Goal: Task Accomplishment & Management: Manage account settings

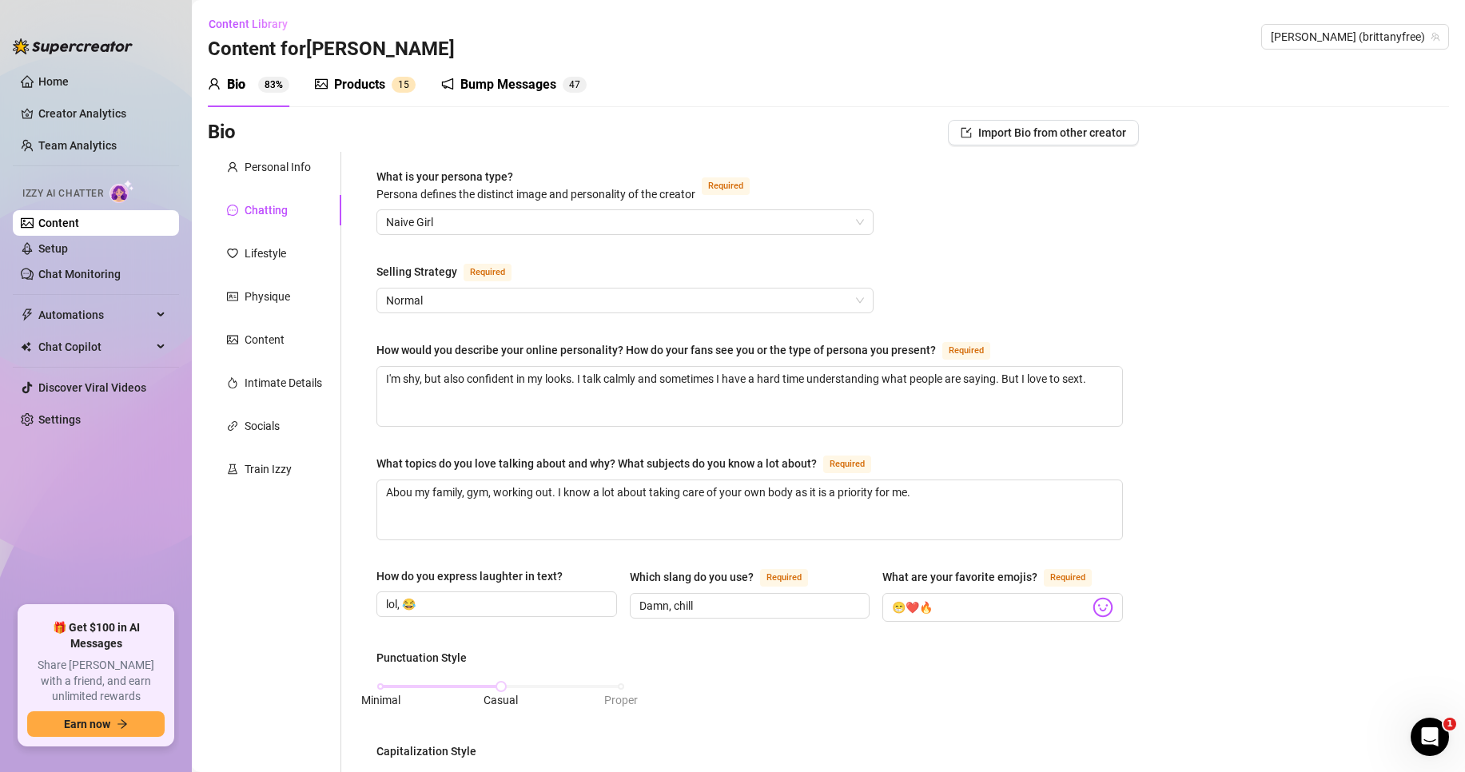
scroll to position [710, 0]
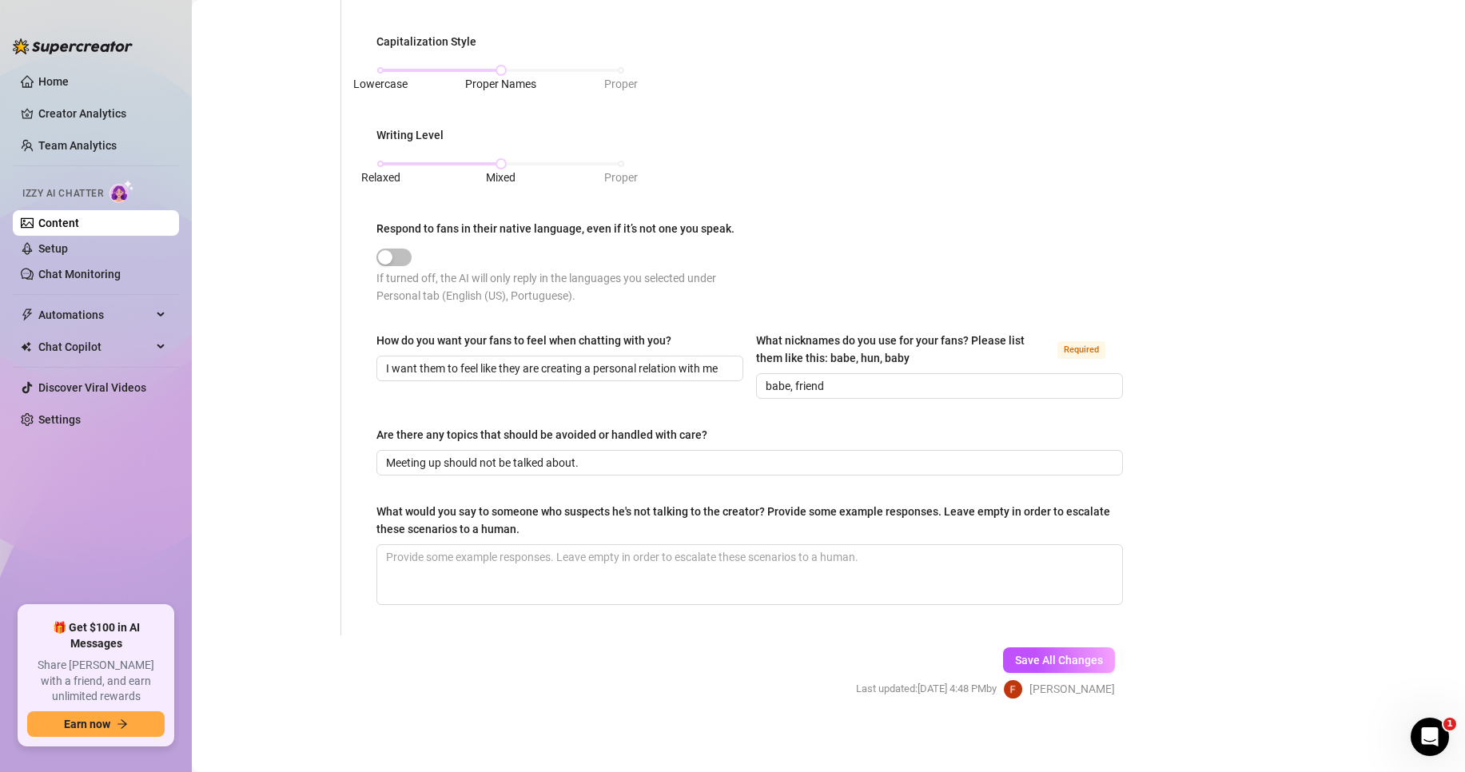
click at [426, 428] on div "Are there any topics that should be avoided or handled with care?" at bounding box center [541, 435] width 331 height 18
click at [426, 454] on input "Meeting up should not be talked about." at bounding box center [748, 463] width 724 height 18
click at [322, 360] on div "Personal Info Chatting Lifestyle Physique Content Intimate Details Socials Trai…" at bounding box center [274, 38] width 133 height 1193
click at [68, 245] on link "Setup" at bounding box center [53, 248] width 30 height 13
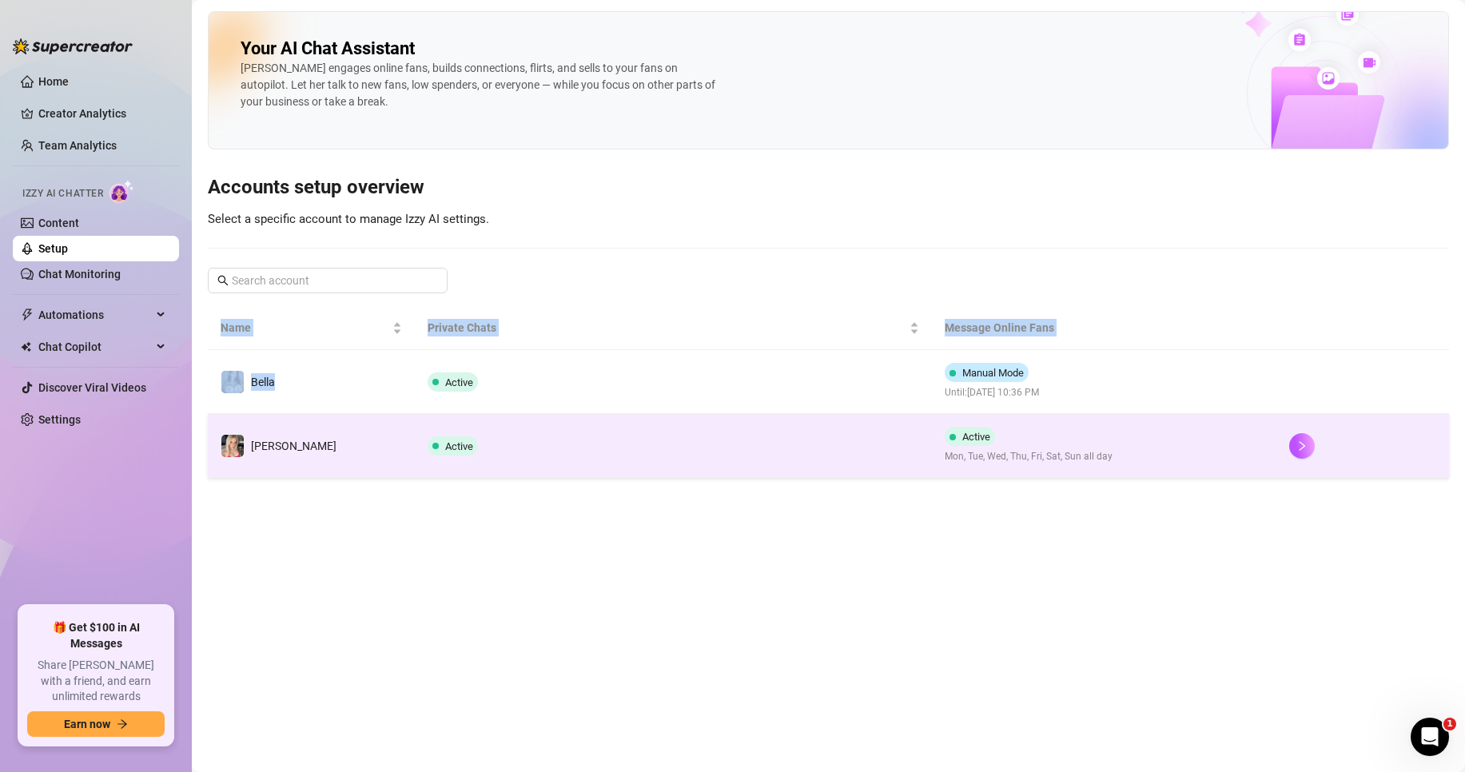
drag, startPoint x: 348, startPoint y: 385, endPoint x: 387, endPoint y: 428, distance: 57.2
click at [369, 540] on main "Your AI Chat Assistant [PERSON_NAME] engages online fans, builds connections, f…" at bounding box center [828, 386] width 1273 height 772
click at [387, 428] on td "[PERSON_NAME]" at bounding box center [311, 446] width 207 height 64
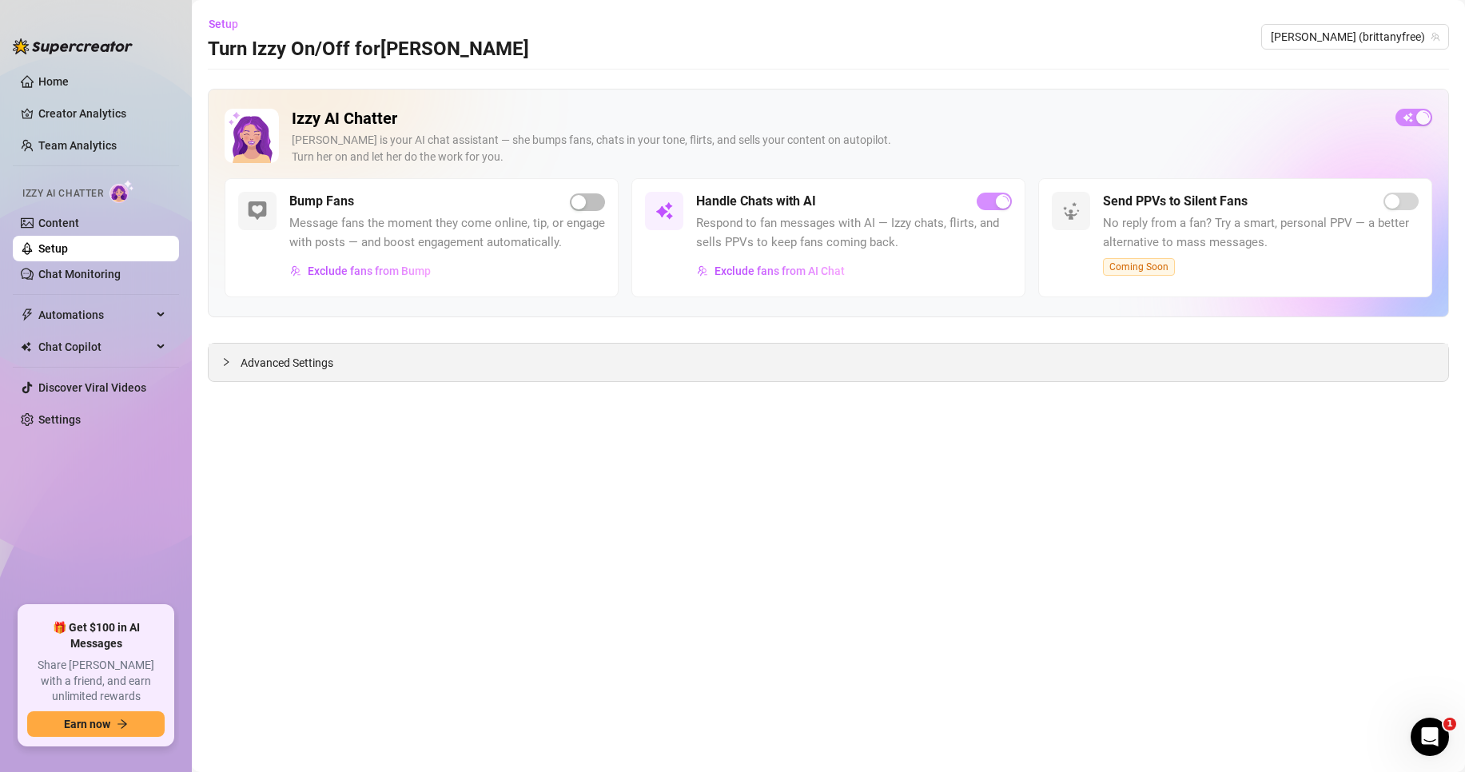
click at [378, 376] on div "Advanced Settings" at bounding box center [829, 363] width 1240 height 38
click at [328, 361] on span "Advanced Settings" at bounding box center [287, 363] width 93 height 18
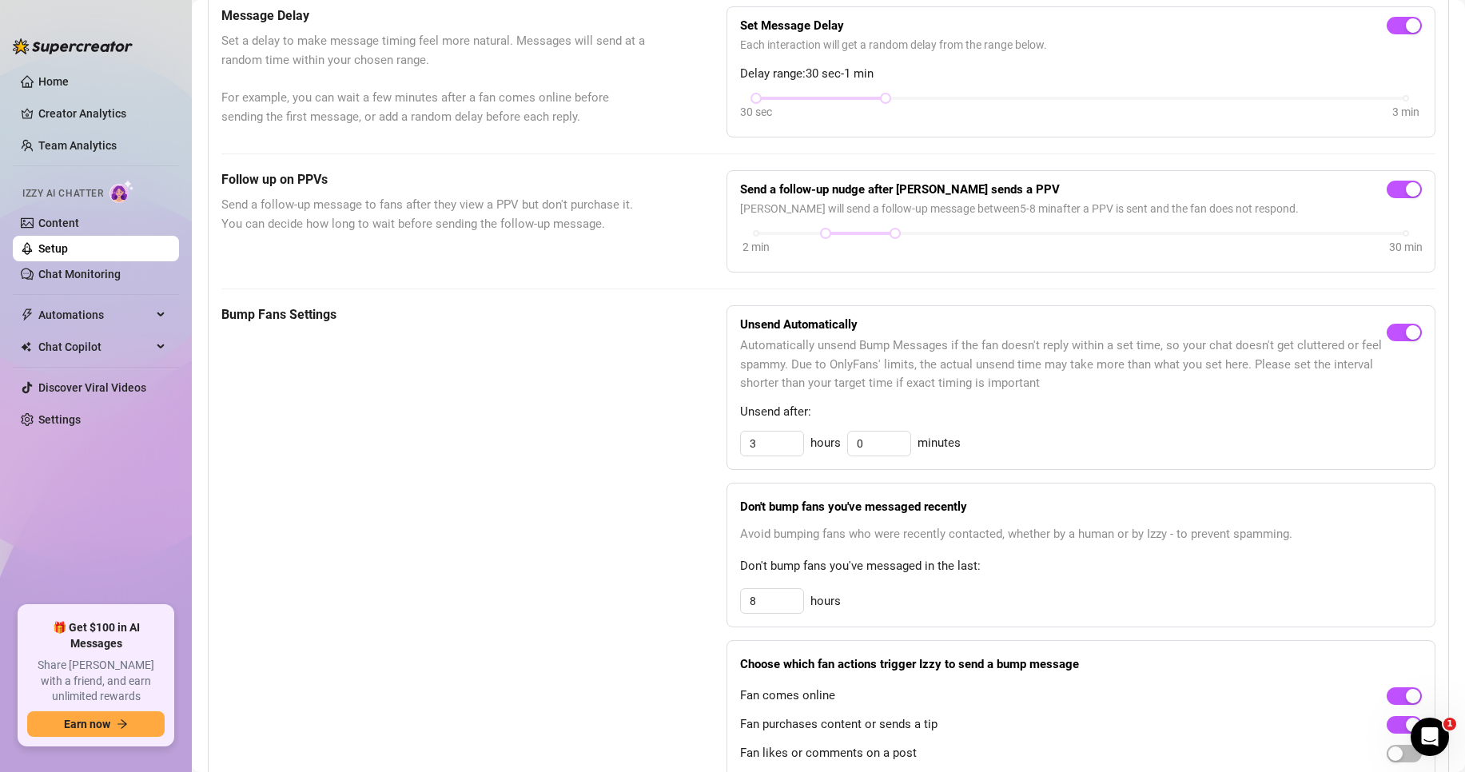
scroll to position [427, 0]
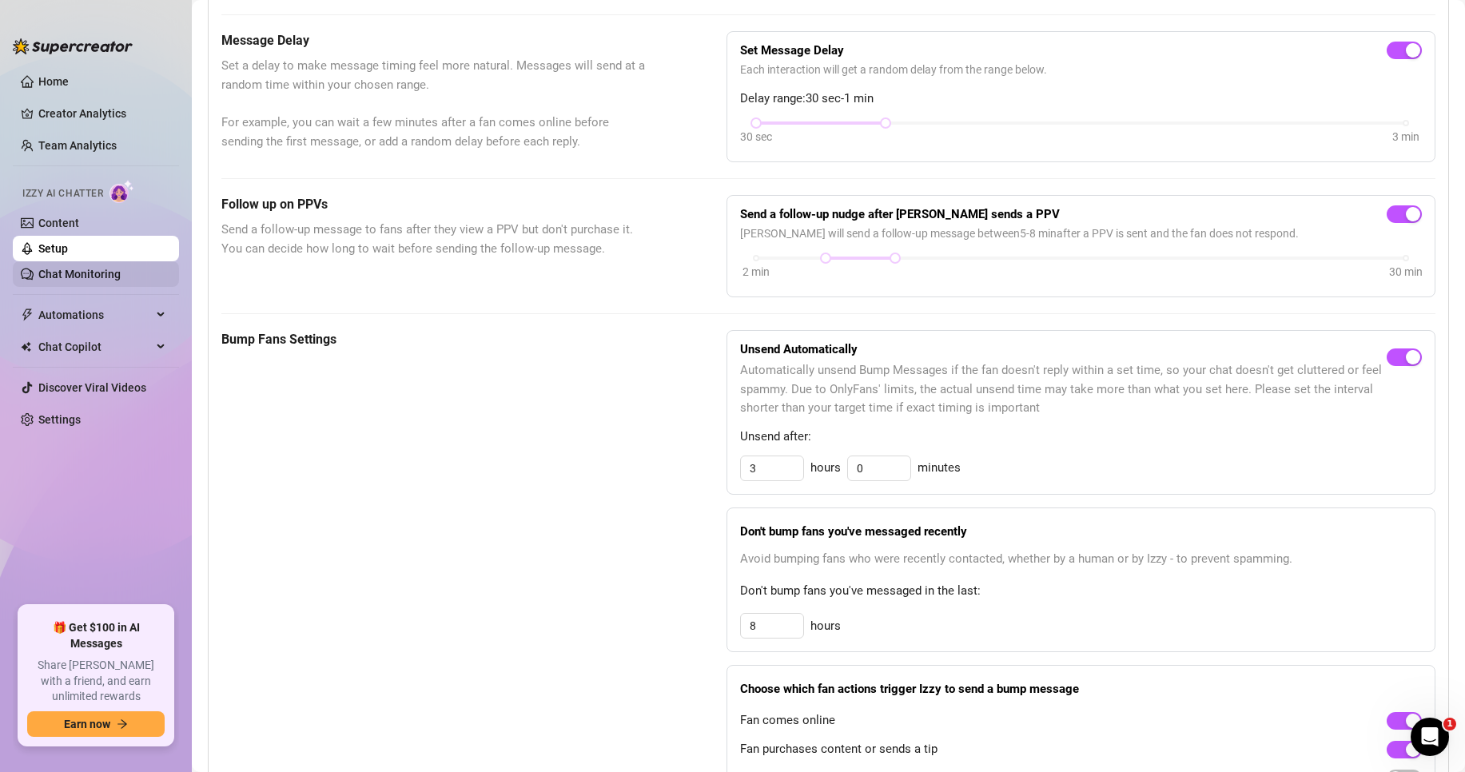
click at [75, 269] on link "Chat Monitoring" at bounding box center [79, 274] width 82 height 13
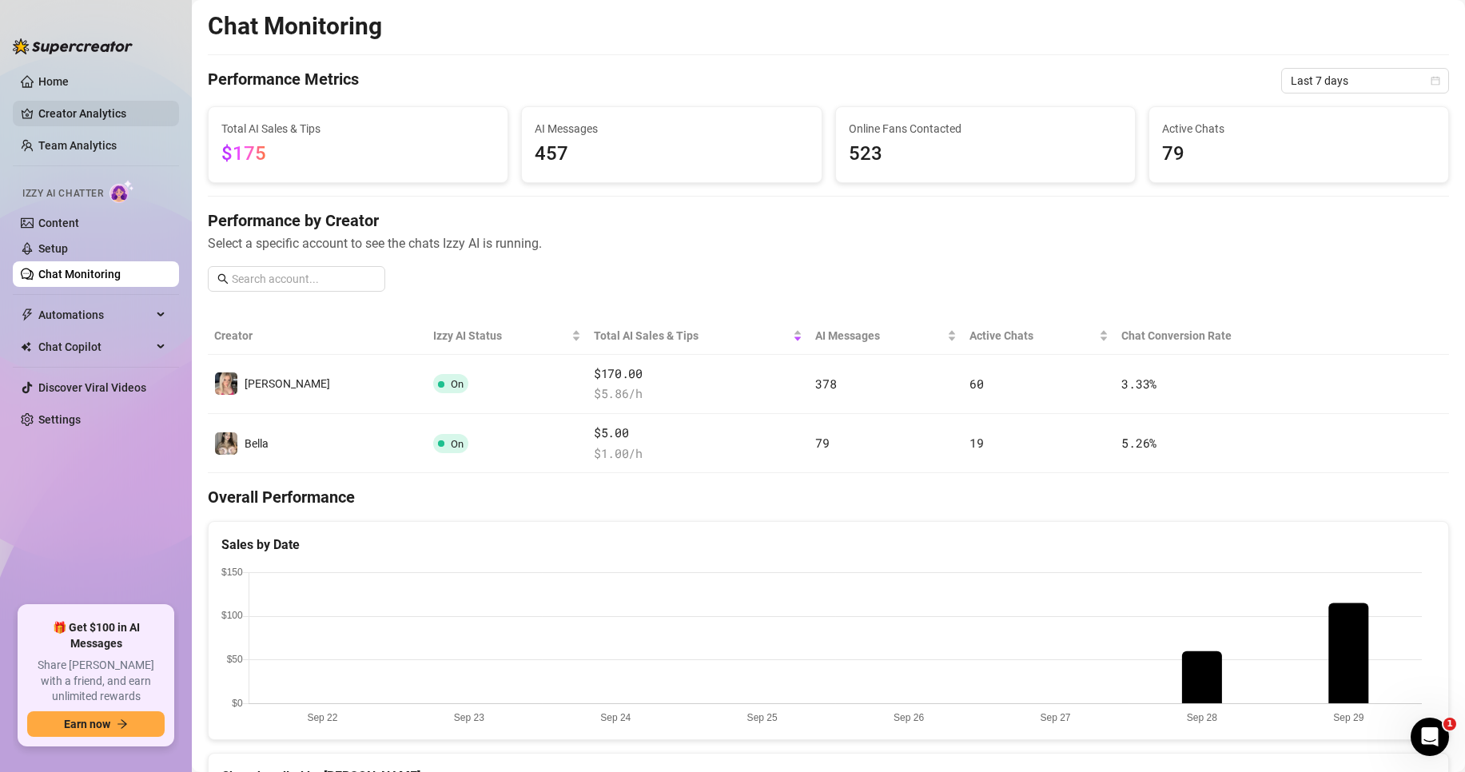
click at [83, 110] on link "Creator Analytics" at bounding box center [102, 114] width 128 height 26
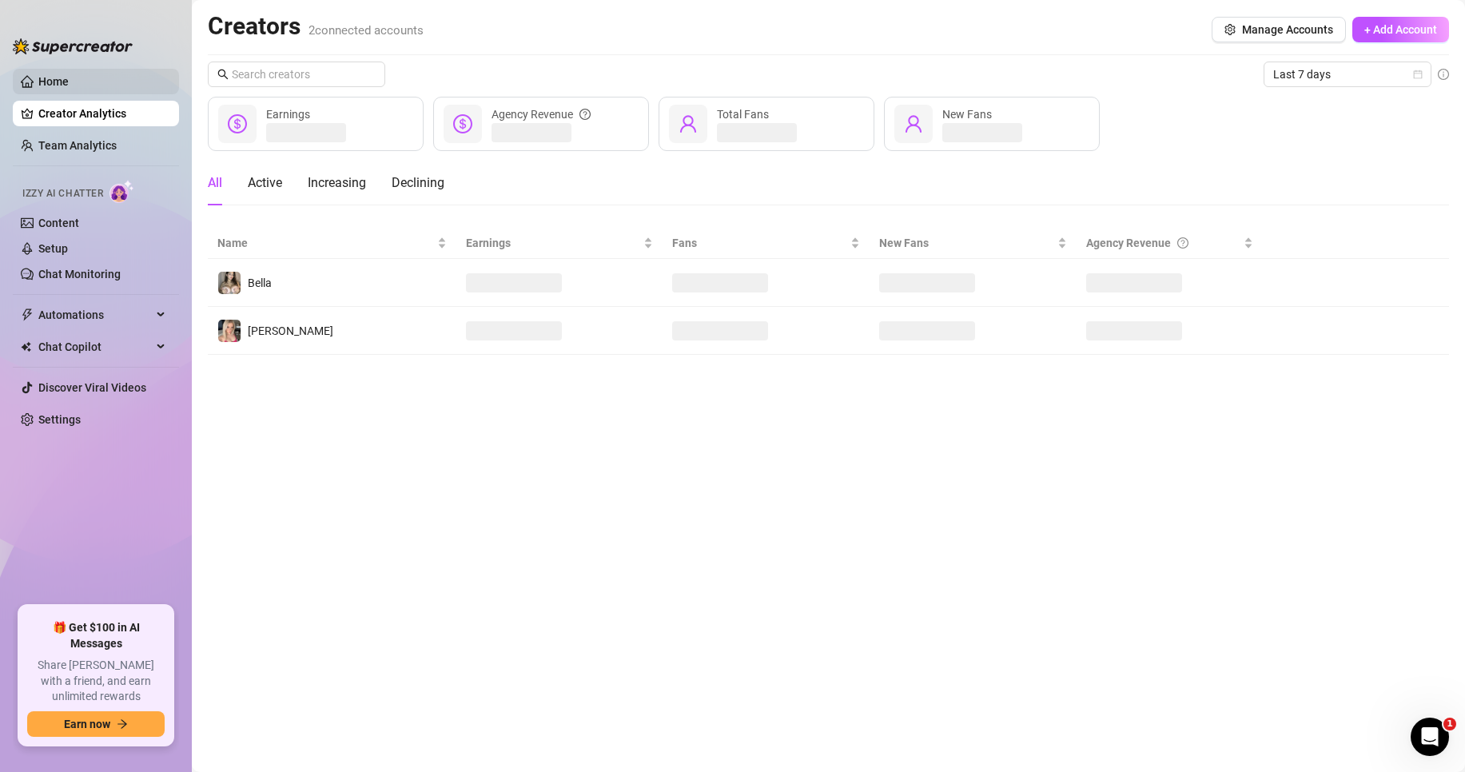
click at [44, 76] on link "Home" at bounding box center [53, 81] width 30 height 13
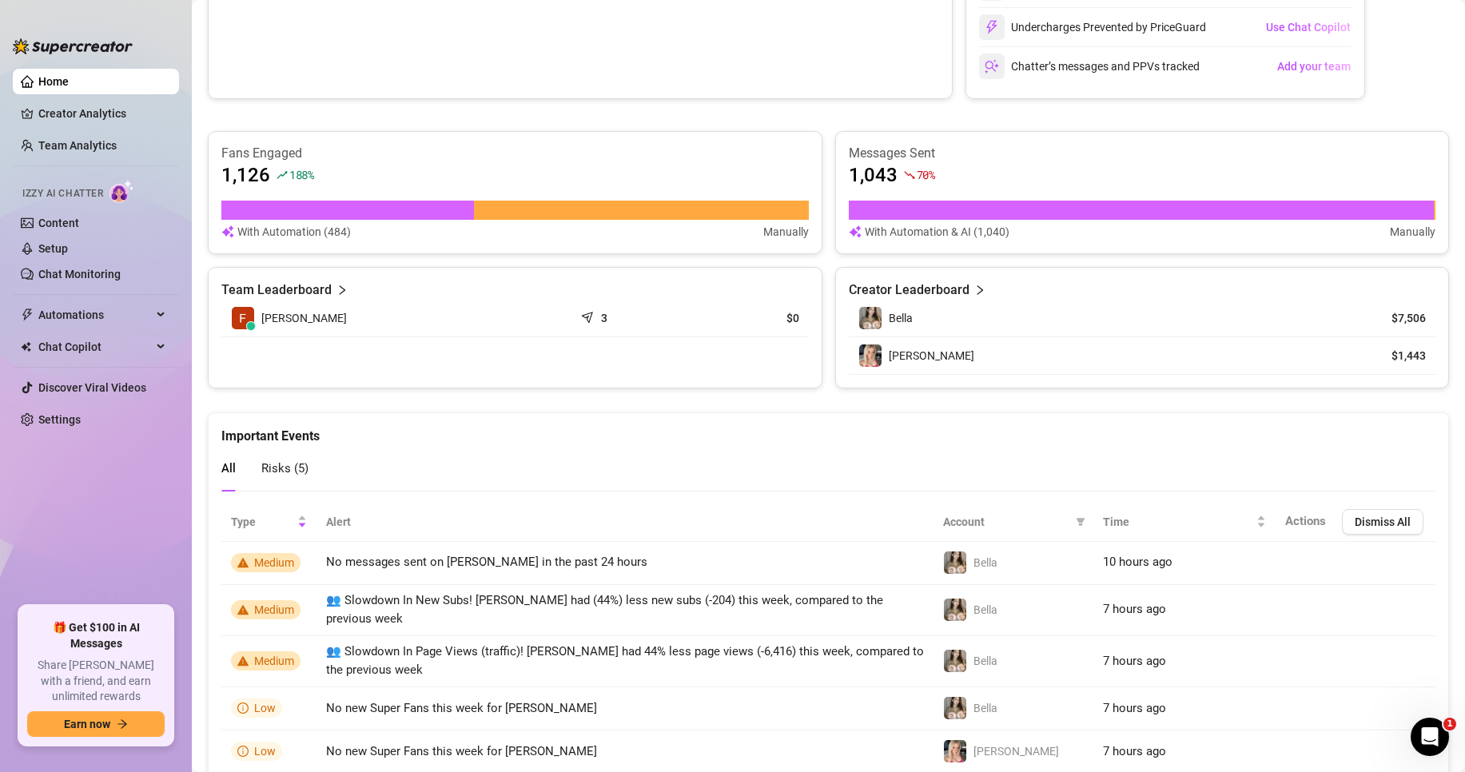
scroll to position [854, 0]
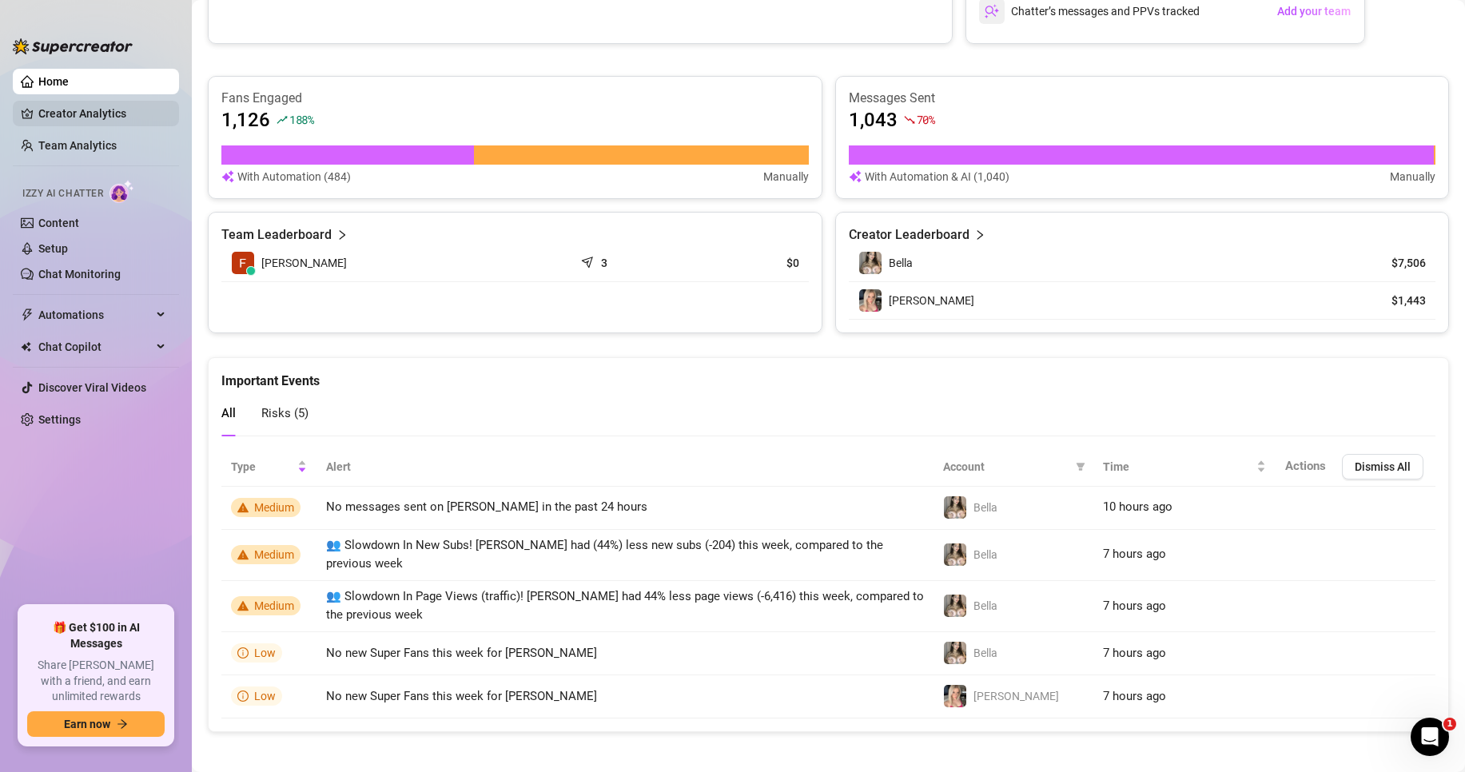
click at [91, 117] on link "Creator Analytics" at bounding box center [102, 114] width 128 height 26
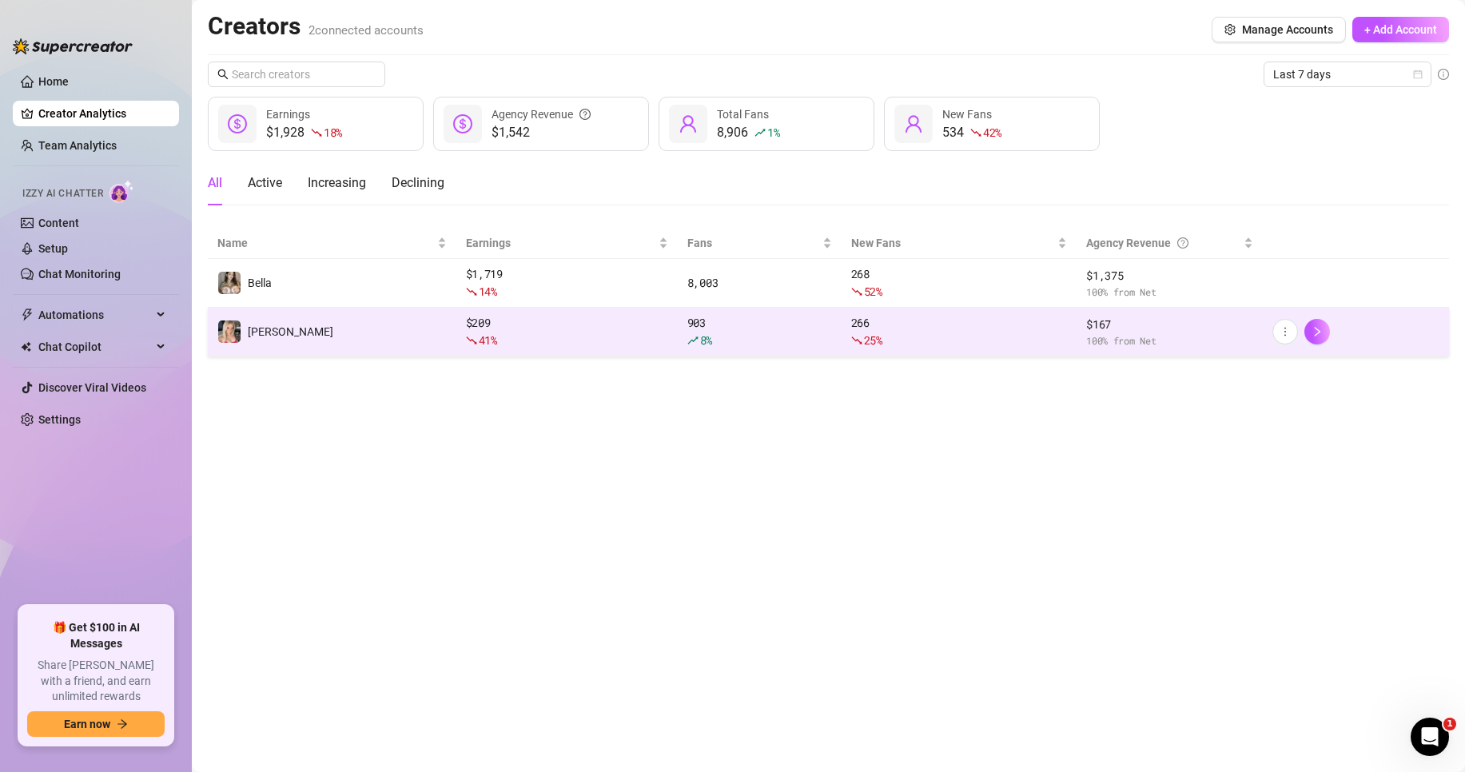
click at [346, 329] on td "[PERSON_NAME]" at bounding box center [332, 332] width 249 height 49
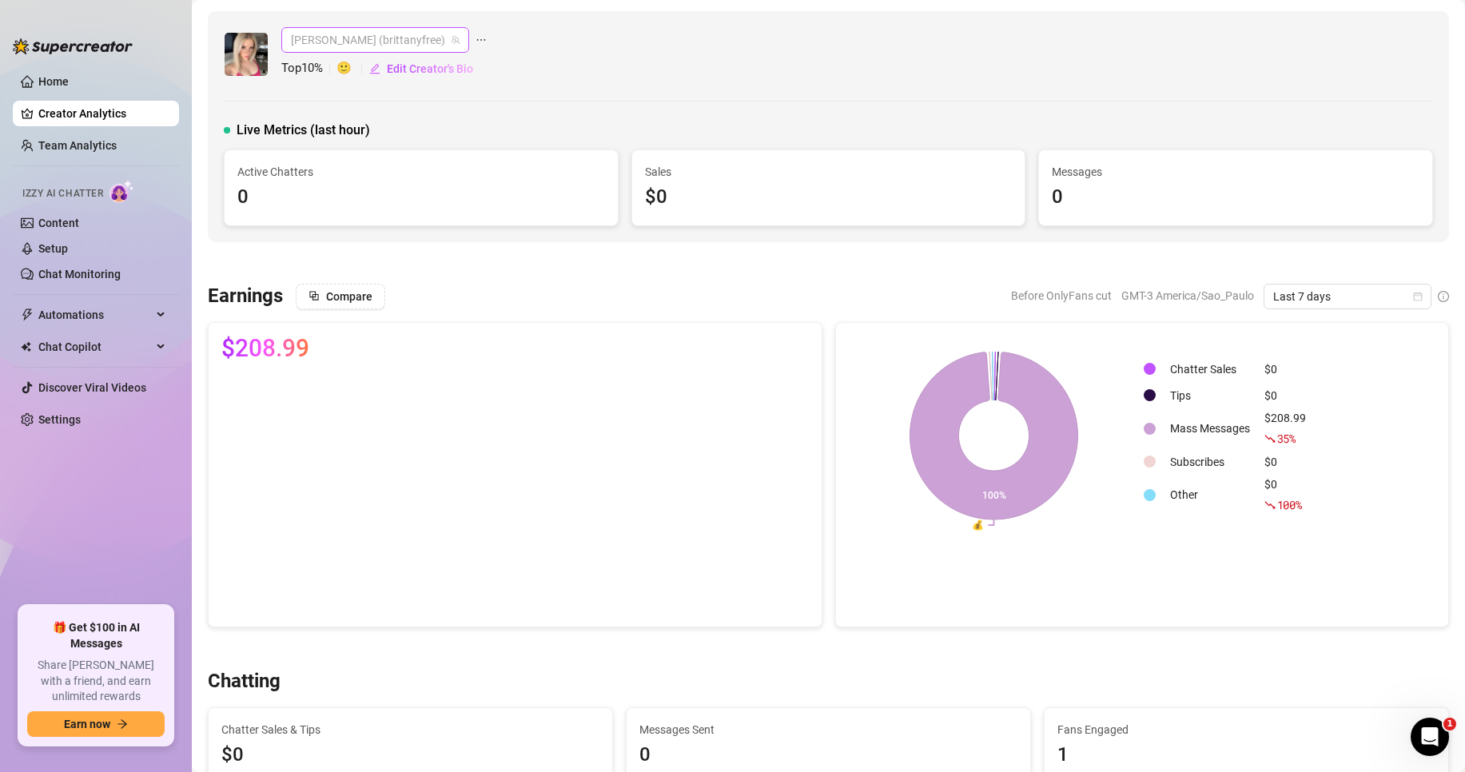
click at [401, 38] on span "[PERSON_NAME] (brittanyfree)" at bounding box center [375, 40] width 169 height 24
click at [702, 65] on div "[PERSON_NAME] ([PERSON_NAME]) [PERSON_NAME] ([PERSON_NAME]) Top 10 % 🙂 Edit Cre…" at bounding box center [828, 54] width 1209 height 54
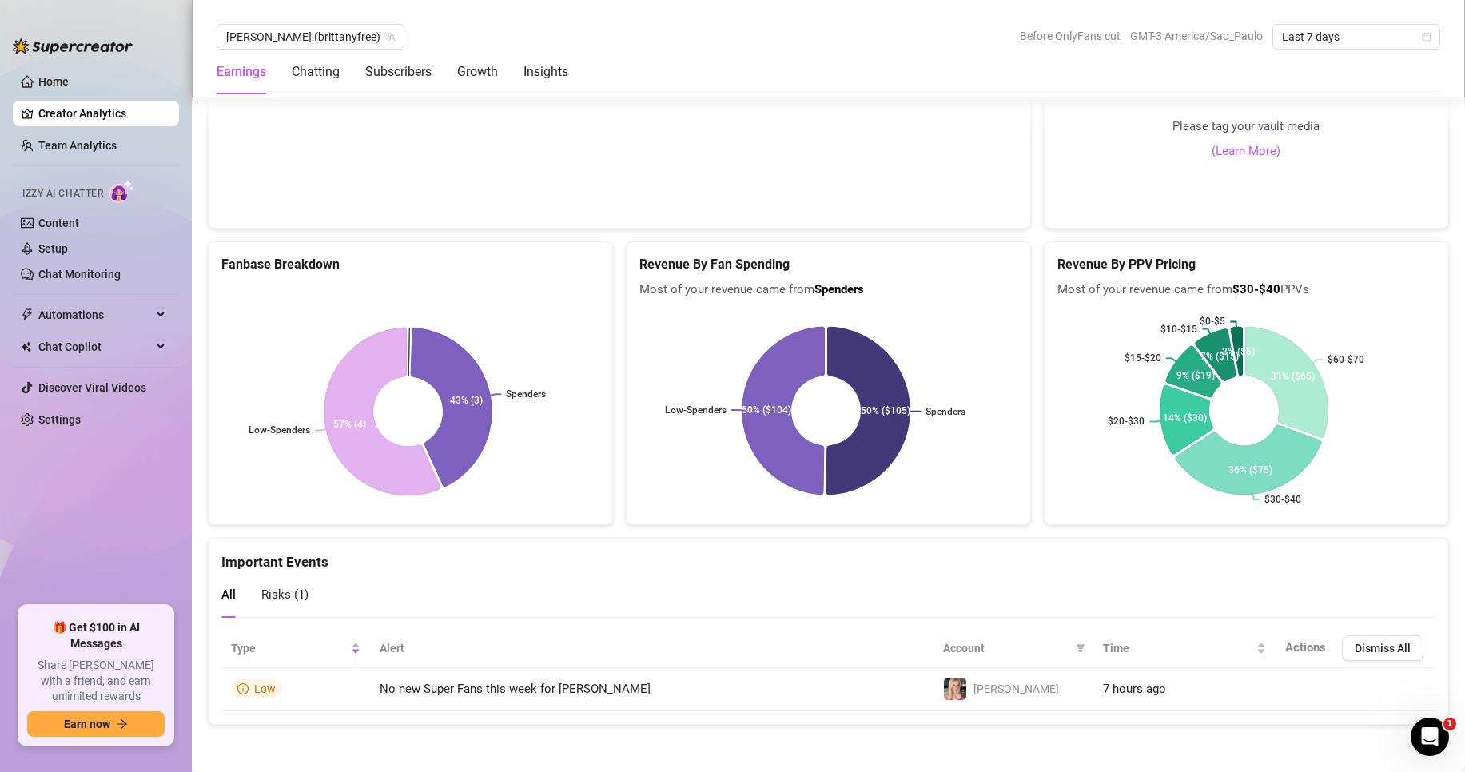
scroll to position [3302, 0]
drag, startPoint x: 828, startPoint y: 620, endPoint x: 546, endPoint y: 735, distance: 304.4
click at [811, 623] on div "All Risks ( 1 )" at bounding box center [828, 600] width 1214 height 58
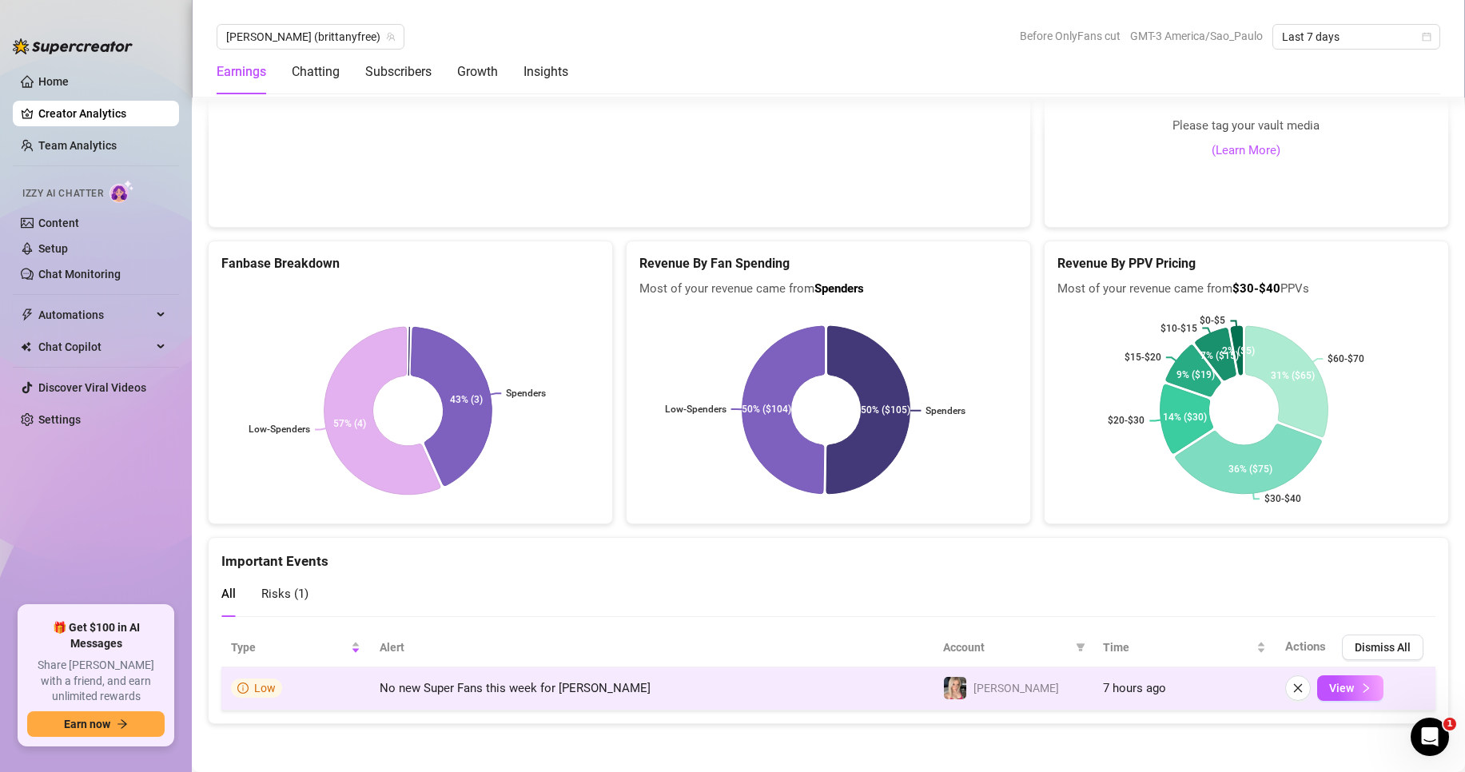
click at [552, 691] on span "No new Super Fans this week for [PERSON_NAME]" at bounding box center [515, 688] width 271 height 14
click at [634, 695] on td "No new Super Fans this week for [PERSON_NAME]" at bounding box center [651, 688] width 563 height 43
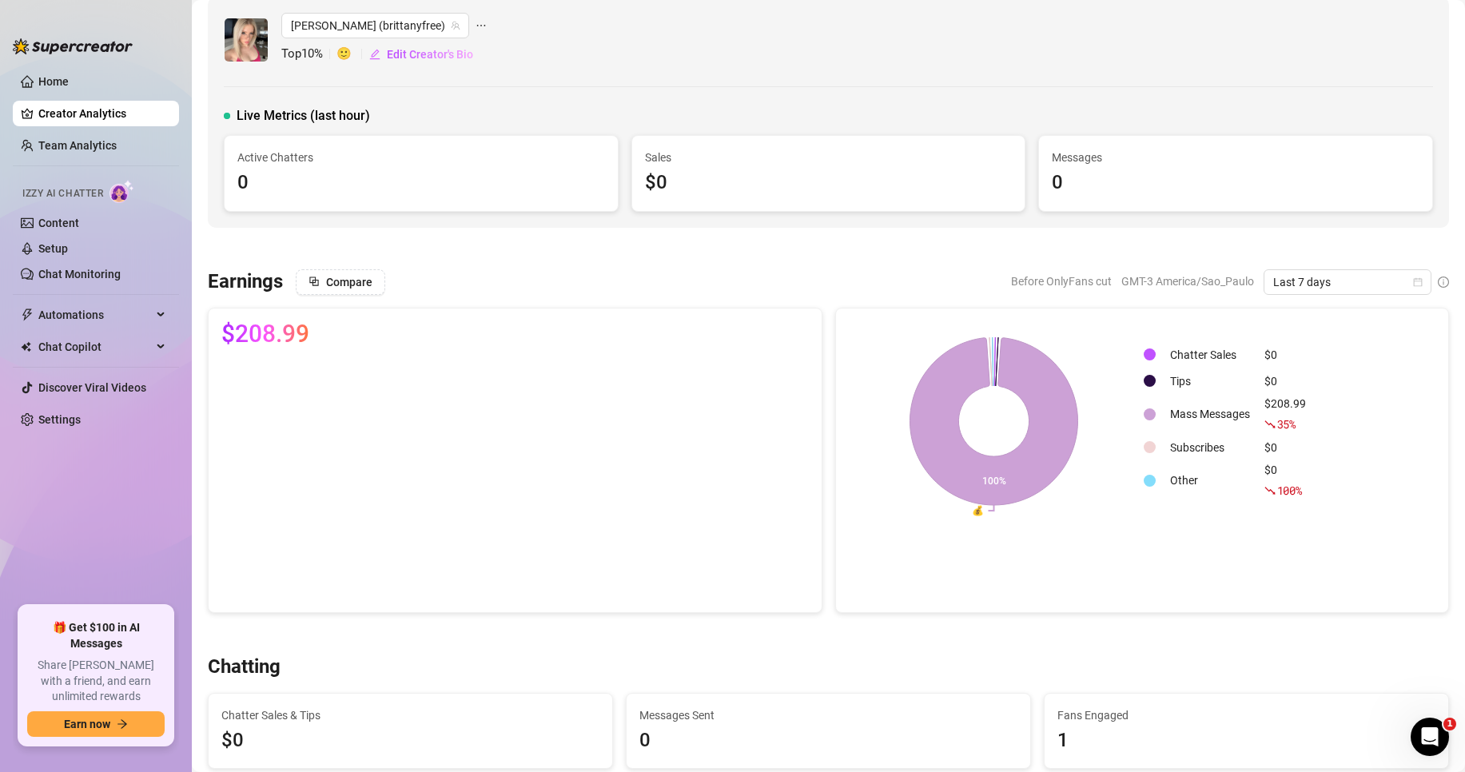
scroll to position [0, 0]
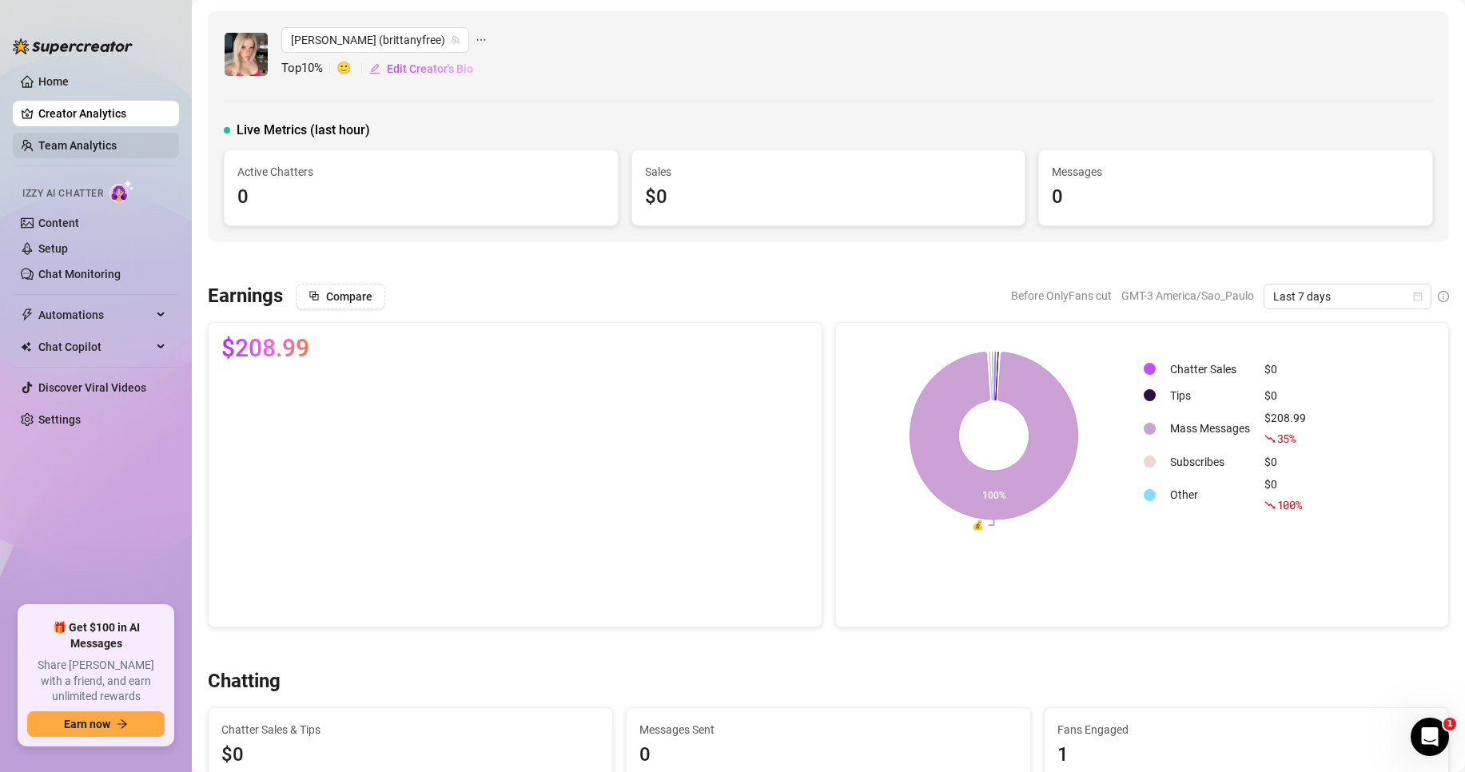
click at [78, 139] on link "Team Analytics" at bounding box center [77, 145] width 78 height 13
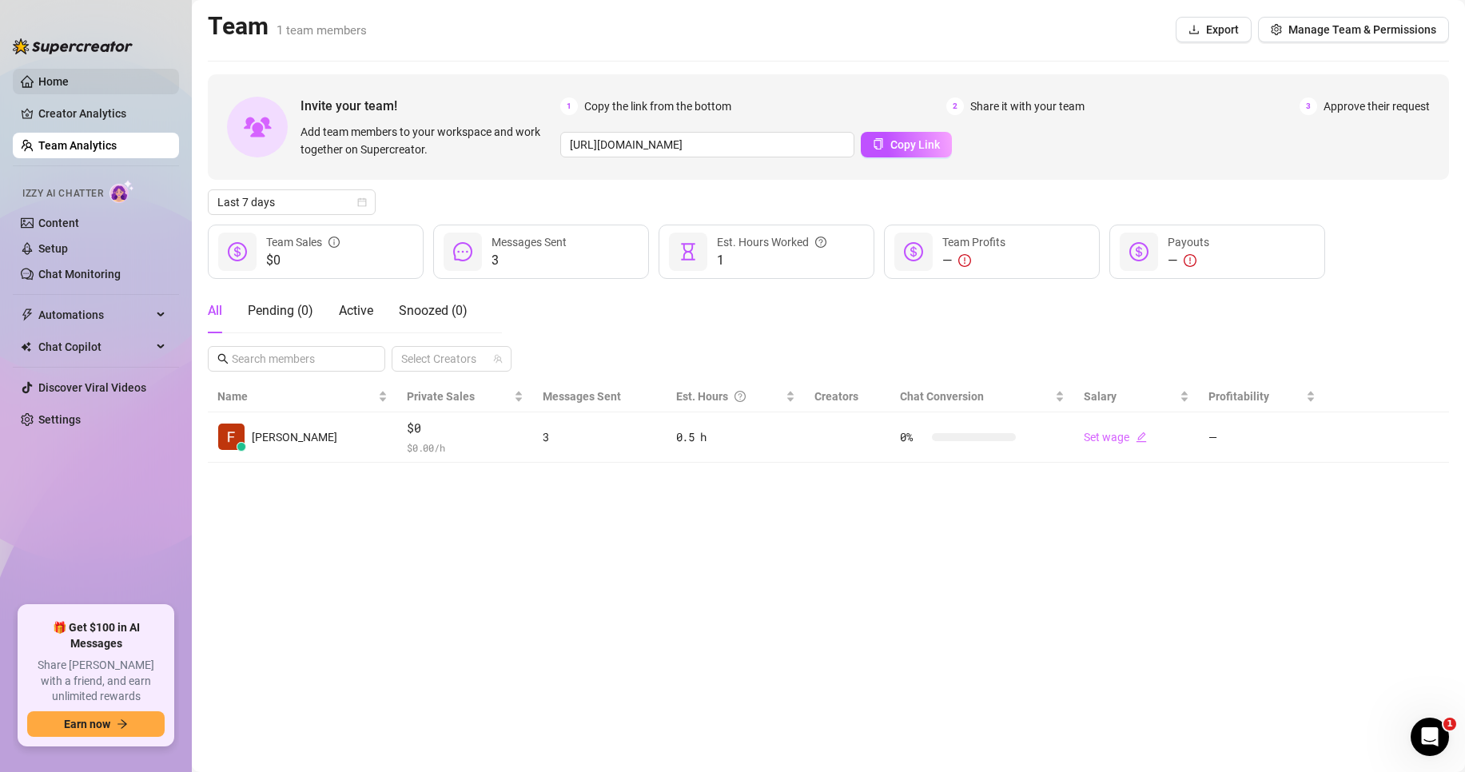
click at [50, 88] on link "Home" at bounding box center [53, 81] width 30 height 13
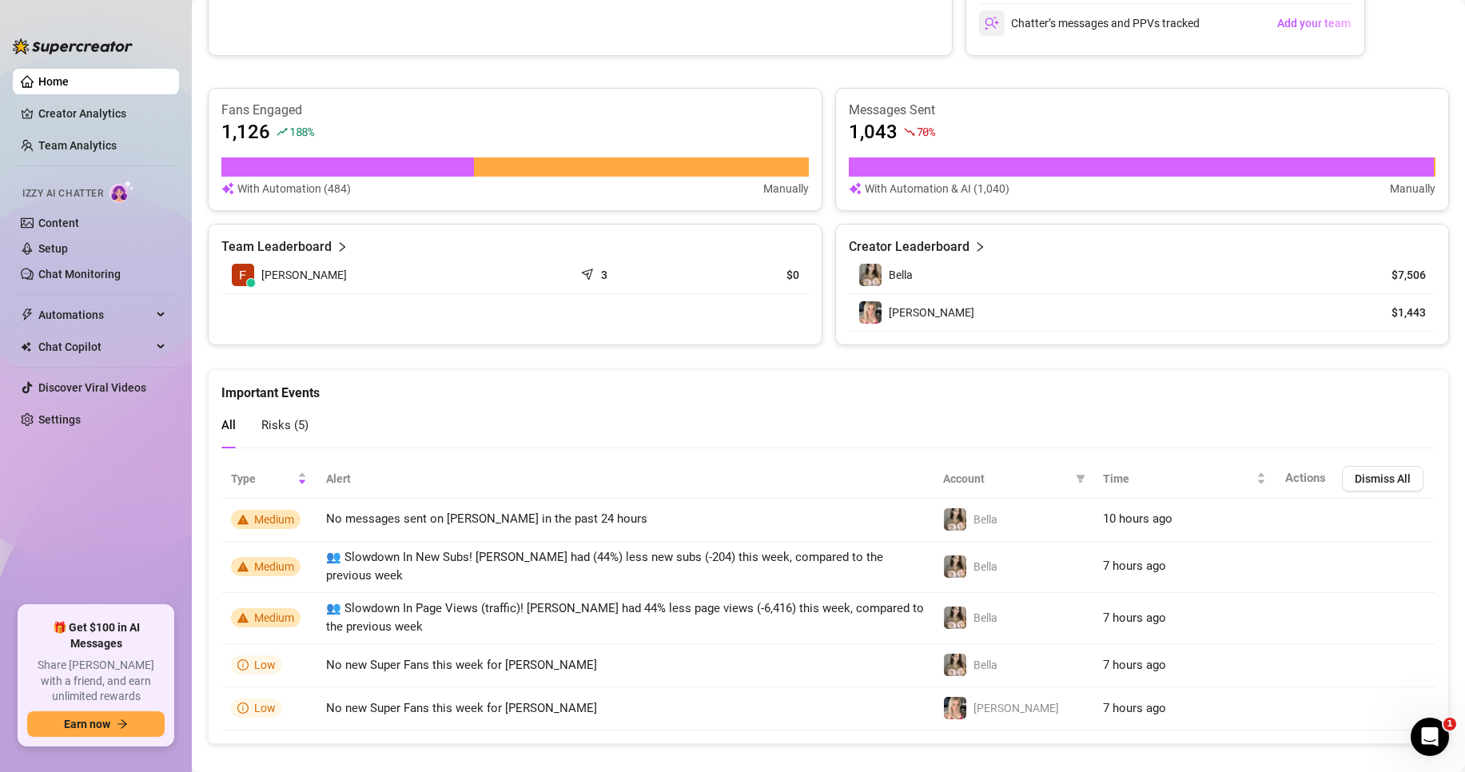
scroll to position [854, 0]
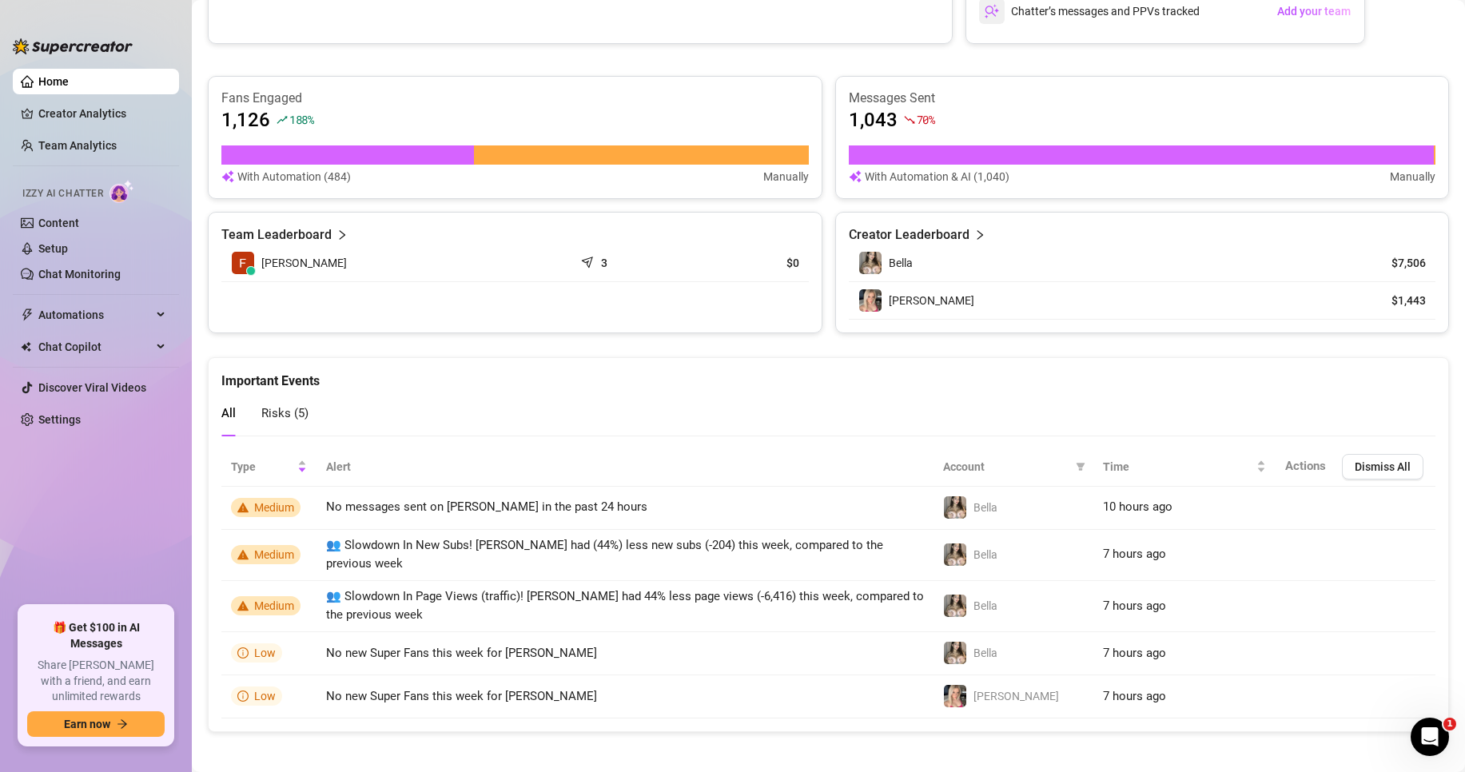
click at [923, 301] on div "[PERSON_NAME]" at bounding box center [1096, 301] width 476 height 24
drag, startPoint x: 904, startPoint y: 297, endPoint x: 884, endPoint y: 299, distance: 20.1
click at [901, 297] on span "[PERSON_NAME]" at bounding box center [932, 300] width 86 height 13
click at [872, 299] on img at bounding box center [870, 300] width 22 height 22
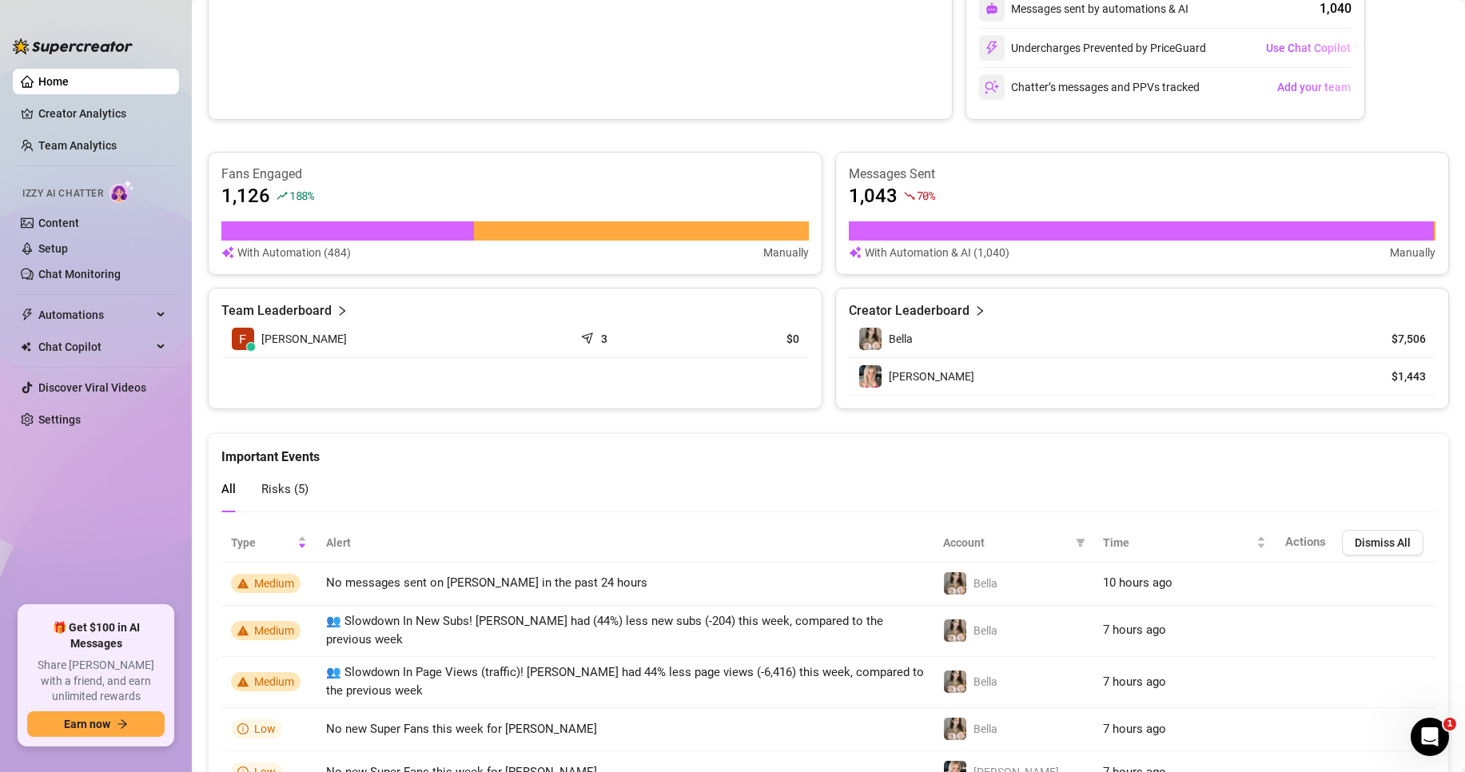
scroll to position [774, 0]
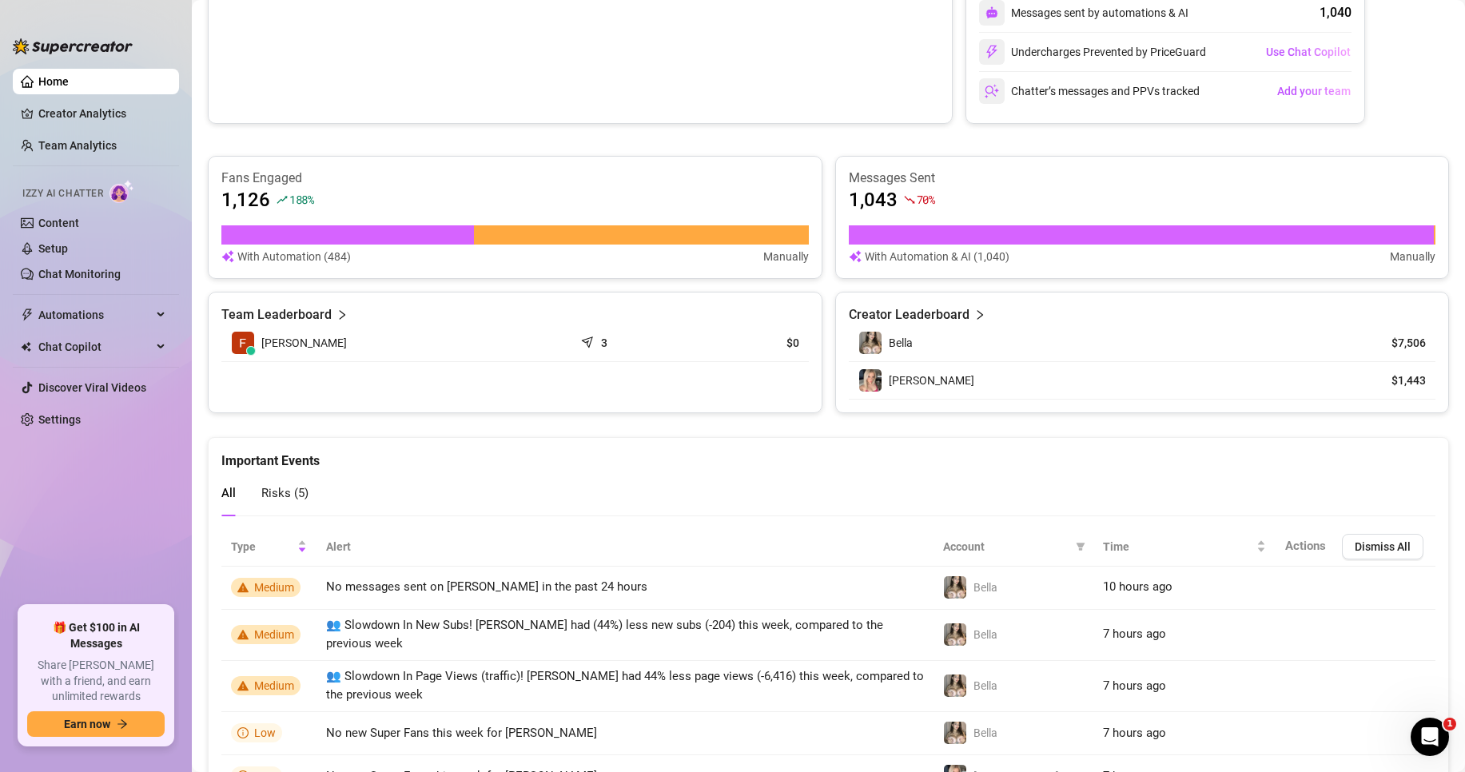
click at [878, 326] on div "[PERSON_NAME] (@bellamrtnz)" at bounding box center [878, 326] width 0 height 0
click at [938, 301] on div "Creator Leaderboard Bella $7,506 Brittany $1,443" at bounding box center [1142, 352] width 615 height 121
click at [975, 317] on icon "right" at bounding box center [979, 314] width 11 height 11
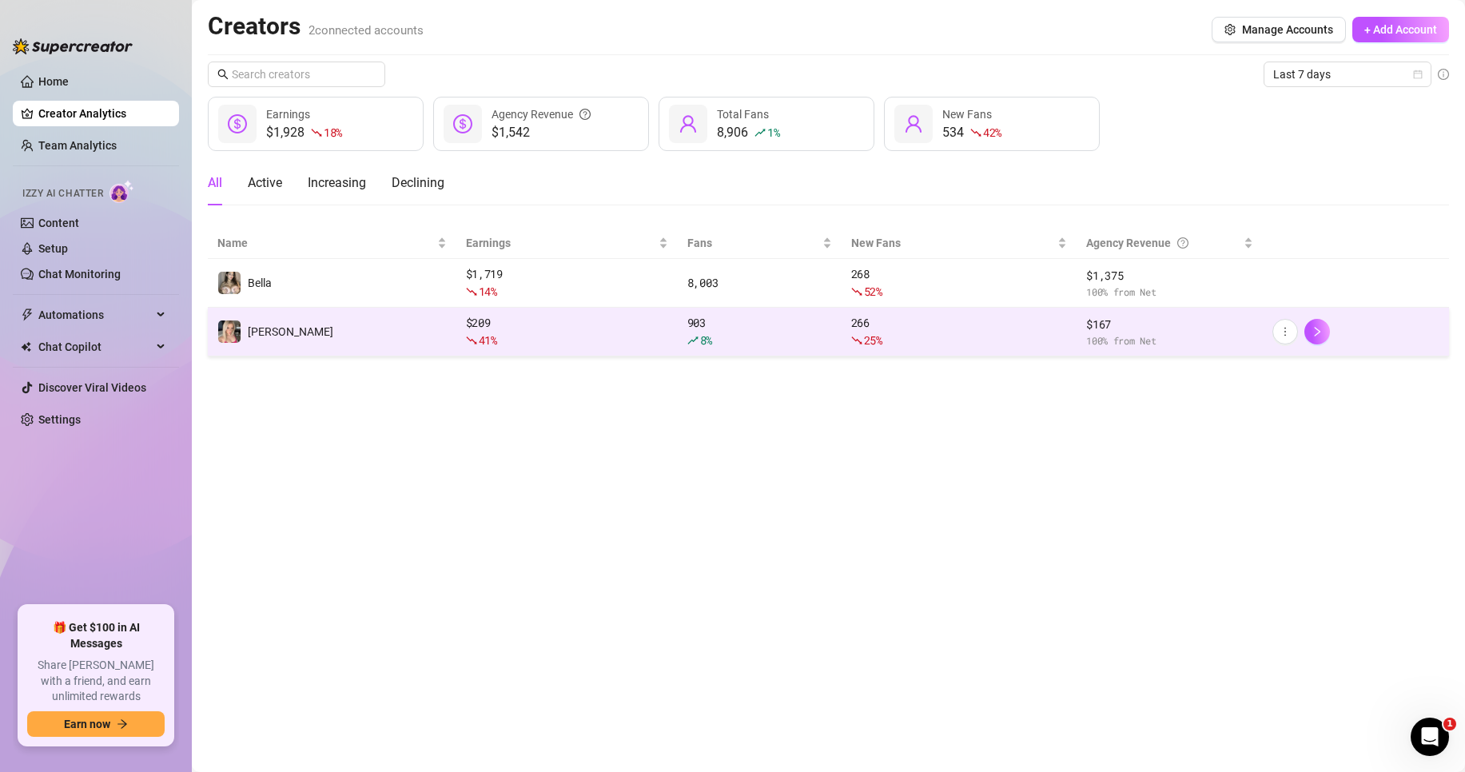
click at [374, 340] on td "[PERSON_NAME]" at bounding box center [332, 332] width 249 height 49
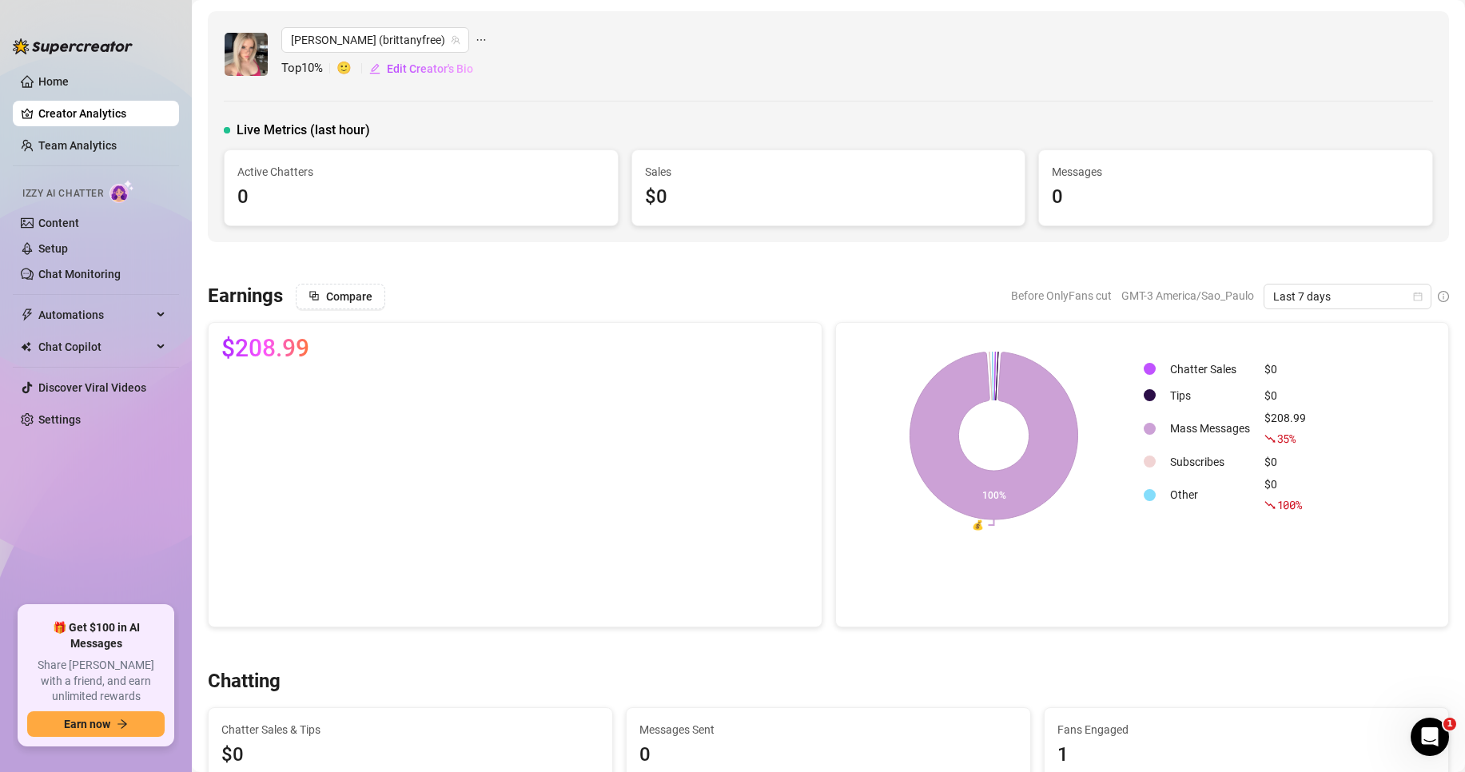
click at [1129, 181] on div "Messages 0" at bounding box center [1236, 188] width 368 height 50
click at [415, 201] on div "0" at bounding box center [421, 197] width 368 height 30
click at [79, 220] on link "Content" at bounding box center [58, 223] width 41 height 13
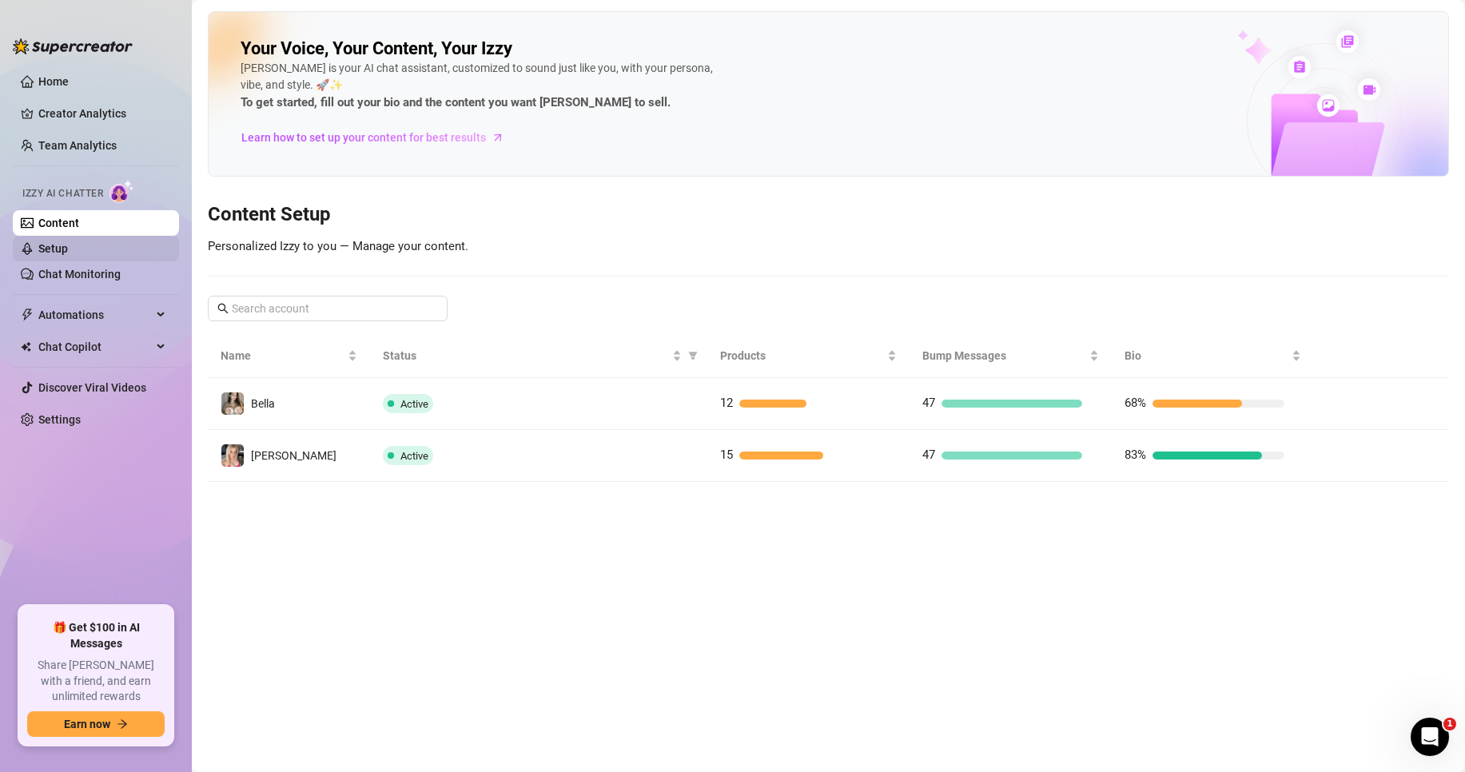
click at [68, 244] on link "Setup" at bounding box center [53, 248] width 30 height 13
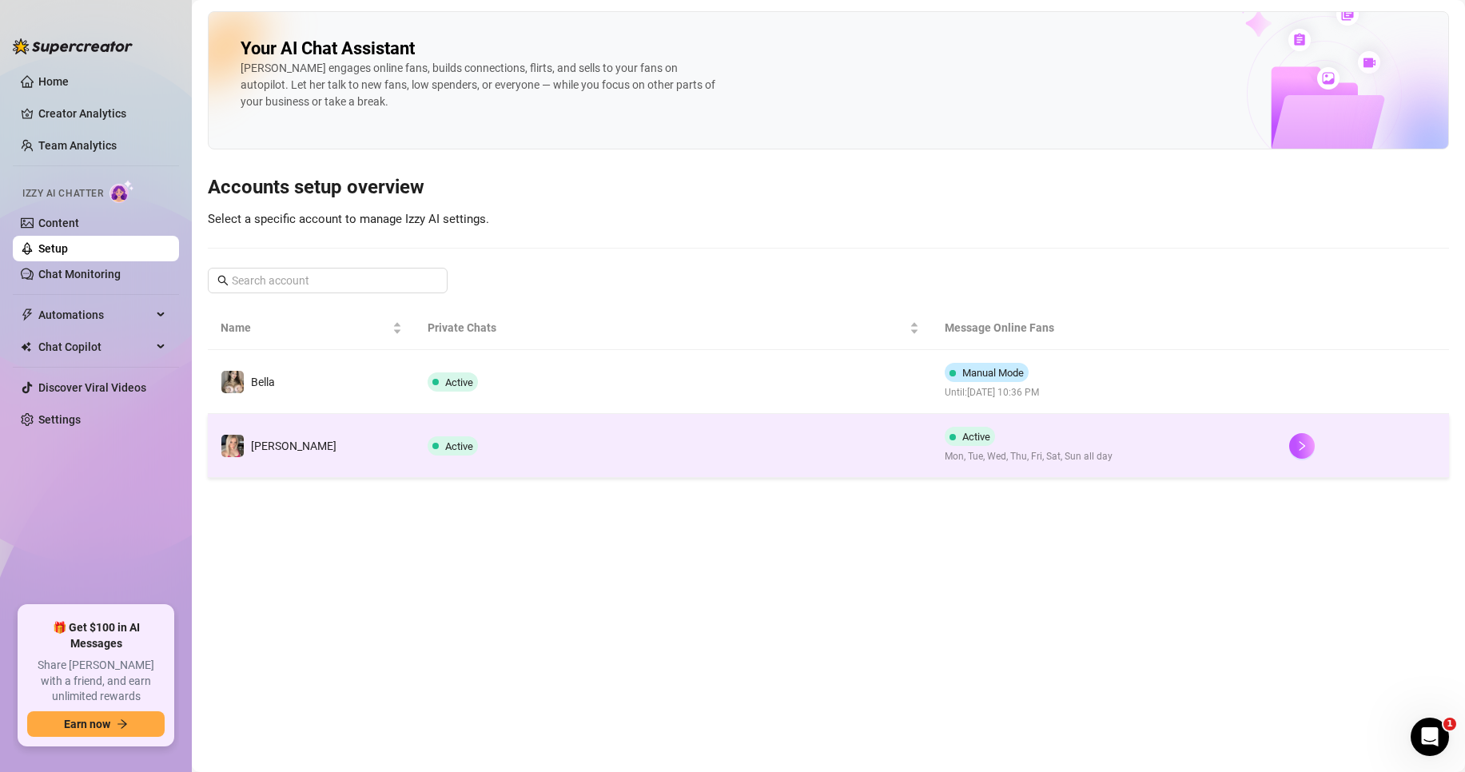
click at [549, 462] on td "Active" at bounding box center [673, 446] width 517 height 64
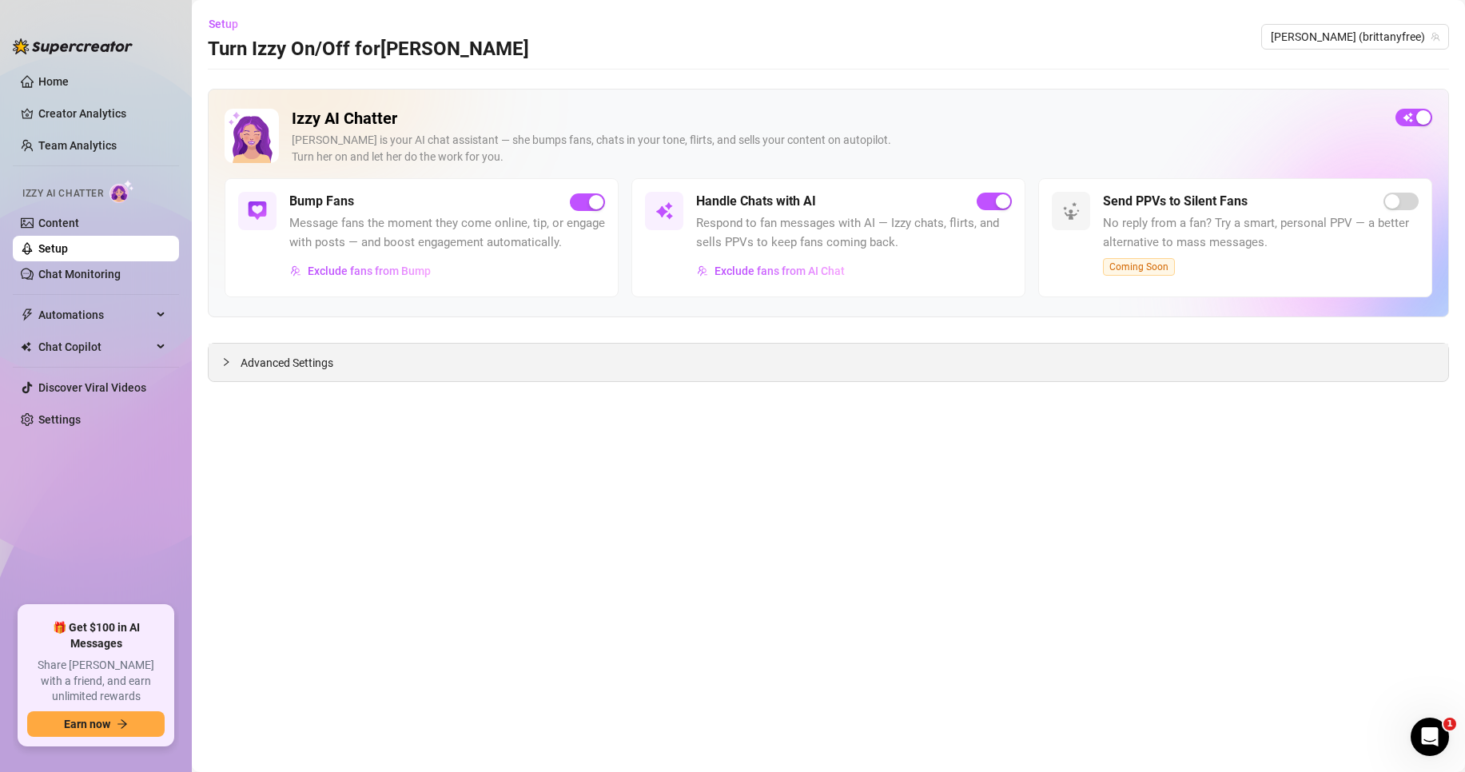
click at [292, 360] on span "Advanced Settings" at bounding box center [287, 363] width 93 height 18
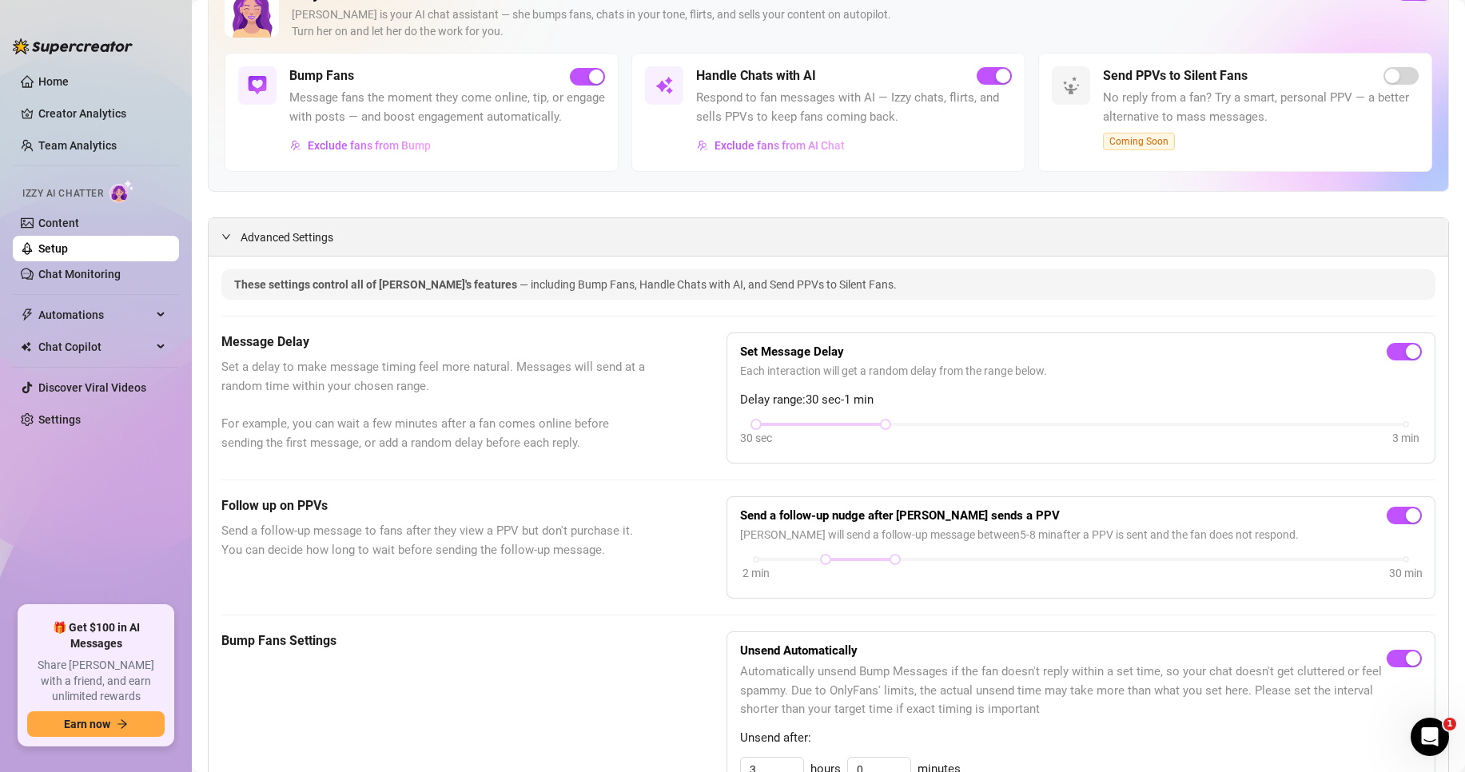
scroll to position [107, 0]
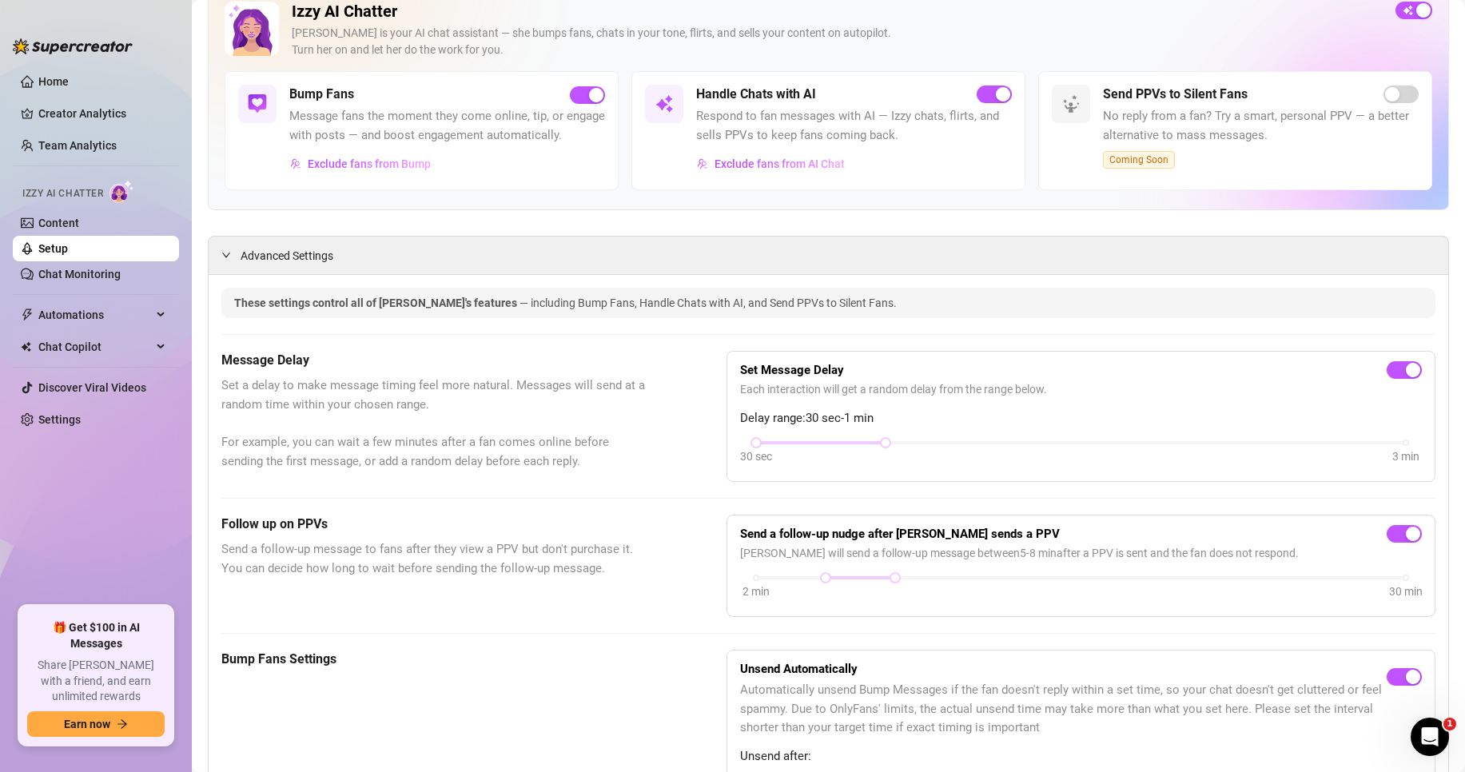
click at [392, 312] on div "These settings control all of [PERSON_NAME]'s features — including Bump Fans, H…" at bounding box center [828, 303] width 1189 height 18
drag, startPoint x: 381, startPoint y: 322, endPoint x: 571, endPoint y: 321, distance: 189.4
click at [389, 309] on span "These settings control all of [PERSON_NAME]'s features" at bounding box center [376, 303] width 285 height 13
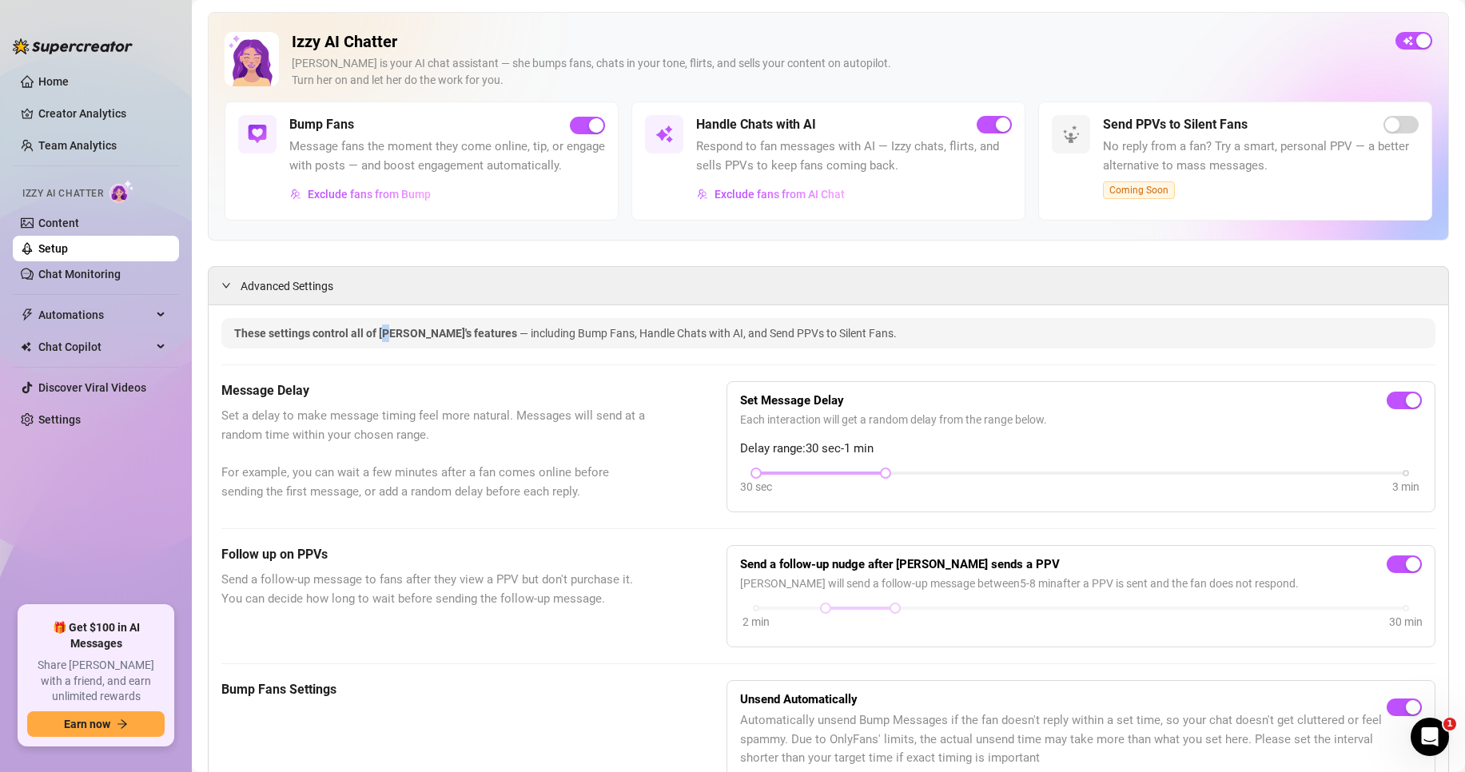
scroll to position [0, 0]
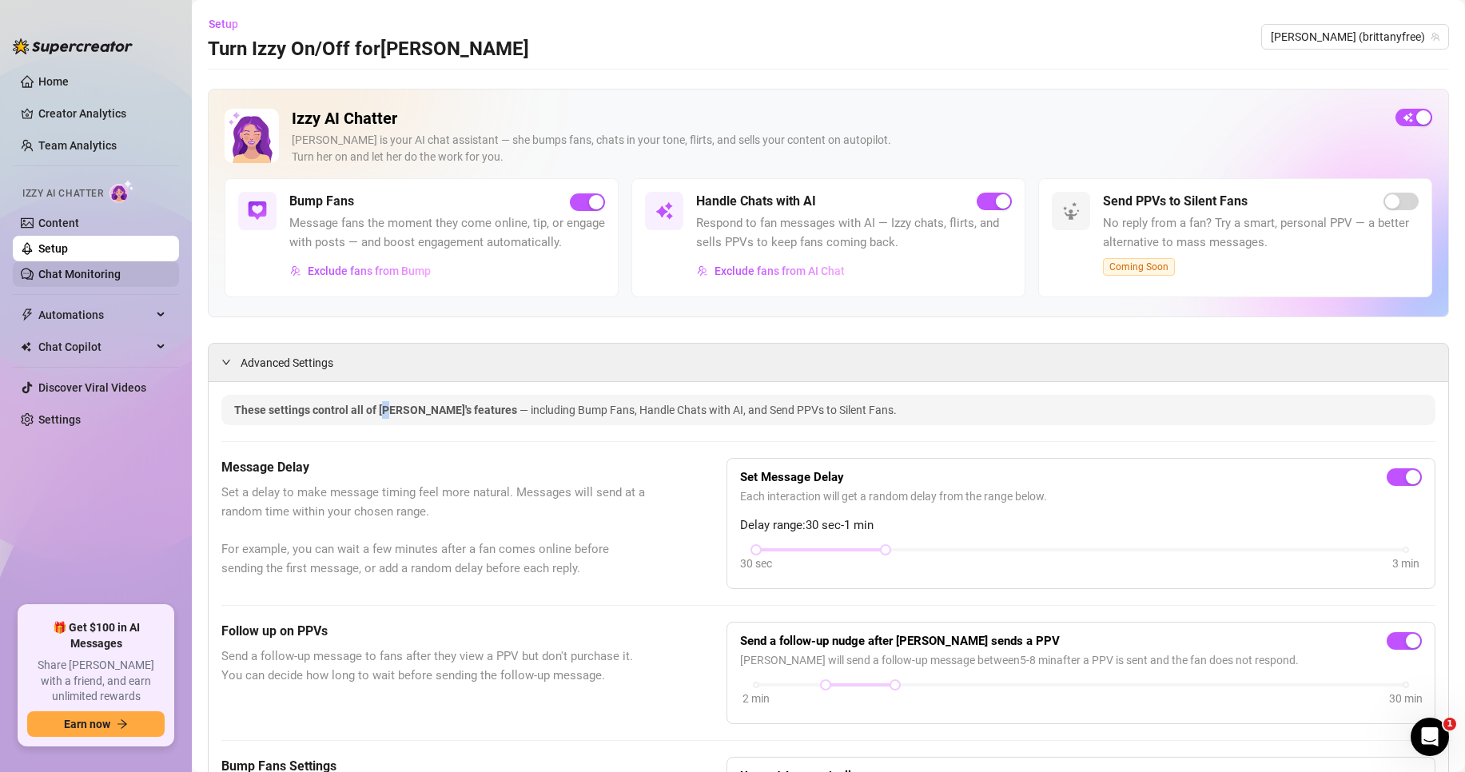
click at [66, 268] on link "Chat Monitoring" at bounding box center [79, 274] width 82 height 13
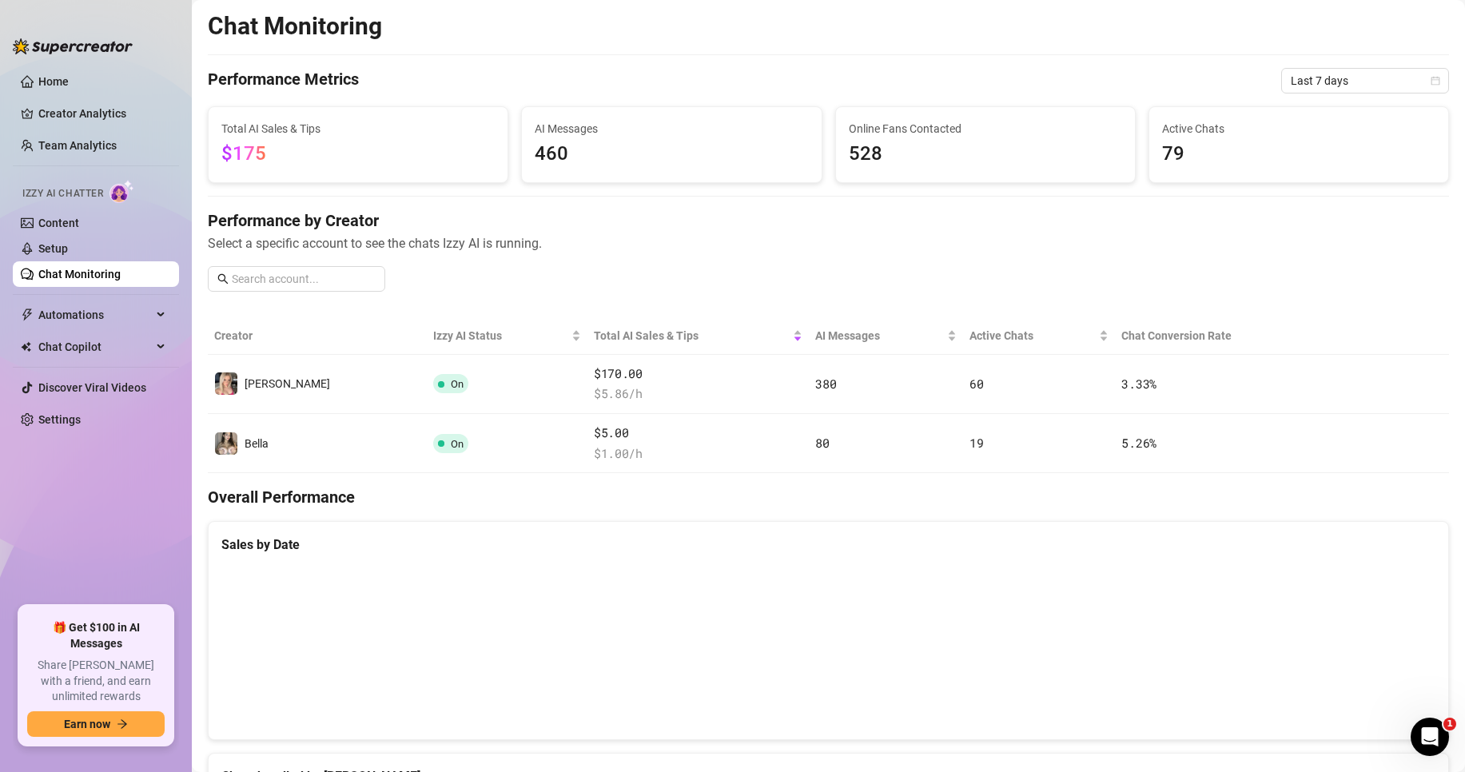
click at [589, 157] on span "460" at bounding box center [671, 154] width 273 height 30
click at [479, 150] on span "$175" at bounding box center [357, 154] width 273 height 30
click at [272, 129] on span "Total AI Sales & Tips" at bounding box center [357, 129] width 273 height 18
click at [677, 129] on span "AI Messages" at bounding box center [671, 129] width 273 height 18
click at [927, 129] on span "Online Fans Contacted" at bounding box center [985, 129] width 273 height 18
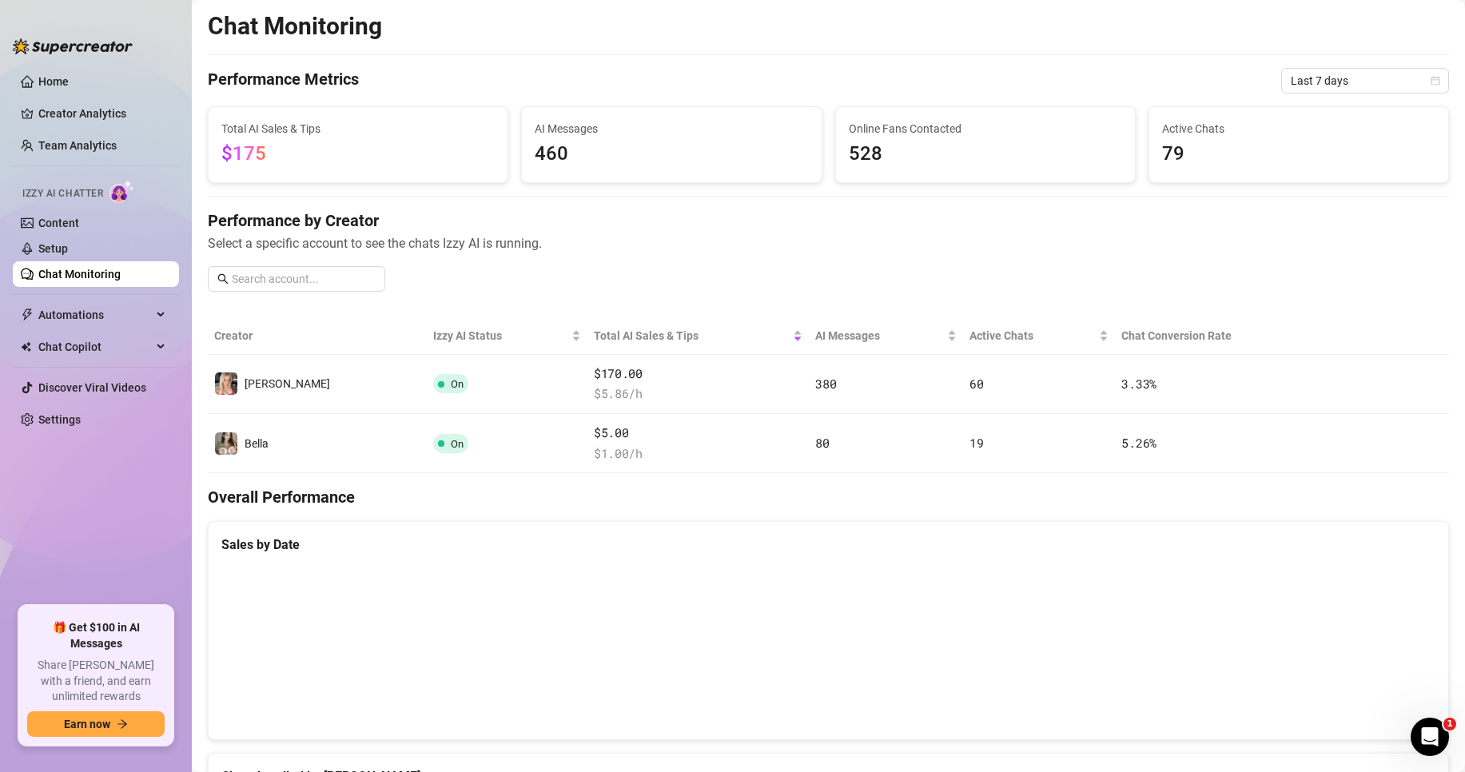
click at [1283, 124] on span "Active Chats" at bounding box center [1298, 129] width 273 height 18
click at [1217, 127] on span "Active Chats" at bounding box center [1298, 129] width 273 height 18
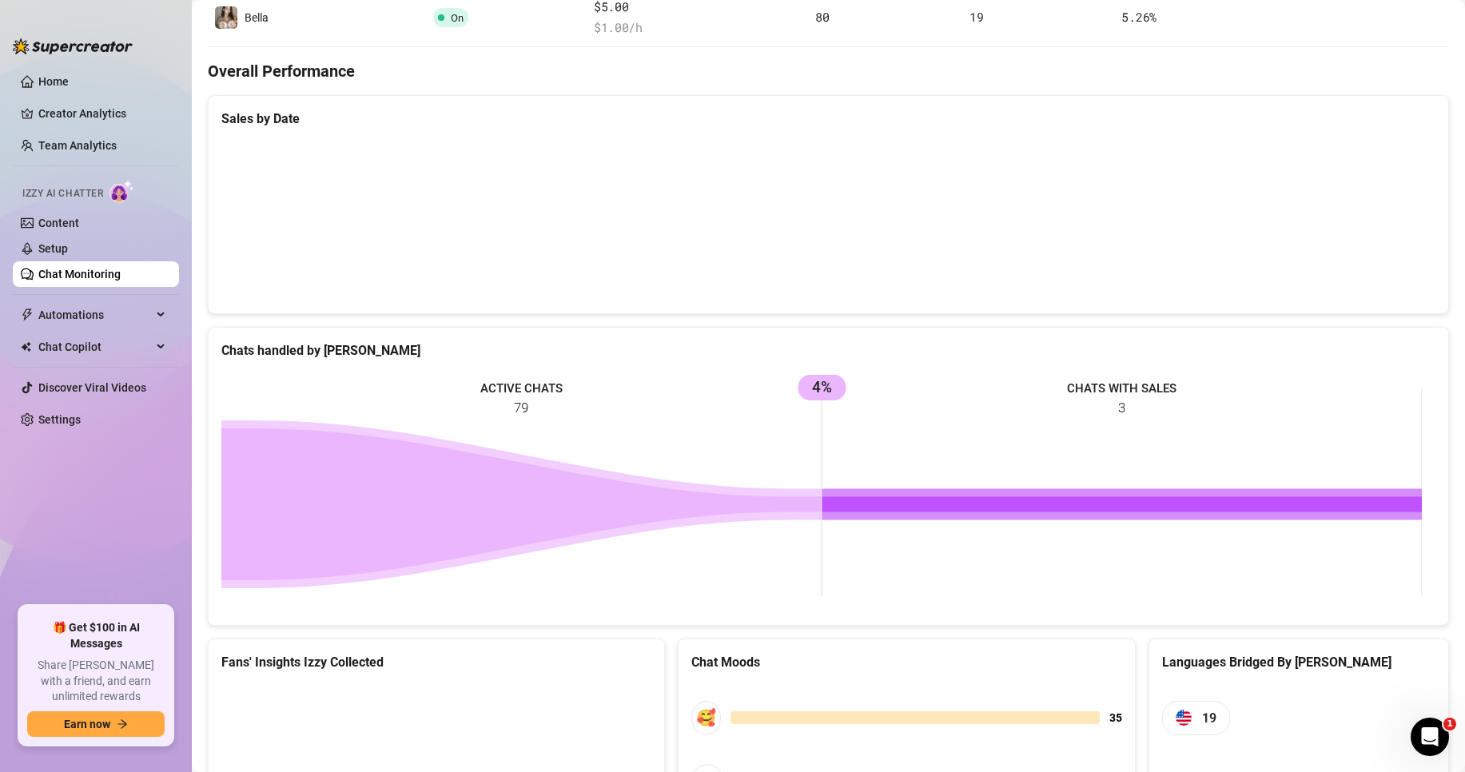
scroll to position [657, 0]
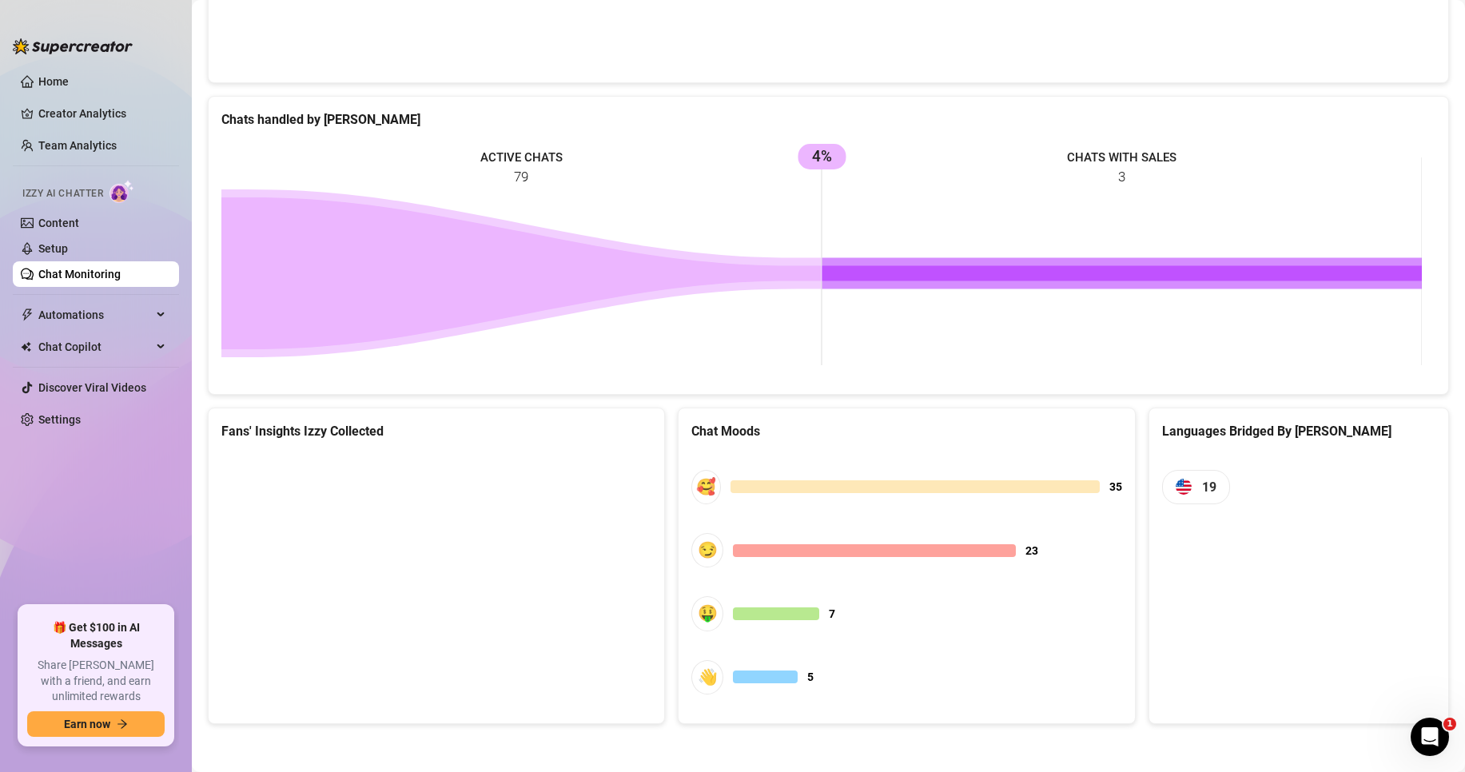
click at [498, 564] on canvas at bounding box center [433, 574] width 425 height 240
drag, startPoint x: 587, startPoint y: 420, endPoint x: 552, endPoint y: 627, distance: 210.8
click at [583, 428] on div "Fans' Insights Izzy Collected" at bounding box center [437, 424] width 456 height 33
click at [470, 389] on div "ACTIVE CHATS 79 CHATS WITH SALES 3 4%" at bounding box center [829, 261] width 1240 height 265
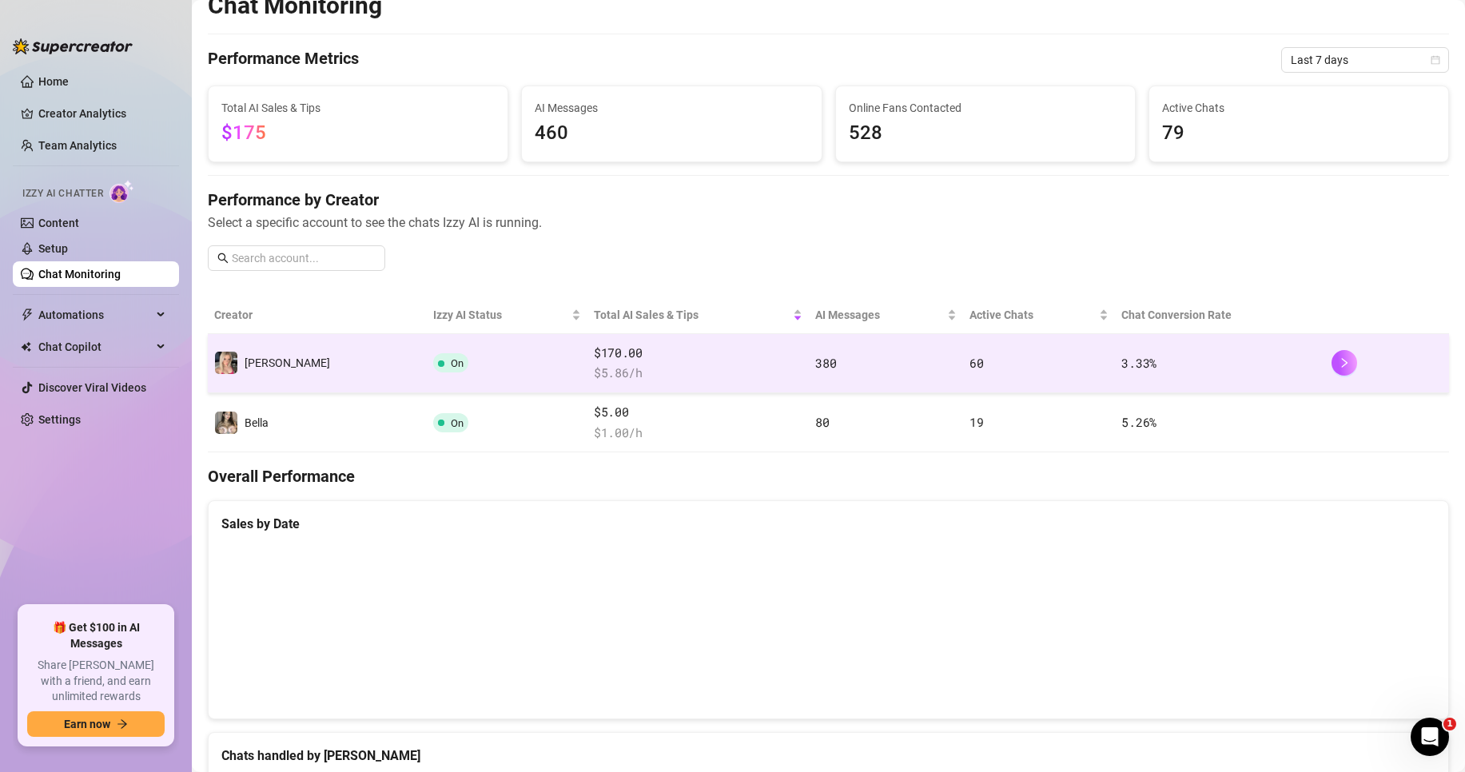
scroll to position [0, 0]
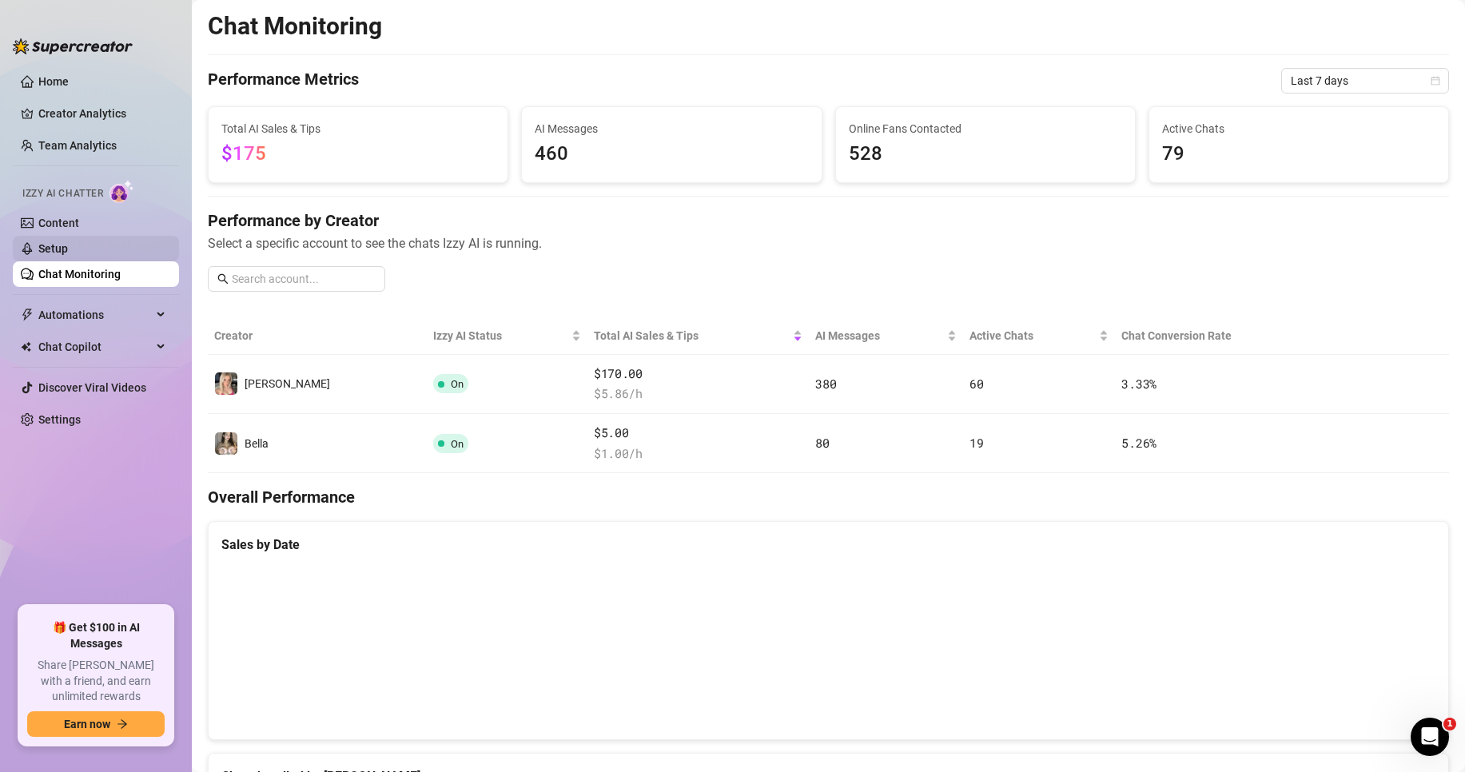
click at [68, 245] on link "Setup" at bounding box center [53, 248] width 30 height 13
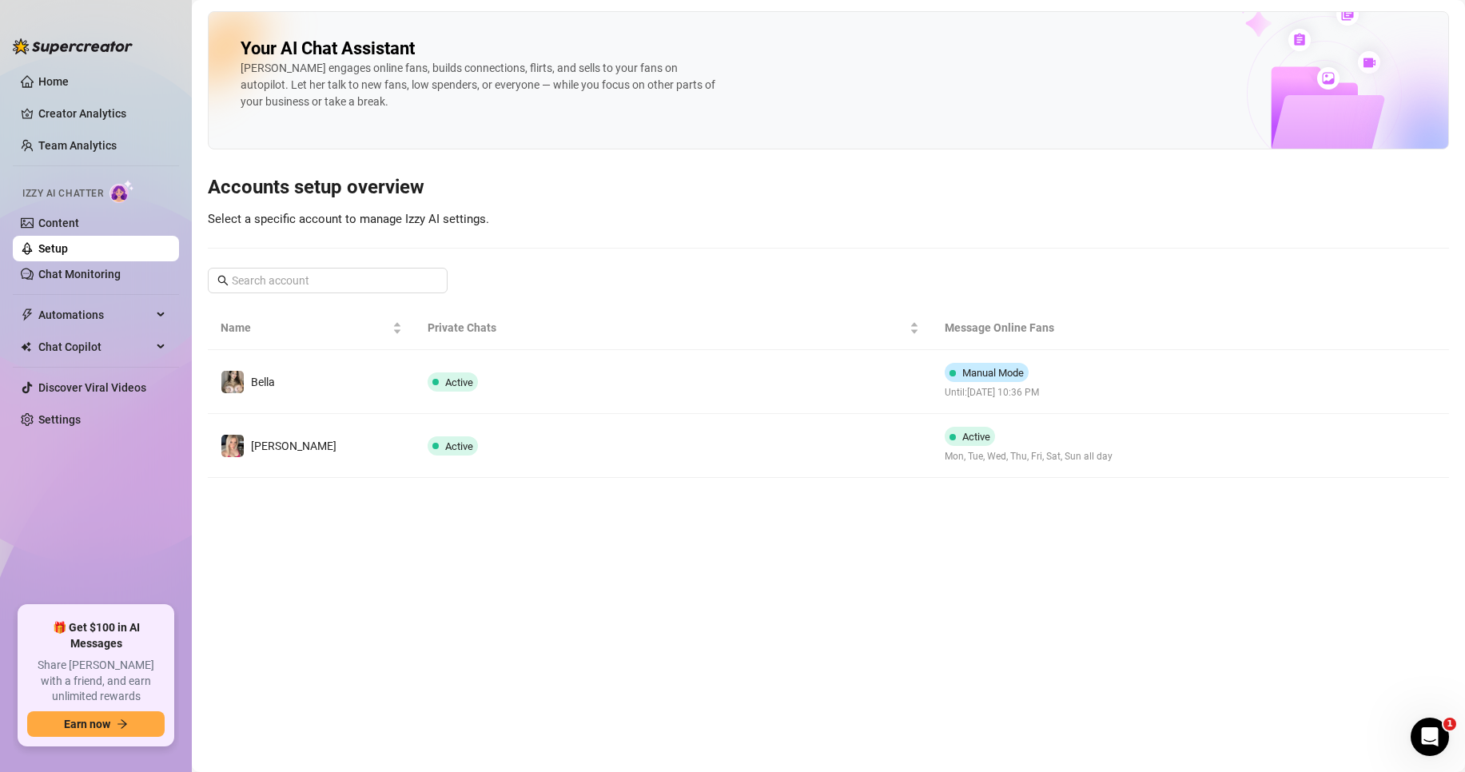
click at [371, 451] on td "[PERSON_NAME]" at bounding box center [311, 446] width 207 height 64
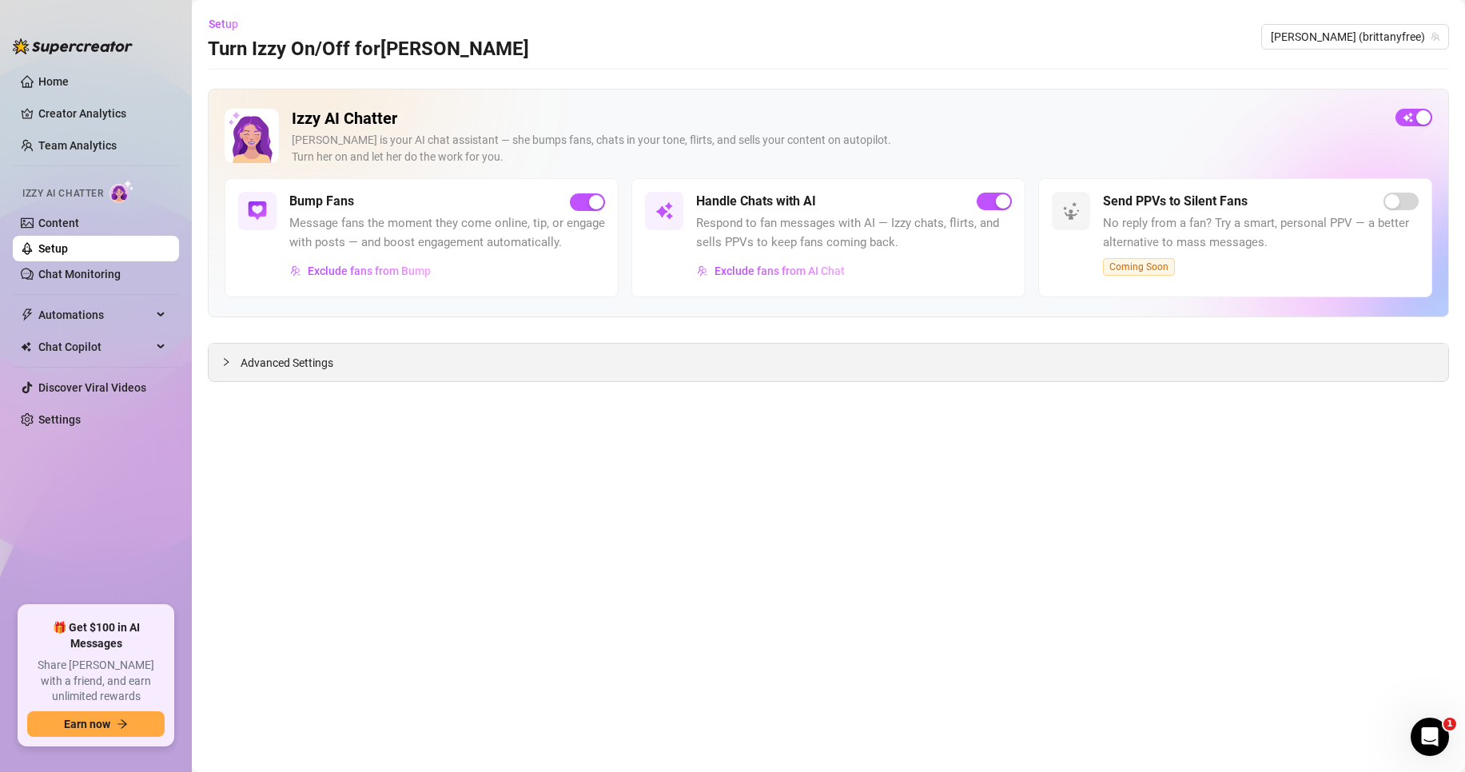
click at [391, 364] on div "Advanced Settings" at bounding box center [829, 363] width 1240 height 38
click at [225, 364] on icon "collapsed" at bounding box center [226, 362] width 10 height 10
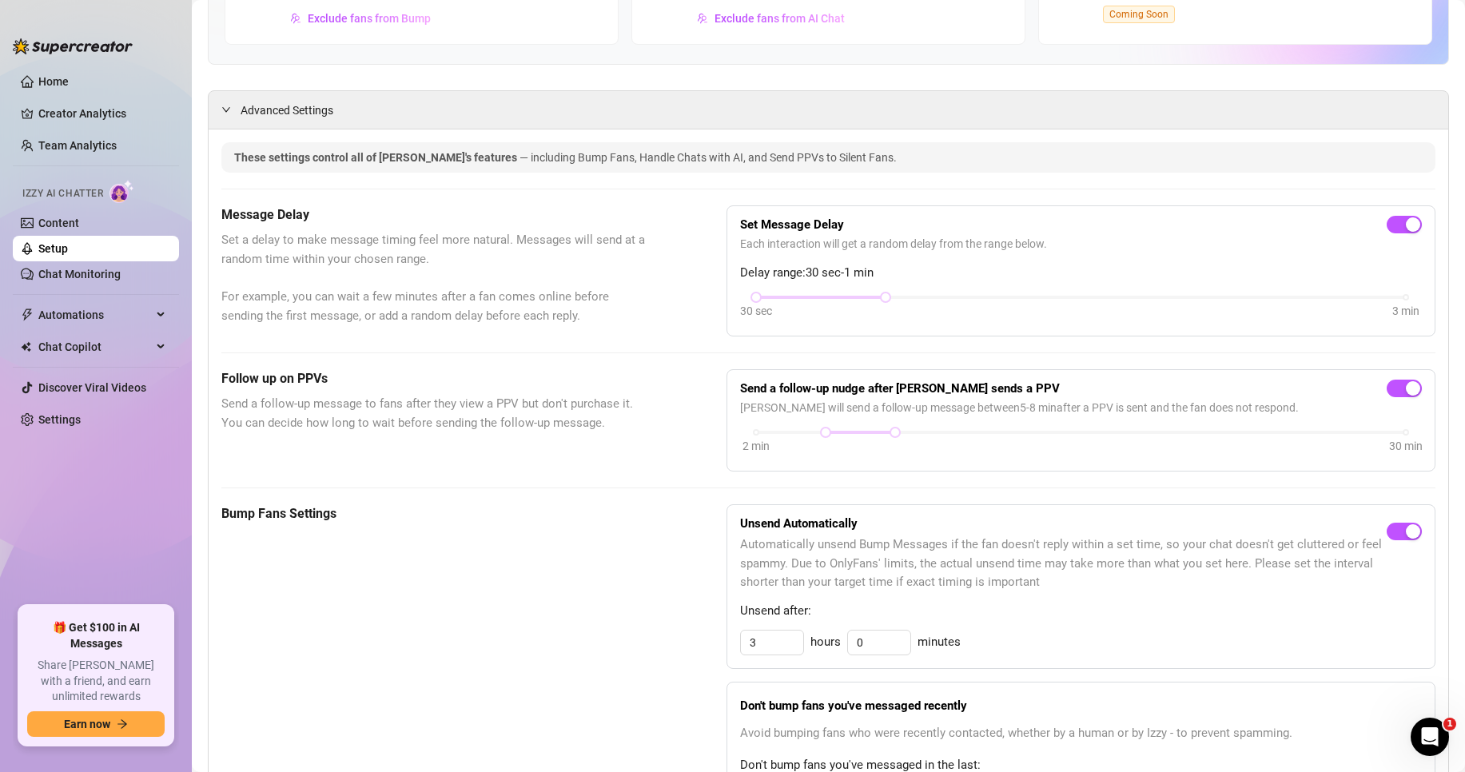
scroll to position [320, 0]
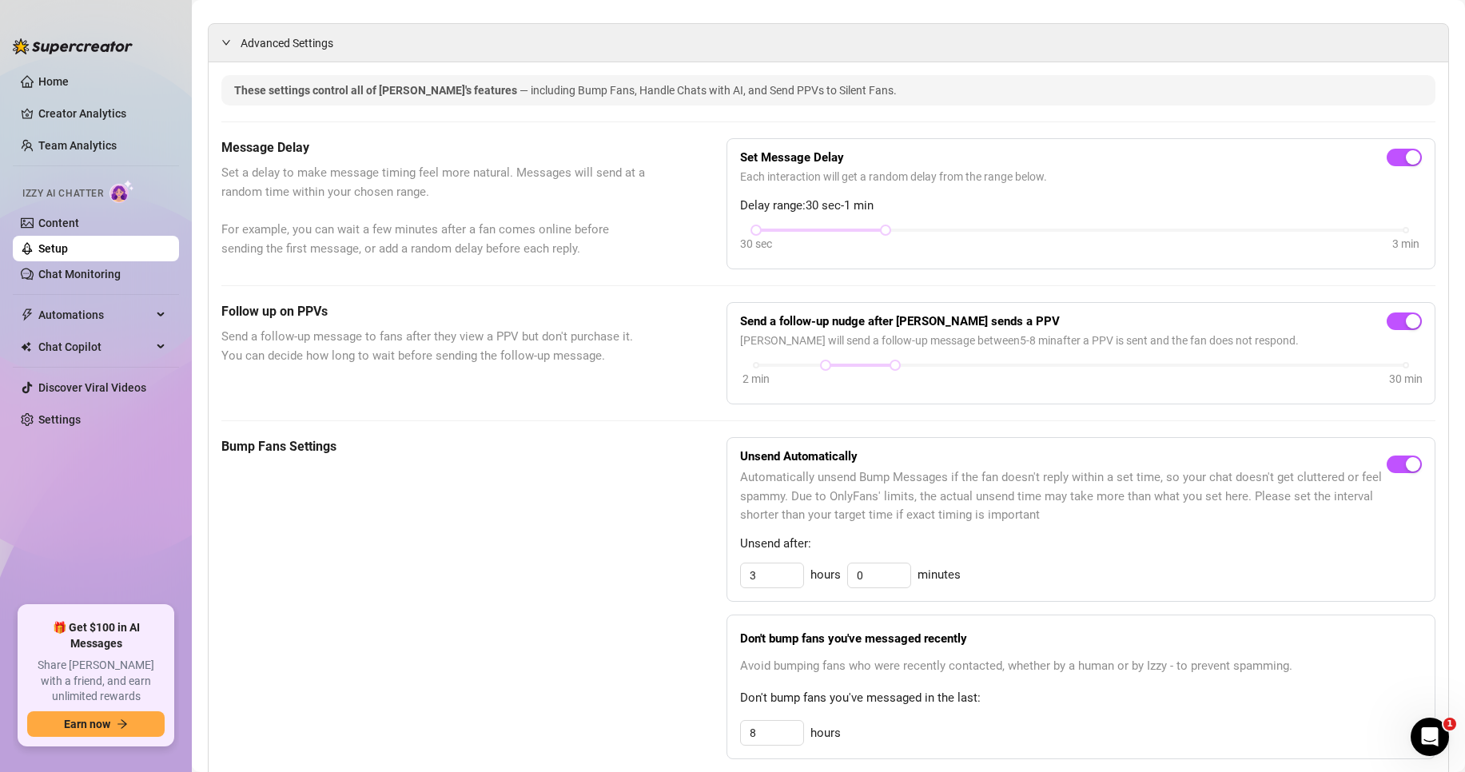
click at [299, 186] on span "Set a delay to make message timing feel more natural. Messages will send at a r…" at bounding box center [433, 211] width 425 height 94
drag, startPoint x: 300, startPoint y: 174, endPoint x: 306, endPoint y: 253, distance: 79.4
click at [300, 187] on div "Message Delay Set a delay to make message timing feel more natural. Messages wi…" at bounding box center [433, 203] width 425 height 131
click at [304, 232] on span "Set a delay to make message timing feel more natural. Messages will send at a r…" at bounding box center [433, 211] width 425 height 94
drag, startPoint x: 885, startPoint y: 249, endPoint x: 774, endPoint y: 249, distance: 110.3
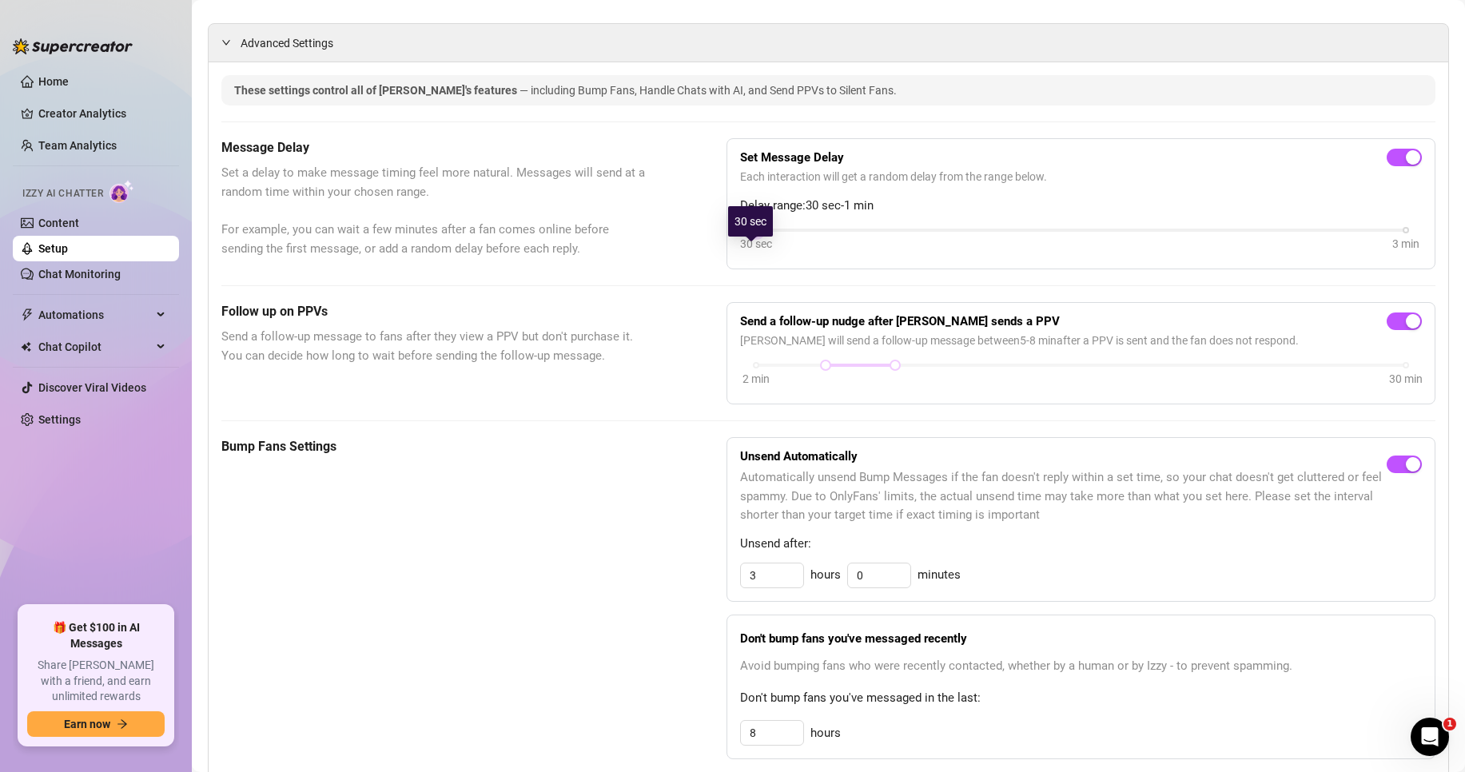
click at [774, 232] on div "30 sec 3 min" at bounding box center [1081, 228] width 650 height 6
click at [571, 482] on div "Bump Fans Settings" at bounding box center [433, 674] width 425 height 474
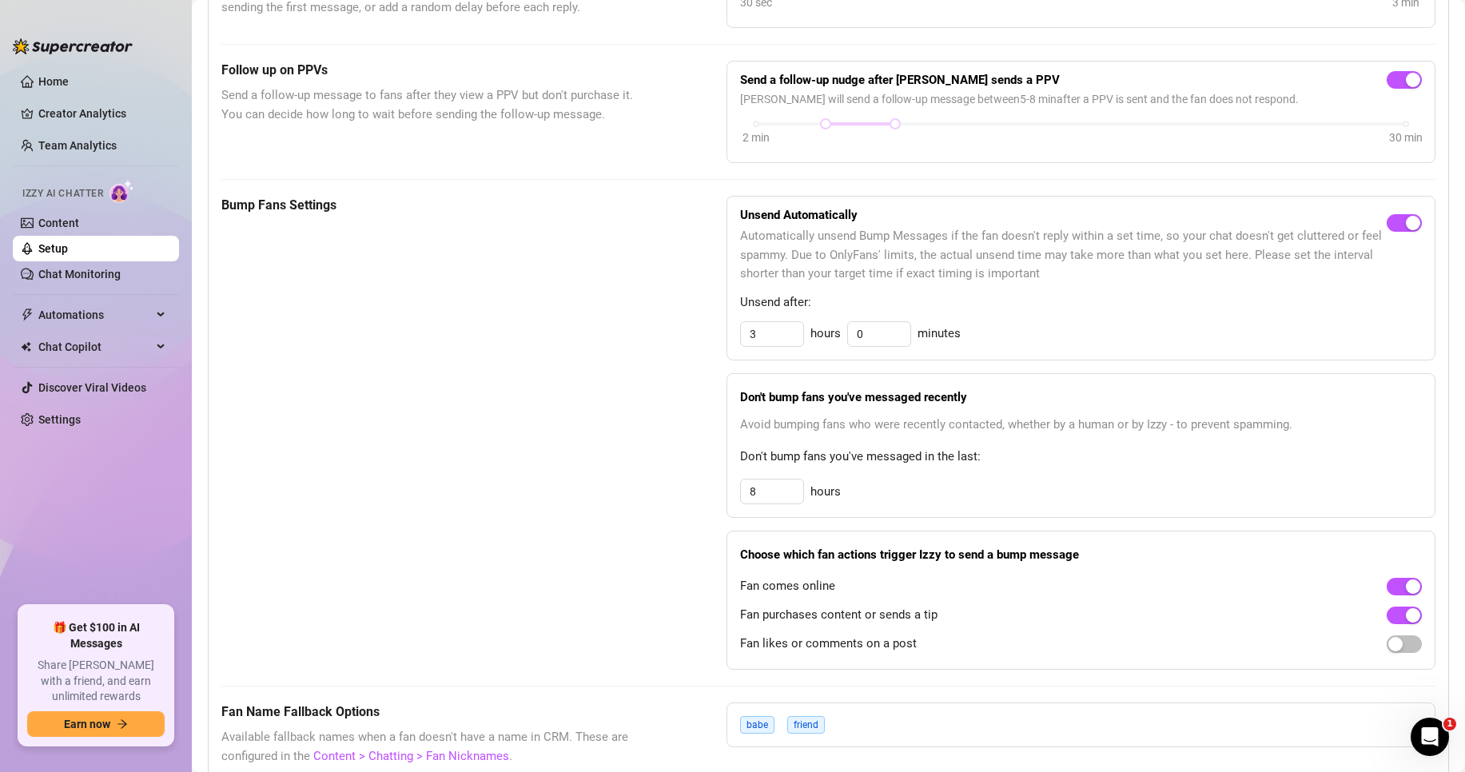
scroll to position [587, 0]
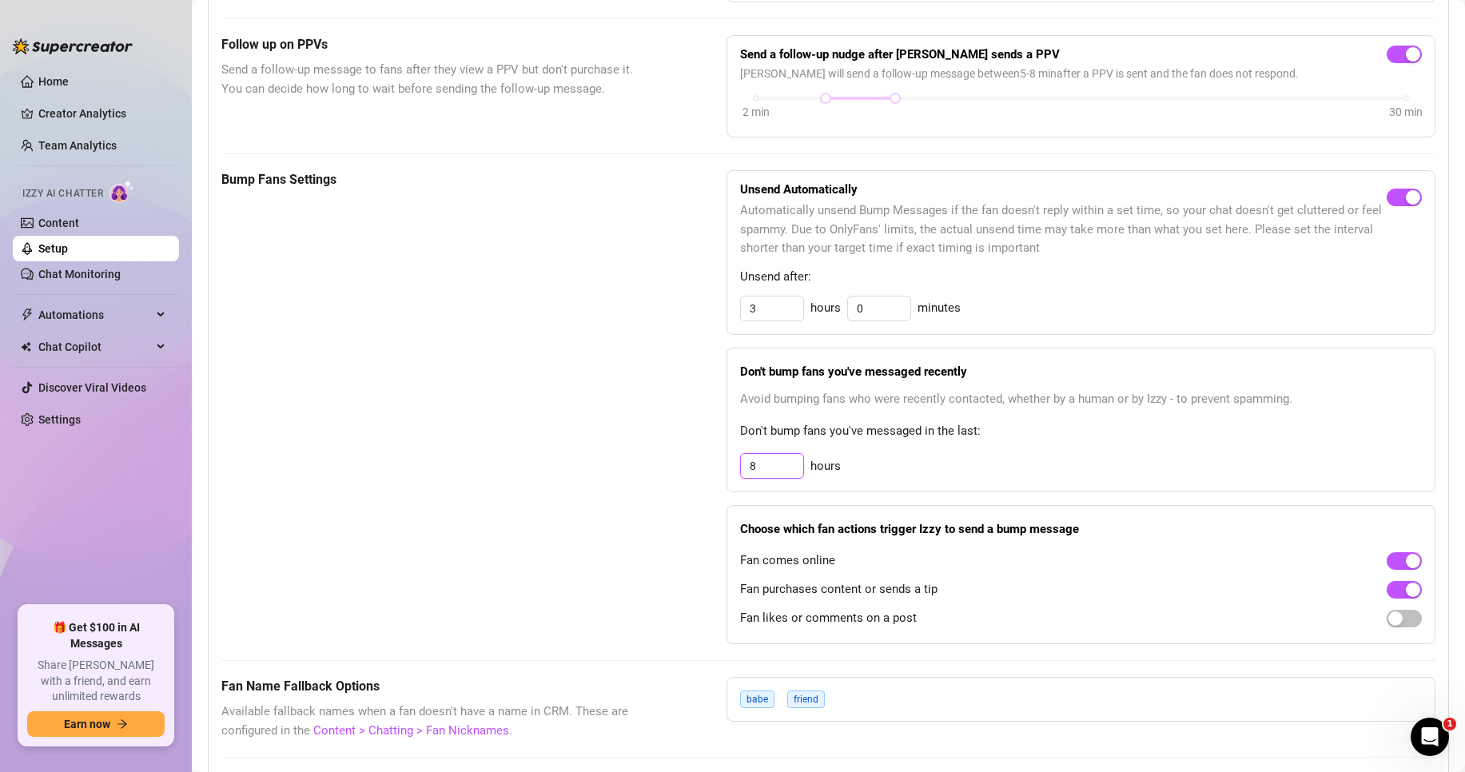
drag, startPoint x: 770, startPoint y: 491, endPoint x: 709, endPoint y: 502, distance: 62.6
click at [709, 502] on div "Bump Fans Settings Unsend Automatically Automatically unsend Bump Messages if t…" at bounding box center [828, 407] width 1214 height 474
click at [66, 268] on link "Chat Monitoring" at bounding box center [79, 274] width 82 height 13
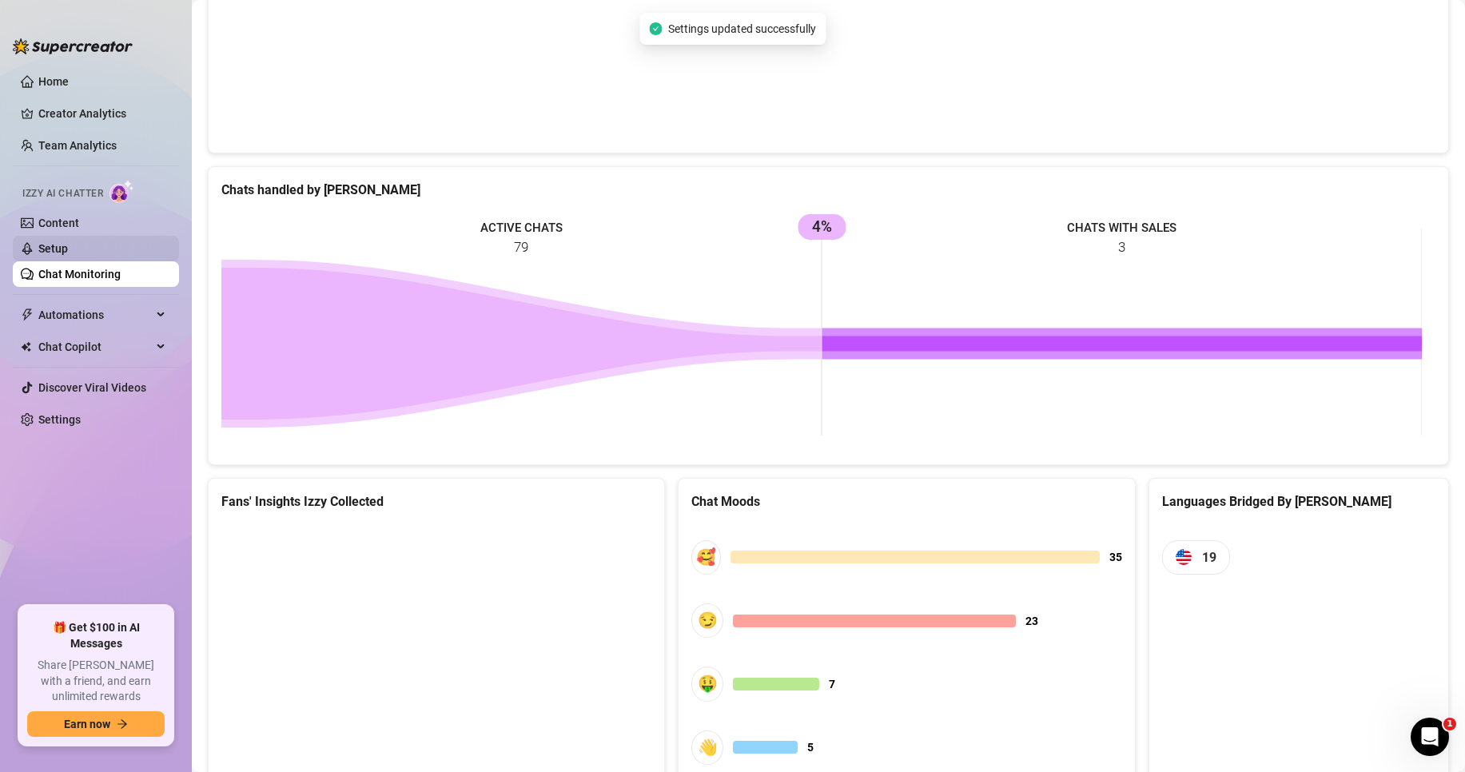
click at [68, 249] on link "Setup" at bounding box center [53, 248] width 30 height 13
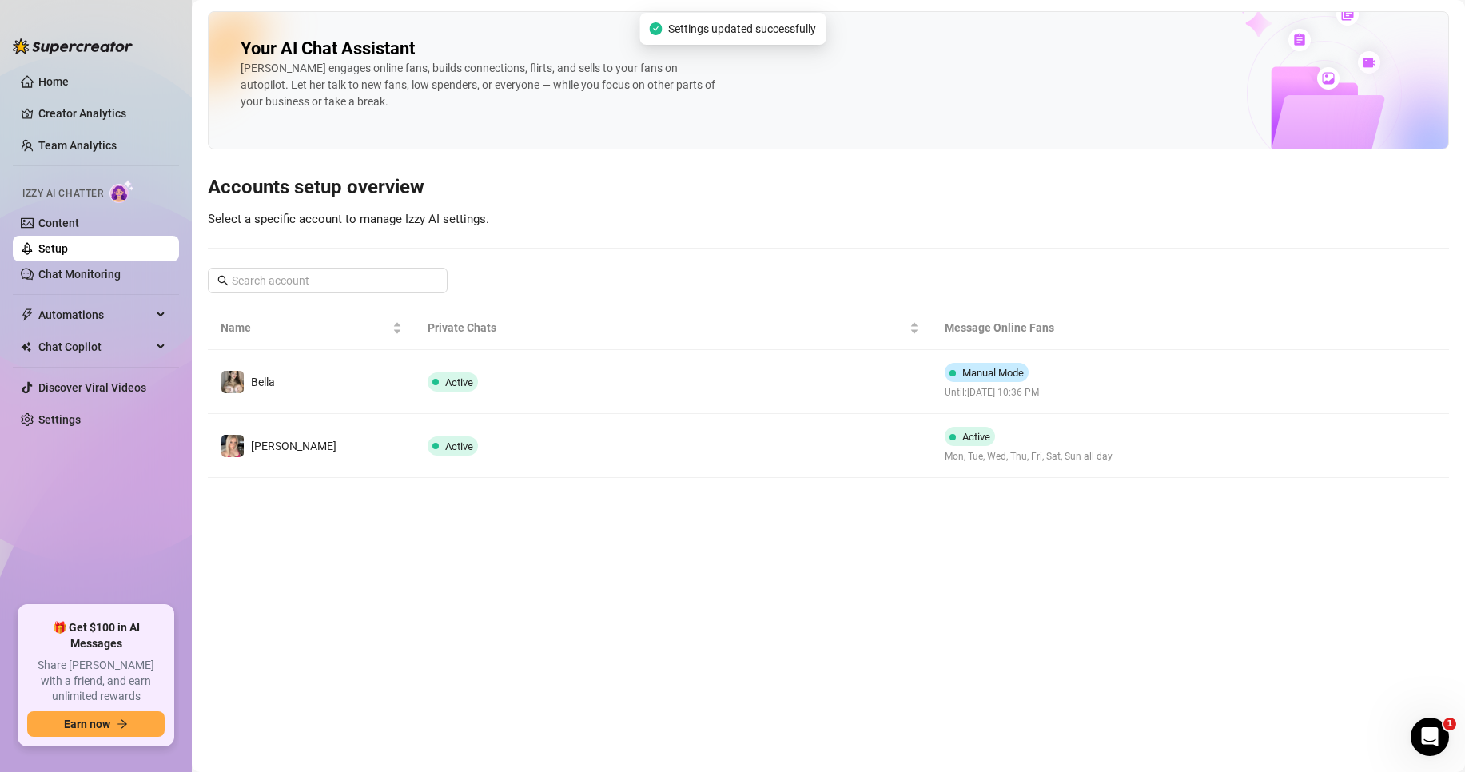
click at [260, 419] on td "[PERSON_NAME]" at bounding box center [311, 446] width 207 height 64
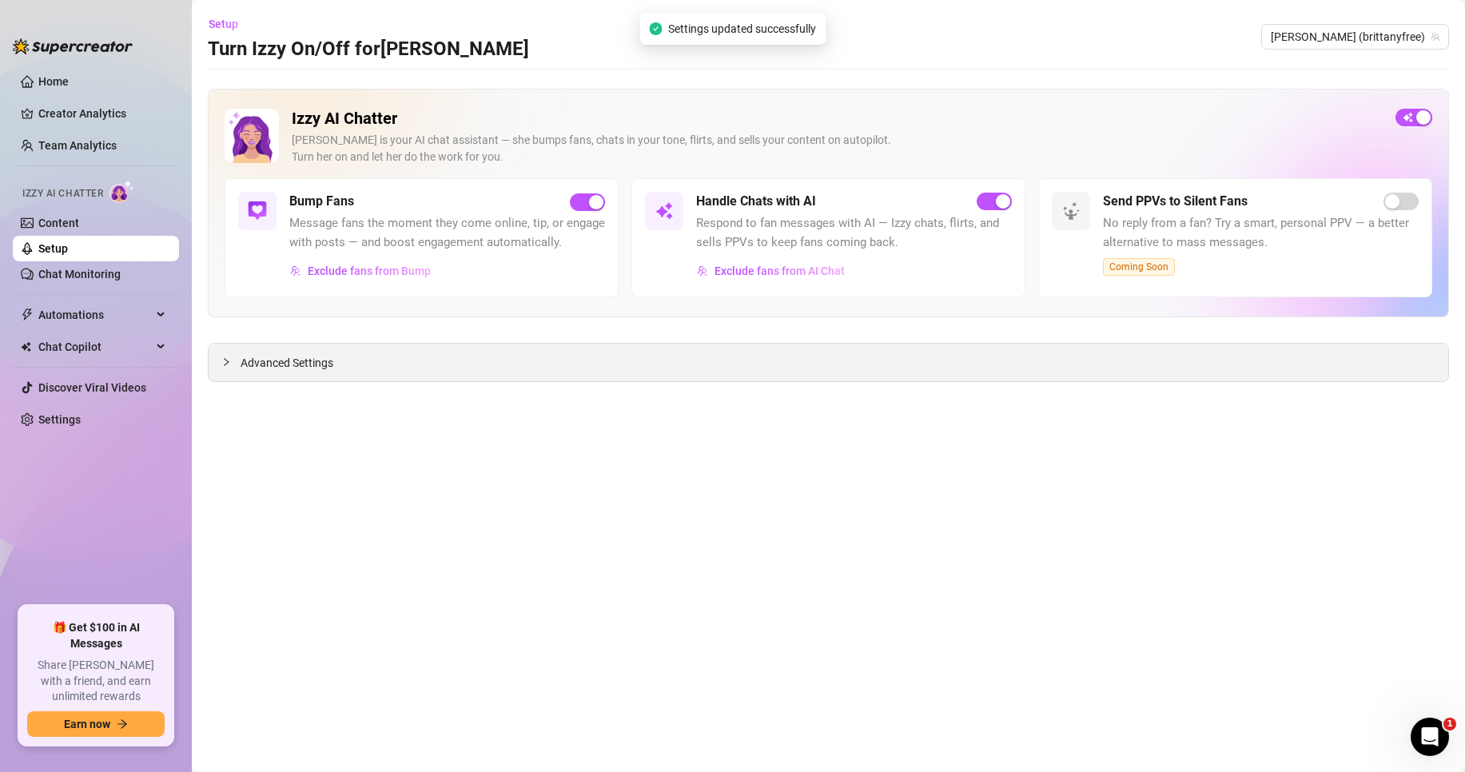
click at [323, 360] on span "Advanced Settings" at bounding box center [287, 363] width 93 height 18
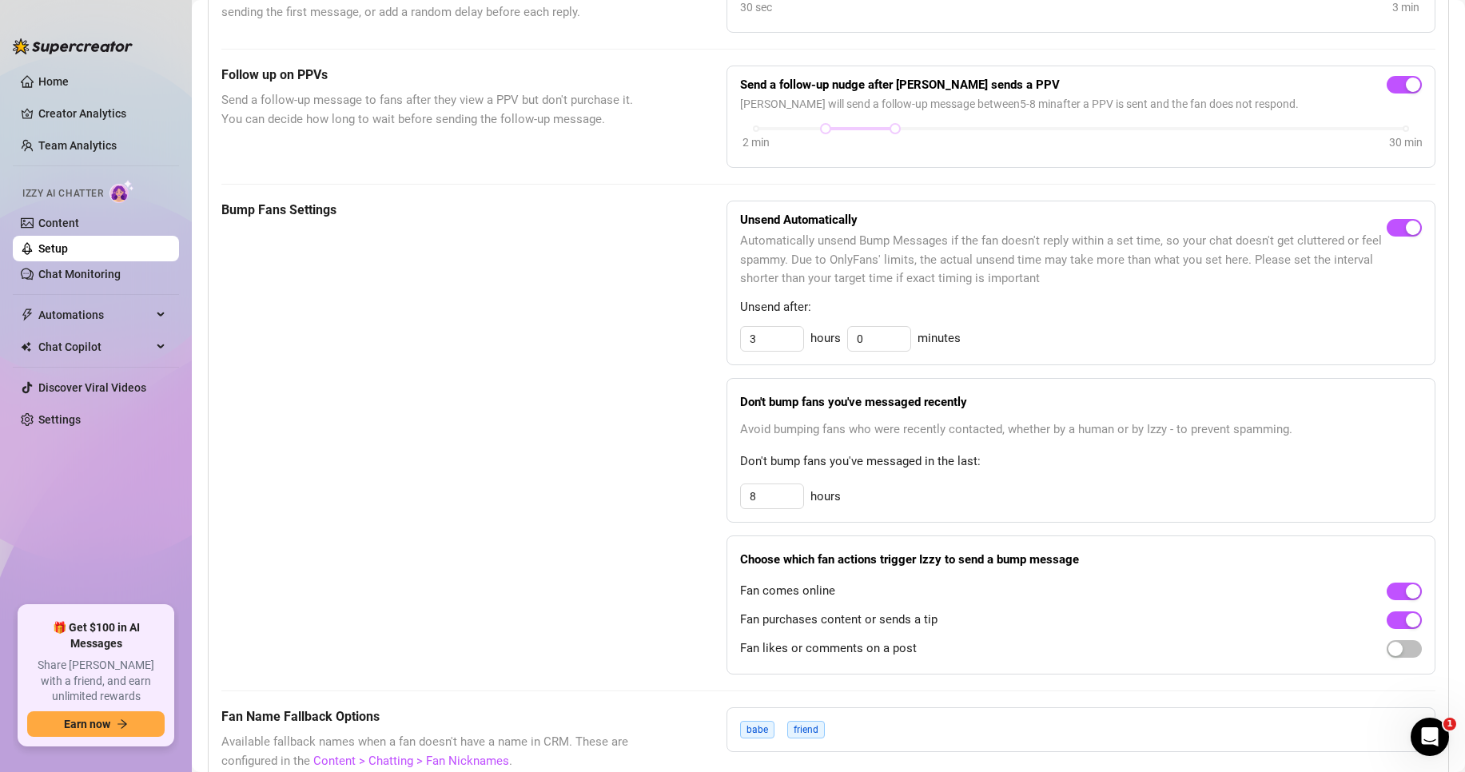
scroll to position [559, 0]
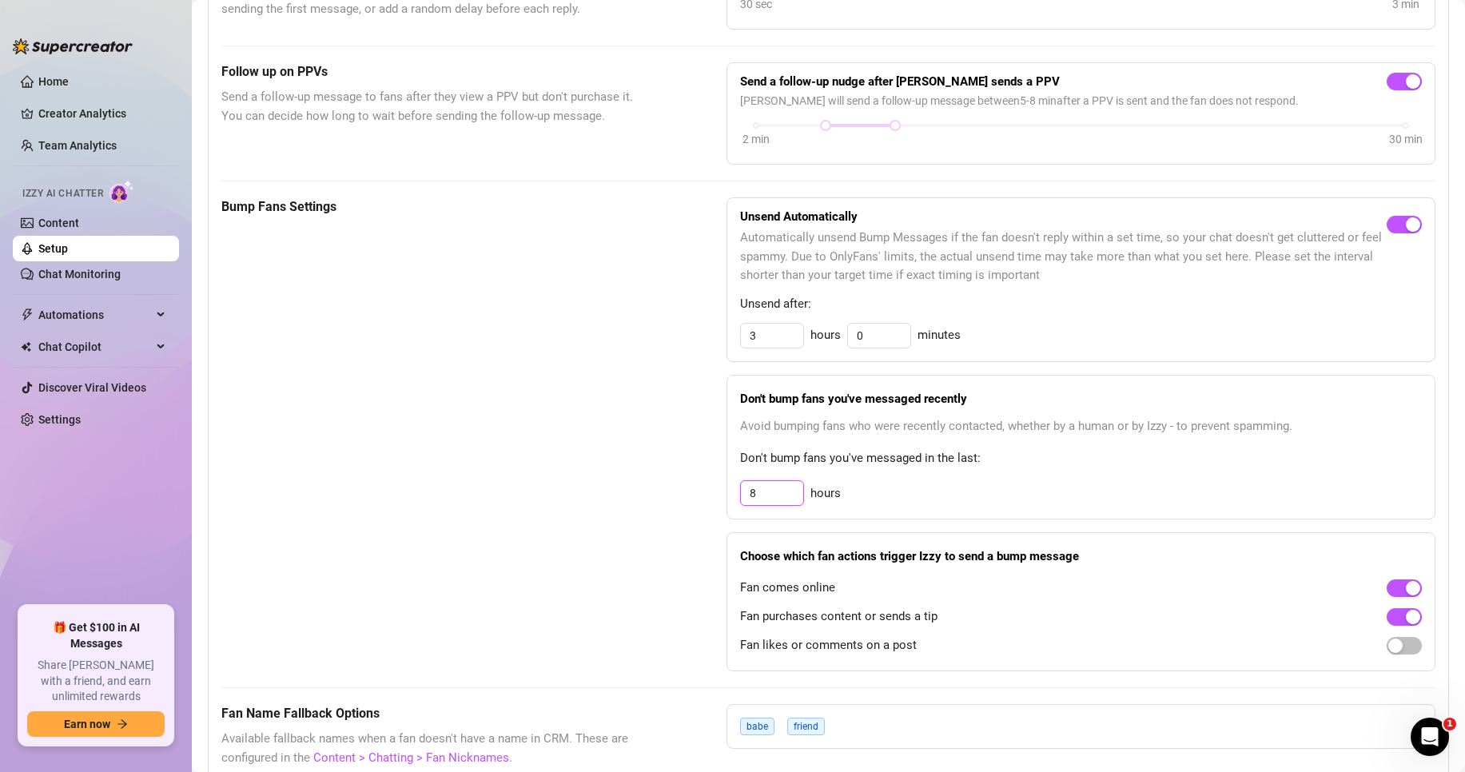
drag, startPoint x: 758, startPoint y: 519, endPoint x: 693, endPoint y: 516, distance: 64.8
click at [693, 516] on div "Bump Fans Settings Unsend Automatically Automatically unsend Bump Messages if t…" at bounding box center [828, 434] width 1214 height 474
type input "6"
click at [695, 466] on div "Bump Fans Settings Unsend Automatically Automatically unsend Bump Messages if t…" at bounding box center [828, 434] width 1214 height 474
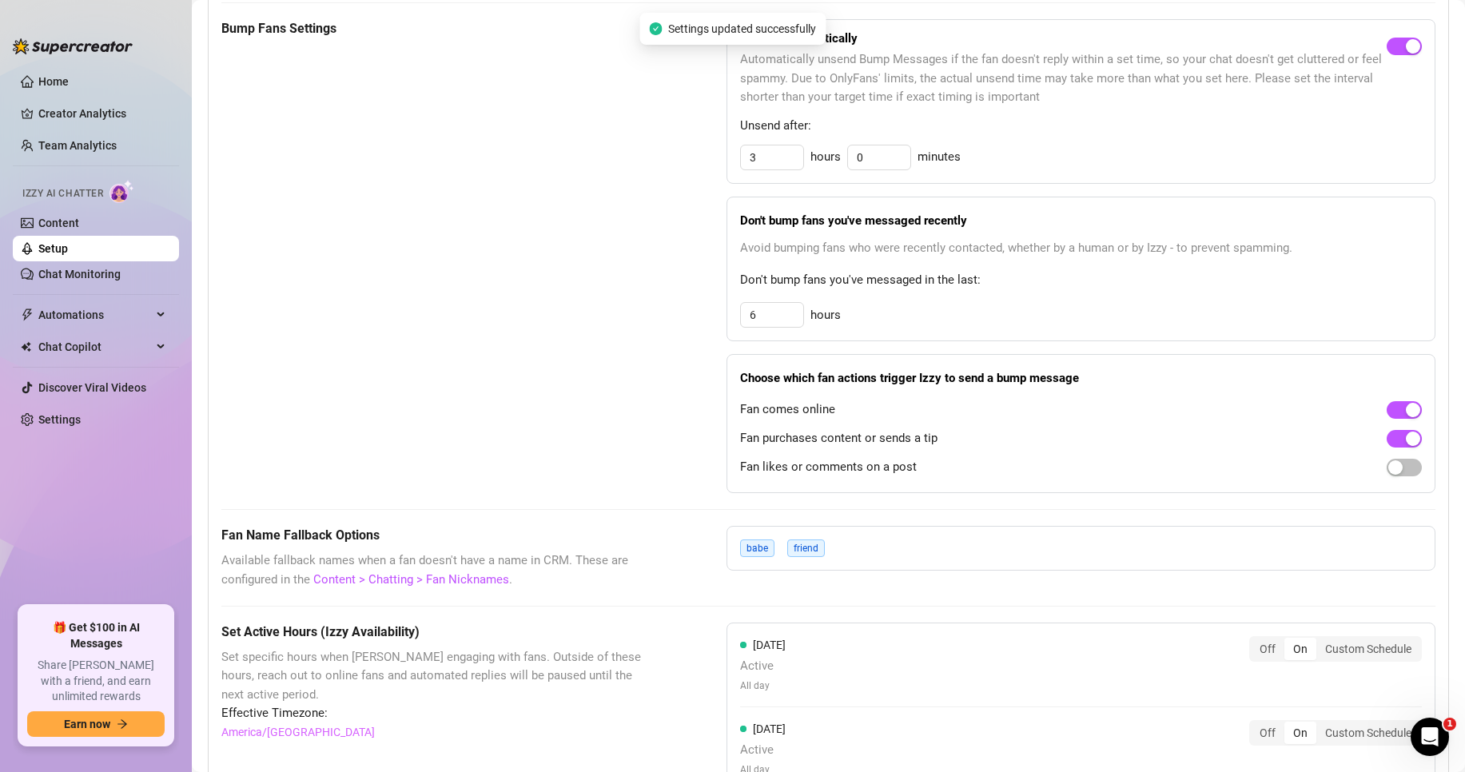
scroll to position [747, 0]
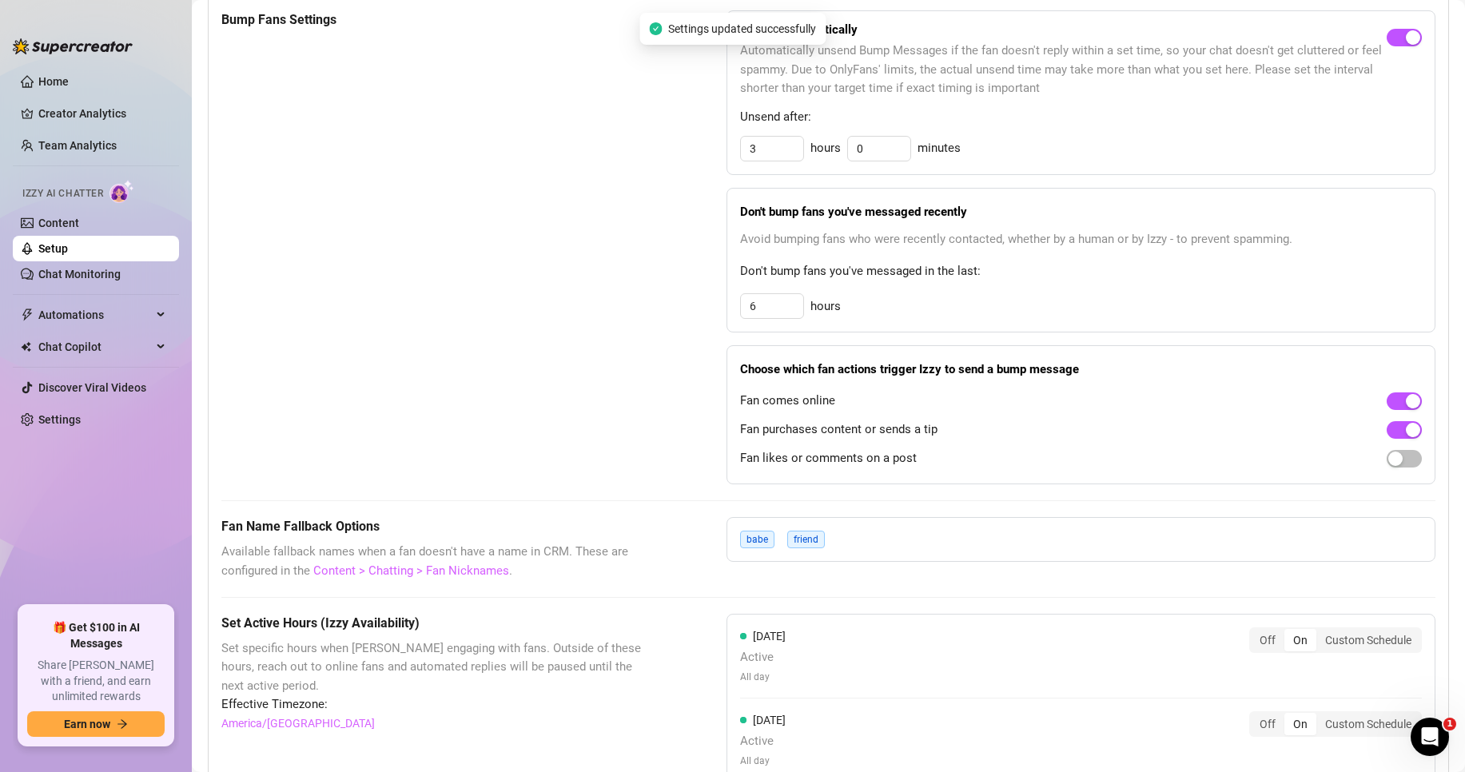
click at [447, 578] on link "Content > Chatting > Fan Nicknames" at bounding box center [411, 570] width 196 height 14
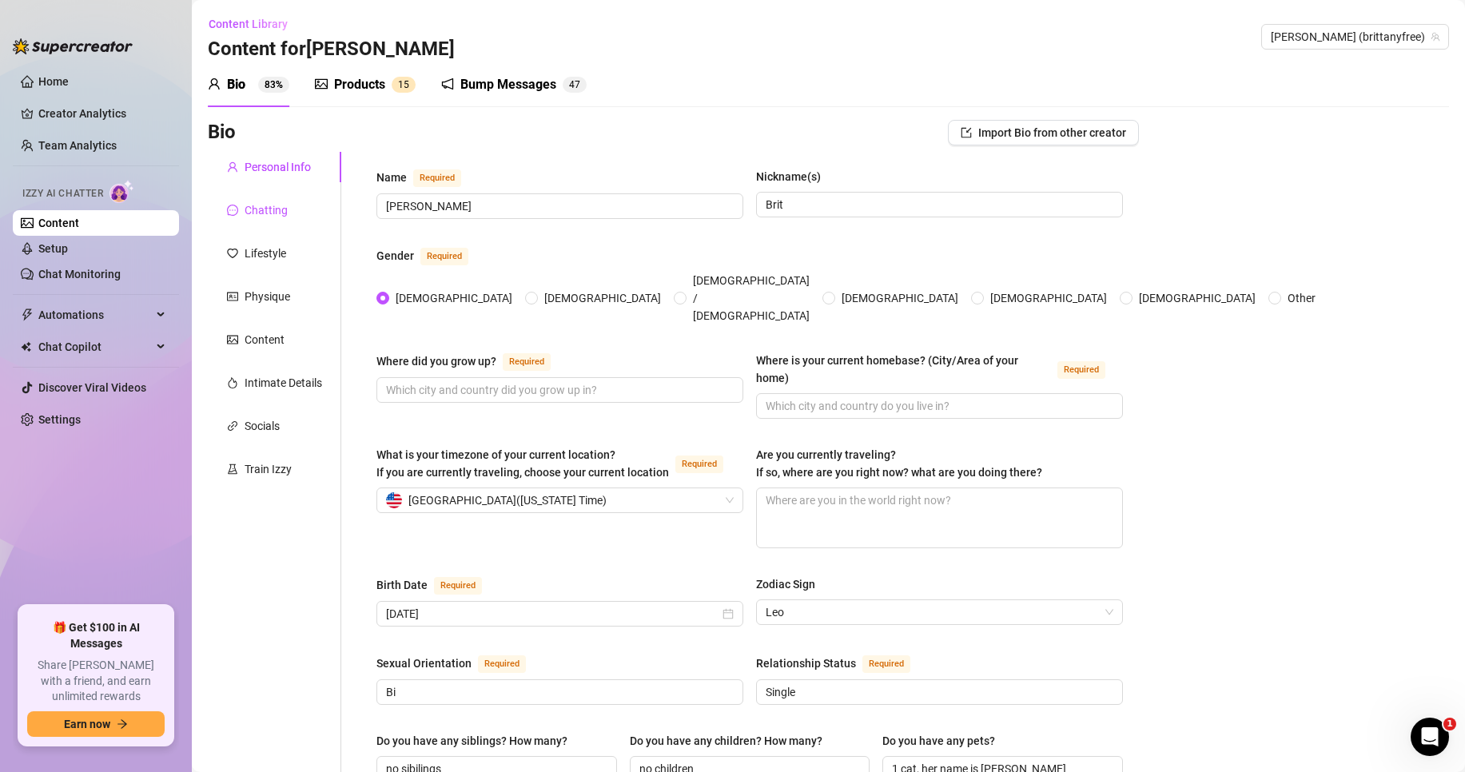
click at [279, 213] on div "Chatting" at bounding box center [266, 210] width 43 height 18
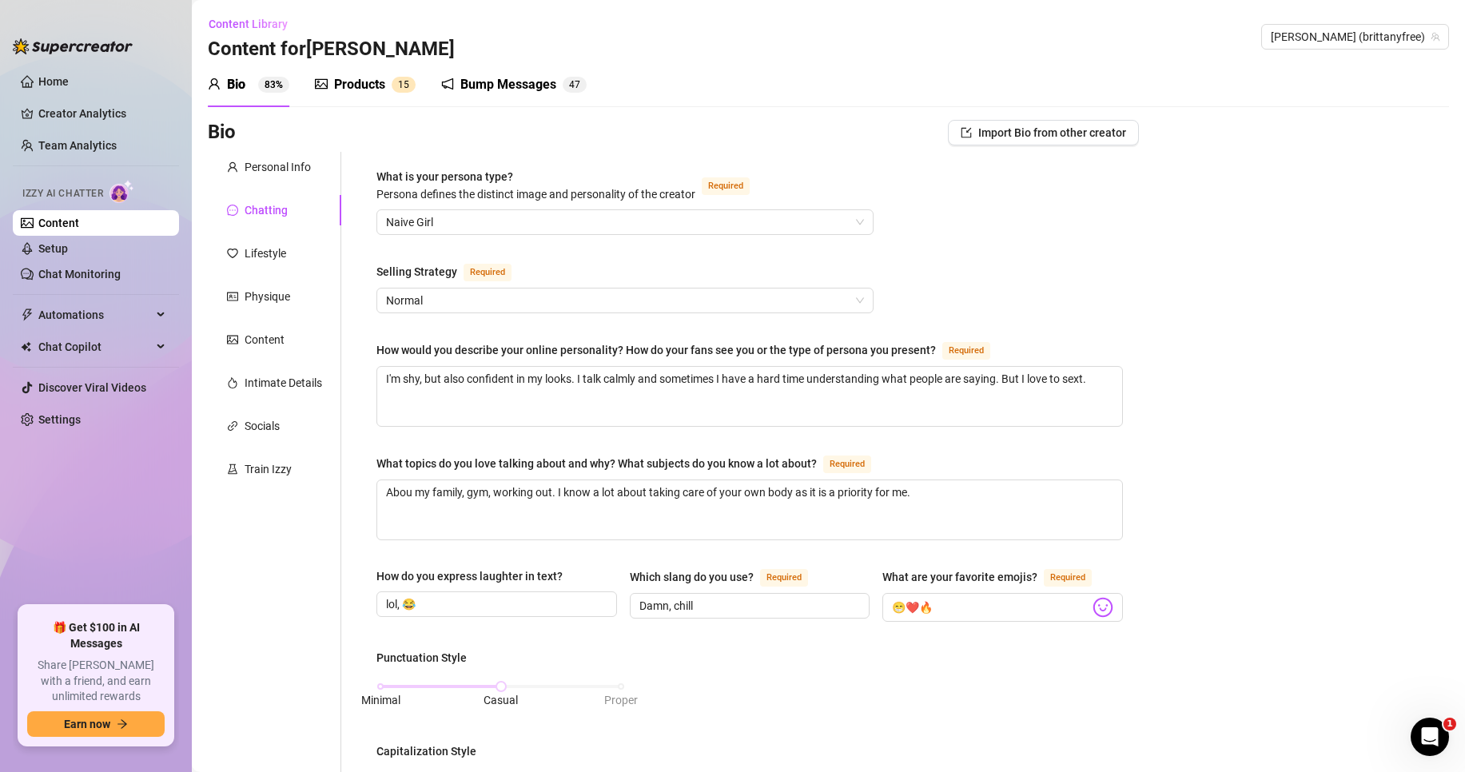
click at [361, 86] on div "Products" at bounding box center [359, 84] width 51 height 19
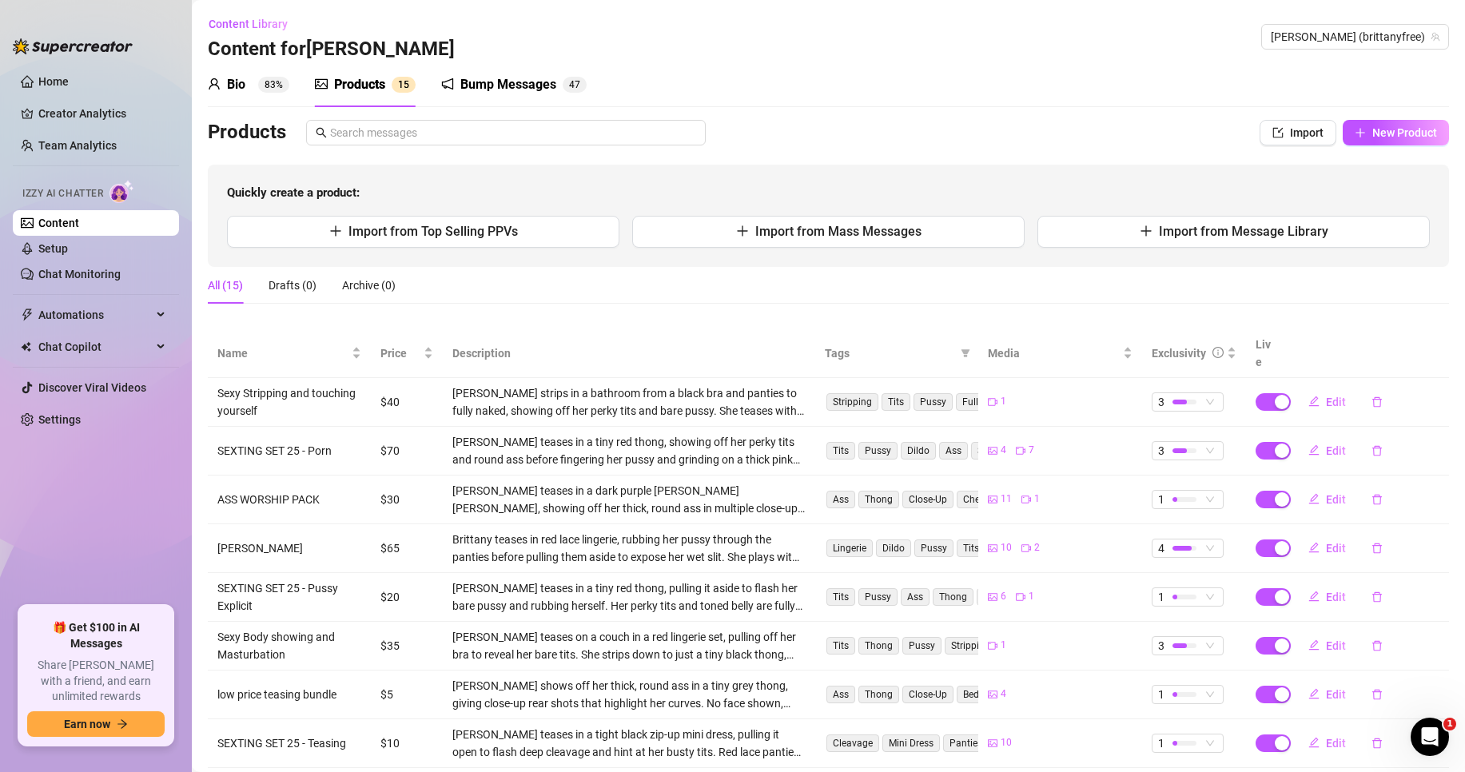
click at [460, 91] on div "Bump Messages" at bounding box center [508, 84] width 96 height 19
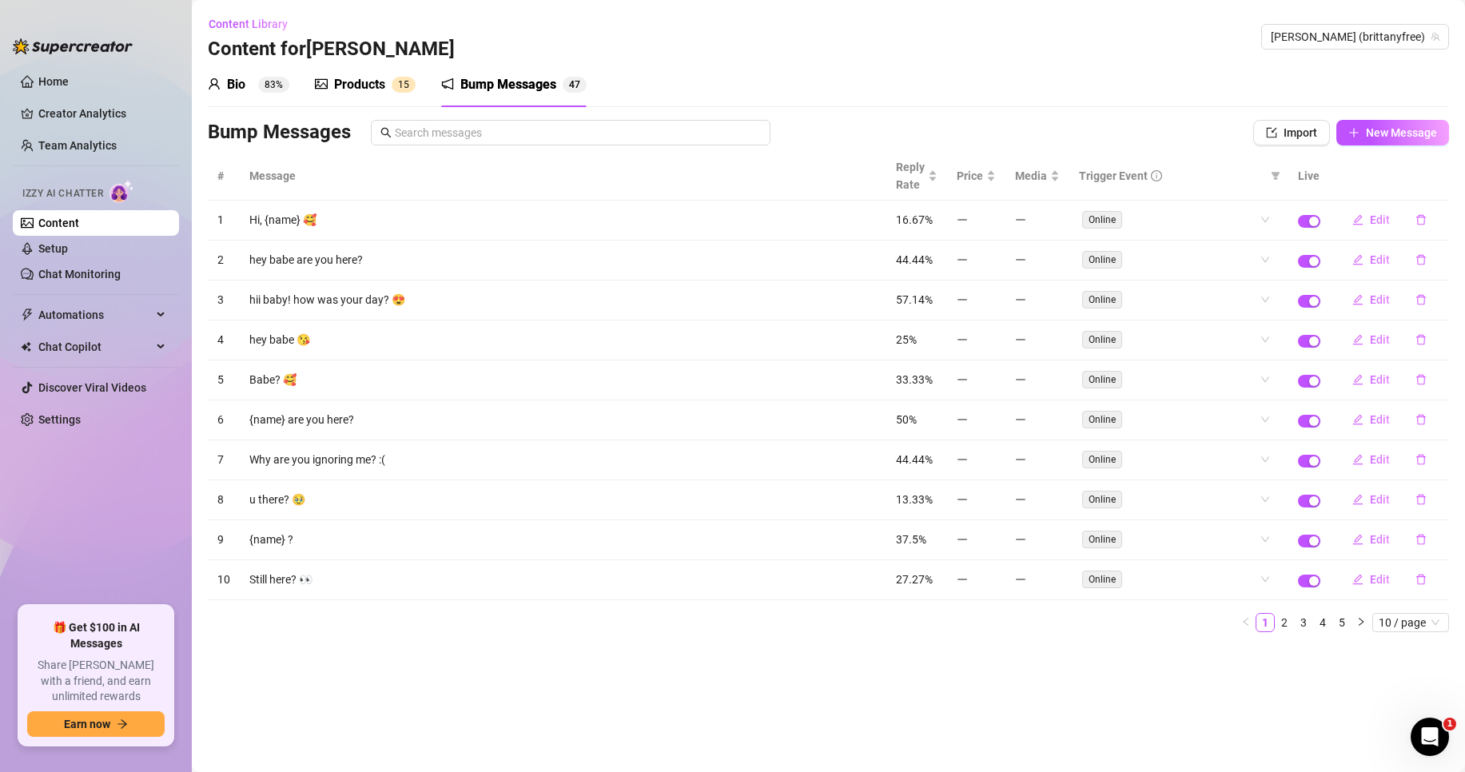
click at [228, 86] on div "Bio" at bounding box center [236, 84] width 18 height 19
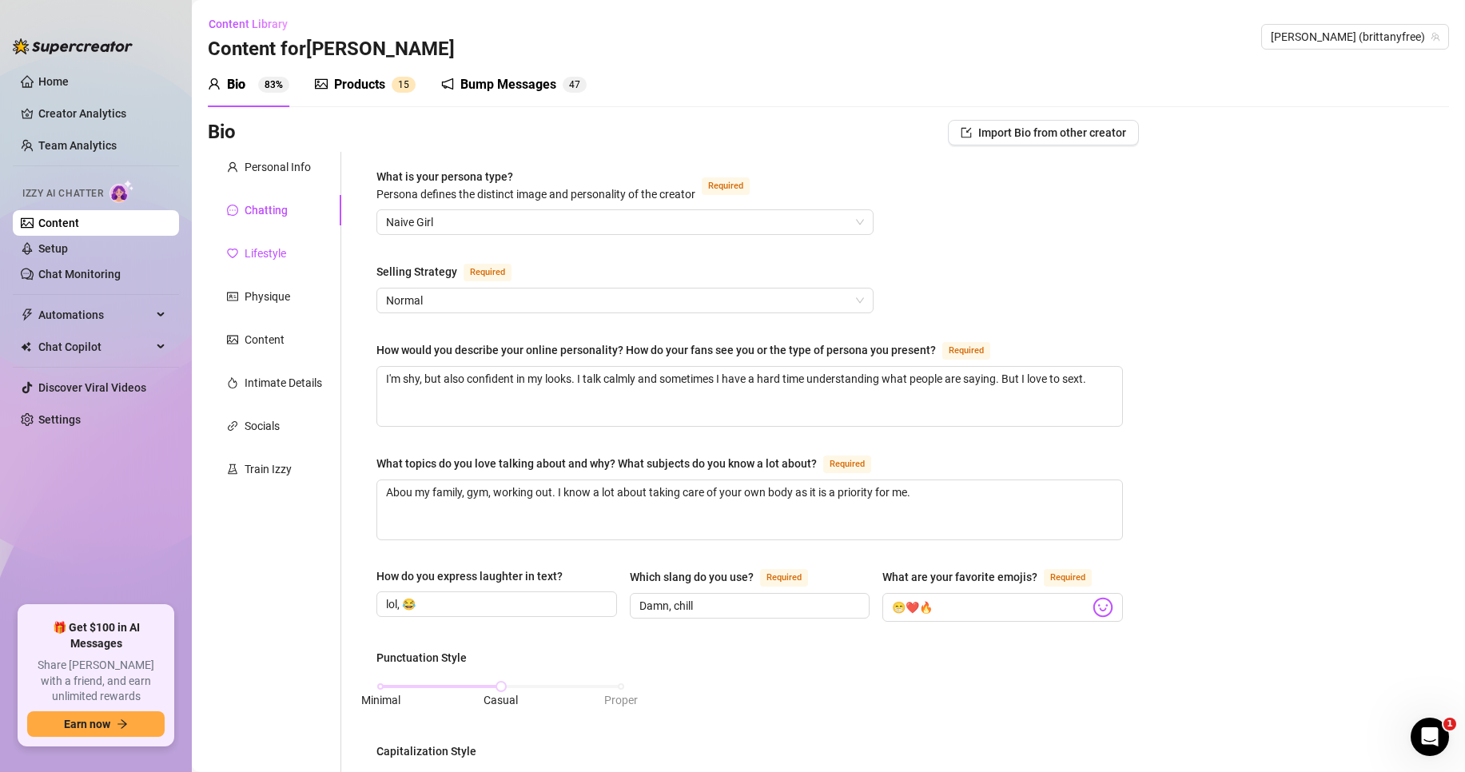
click at [267, 257] on div "Lifestyle" at bounding box center [266, 254] width 42 height 18
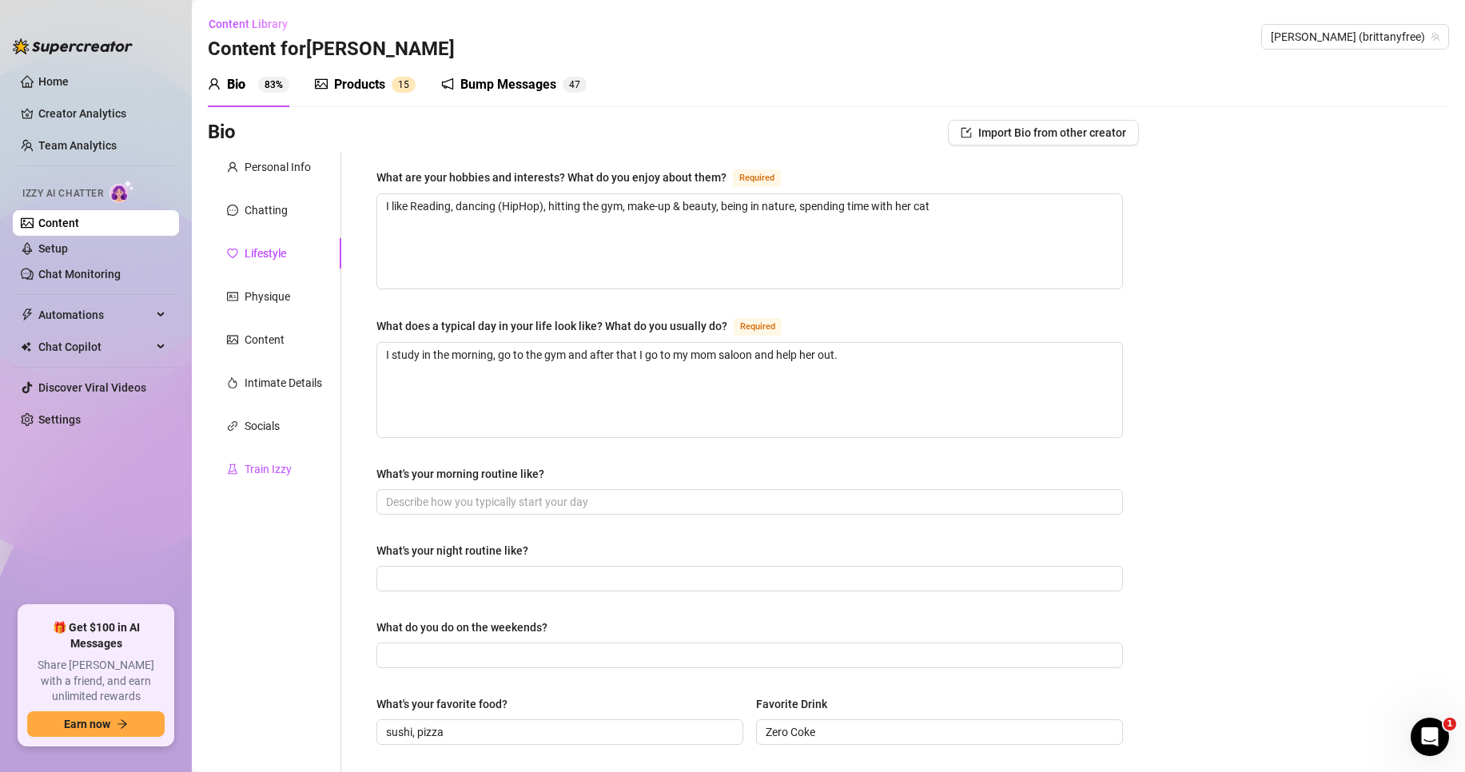
click at [261, 463] on div "Train Izzy" at bounding box center [268, 469] width 47 height 18
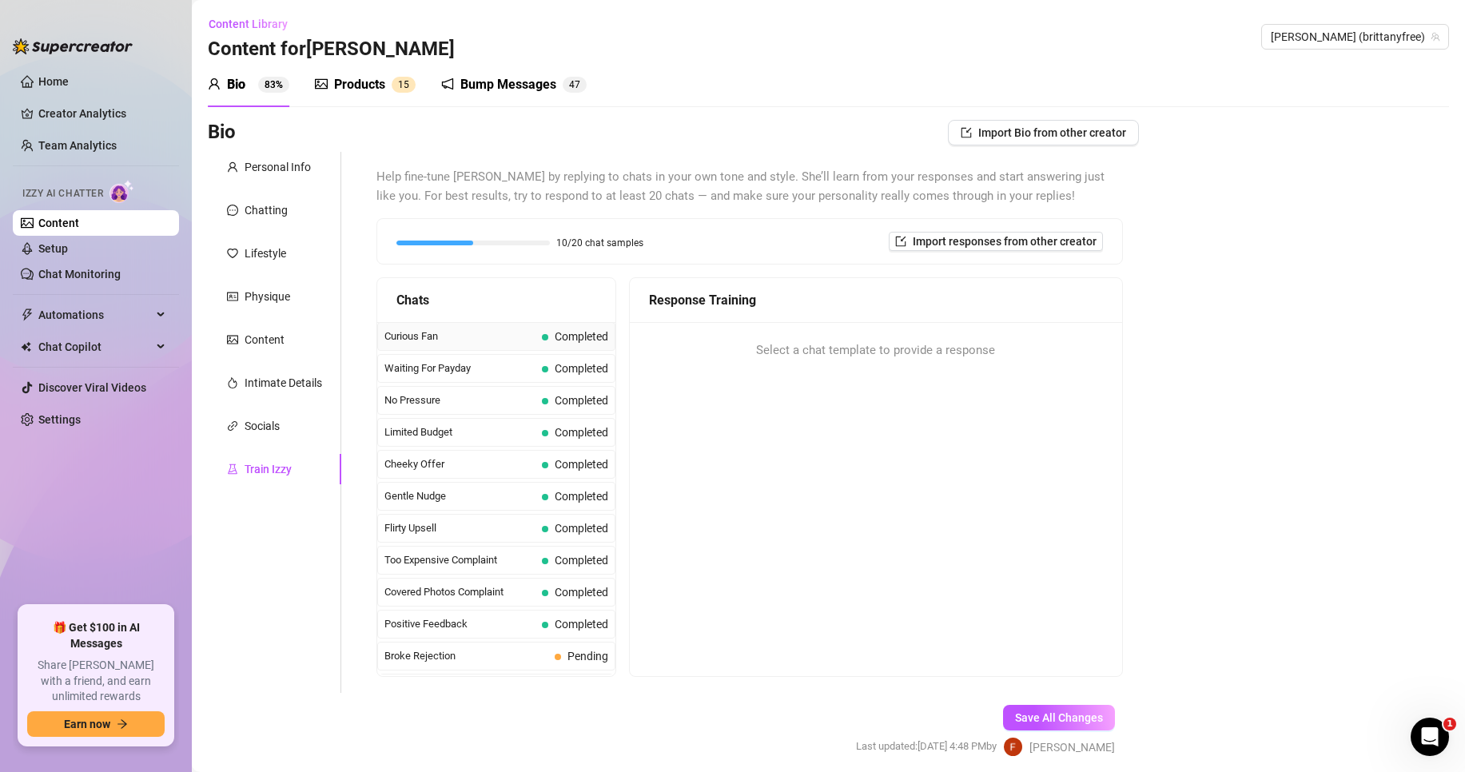
click at [442, 338] on span "Curious Fan" at bounding box center [459, 336] width 151 height 16
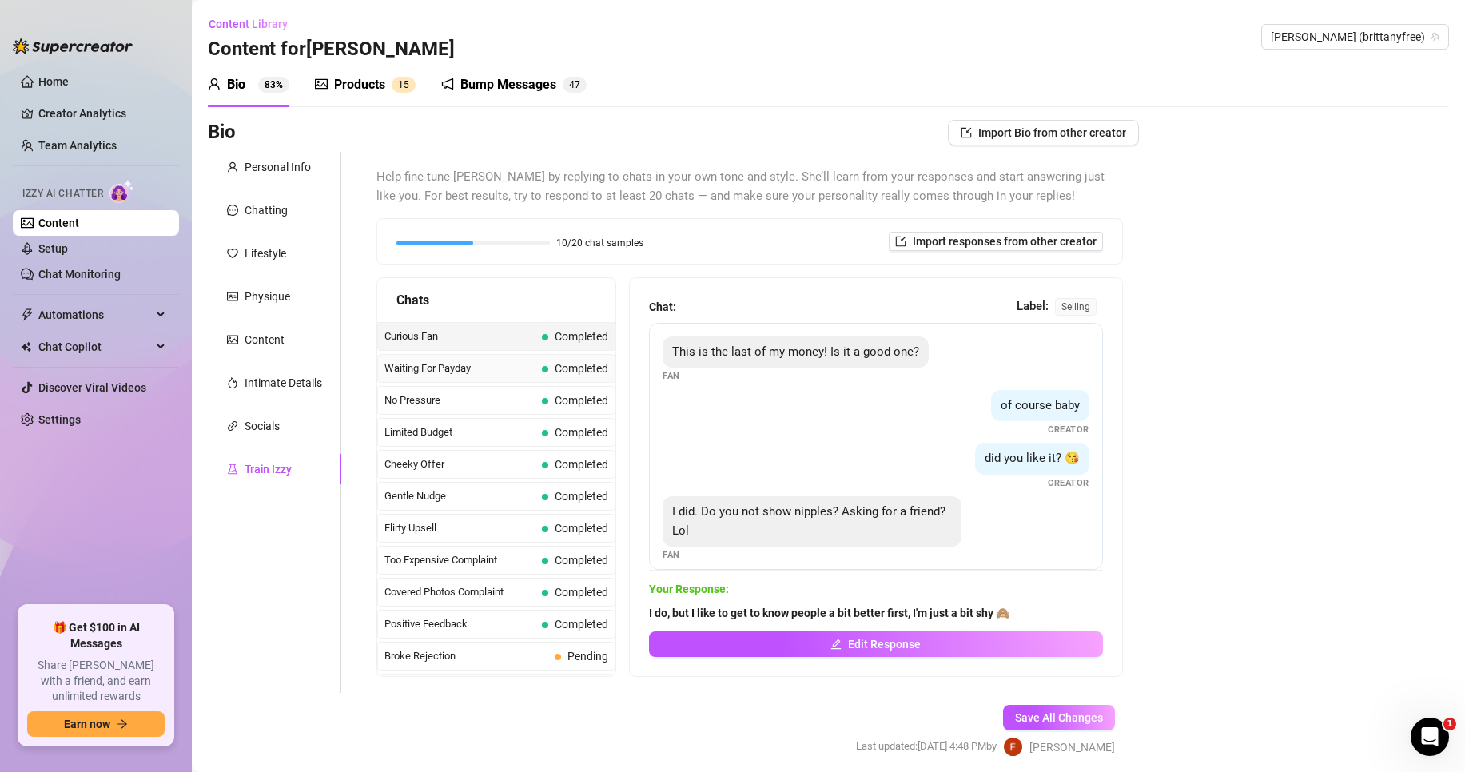
click at [434, 358] on div "Waiting For Payday Completed" at bounding box center [496, 368] width 238 height 29
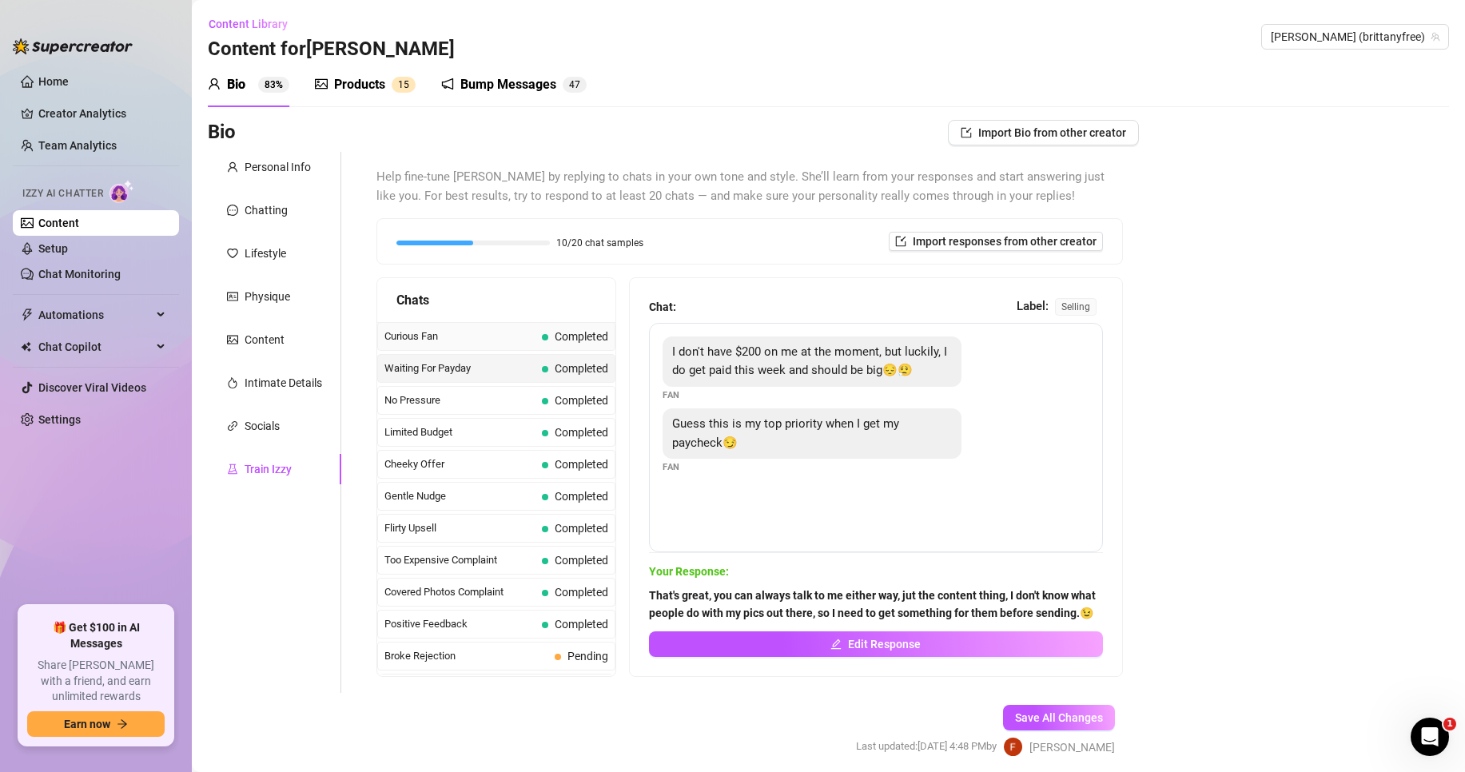
click at [444, 342] on span "Curious Fan" at bounding box center [459, 336] width 151 height 16
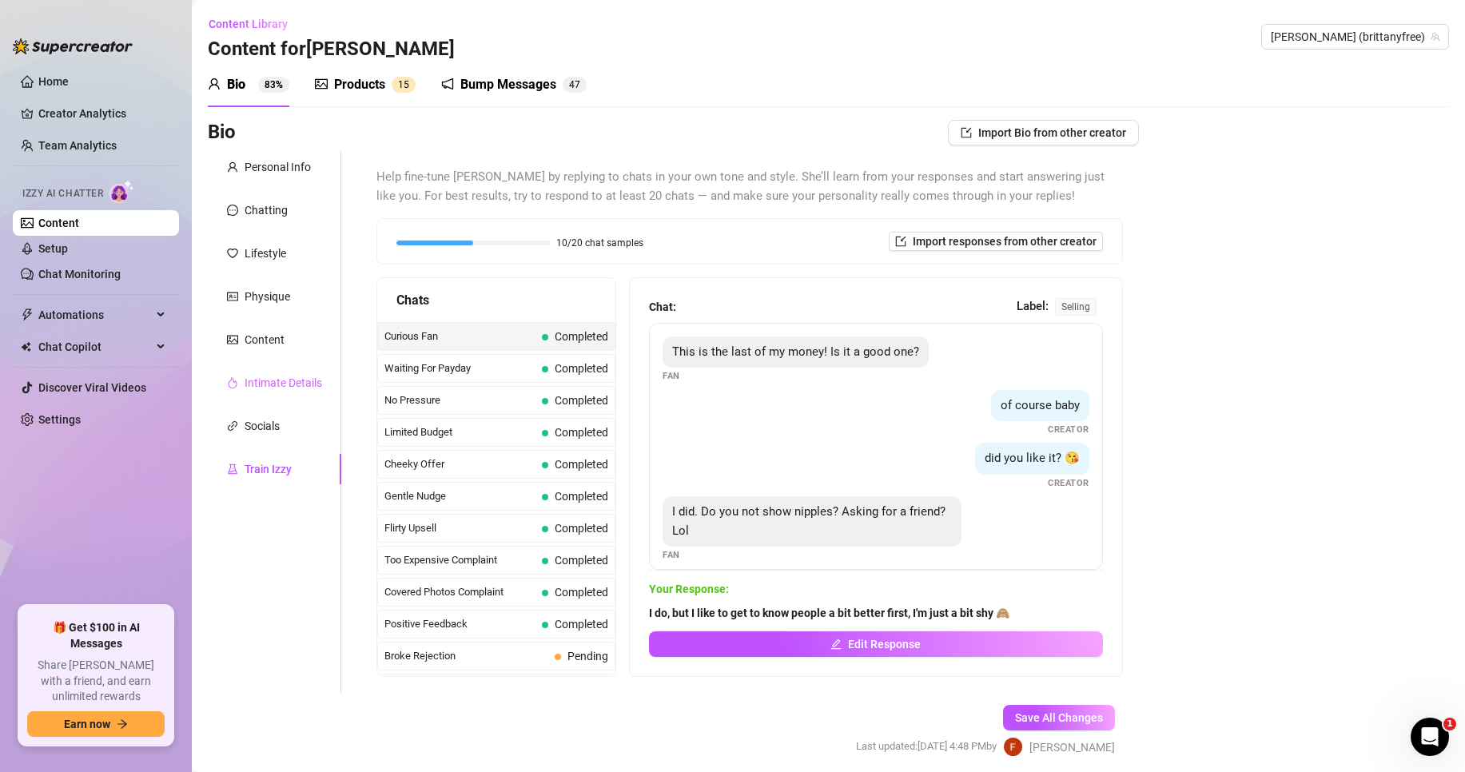
click at [301, 368] on div "Intimate Details" at bounding box center [274, 383] width 133 height 30
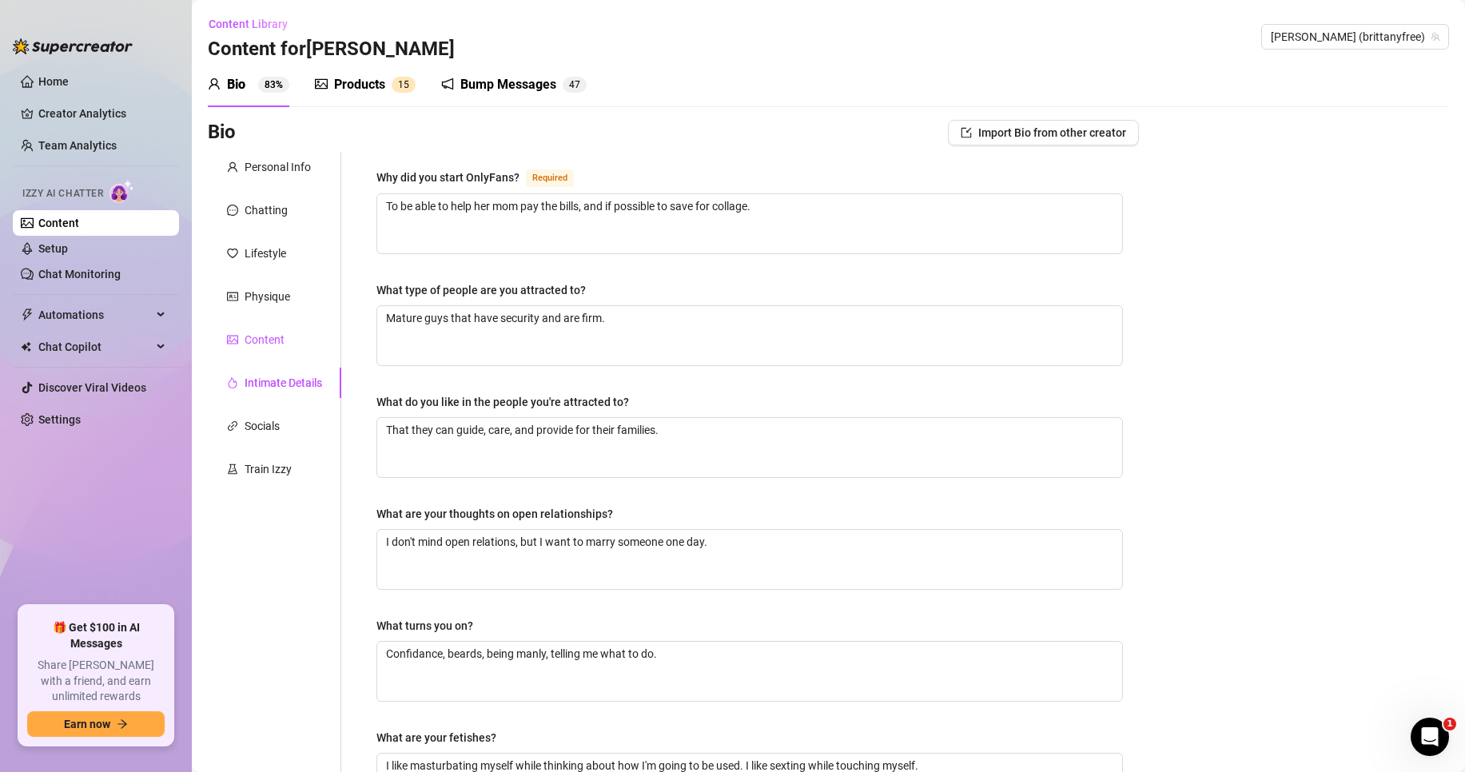
click at [272, 340] on div "Content" at bounding box center [265, 340] width 40 height 18
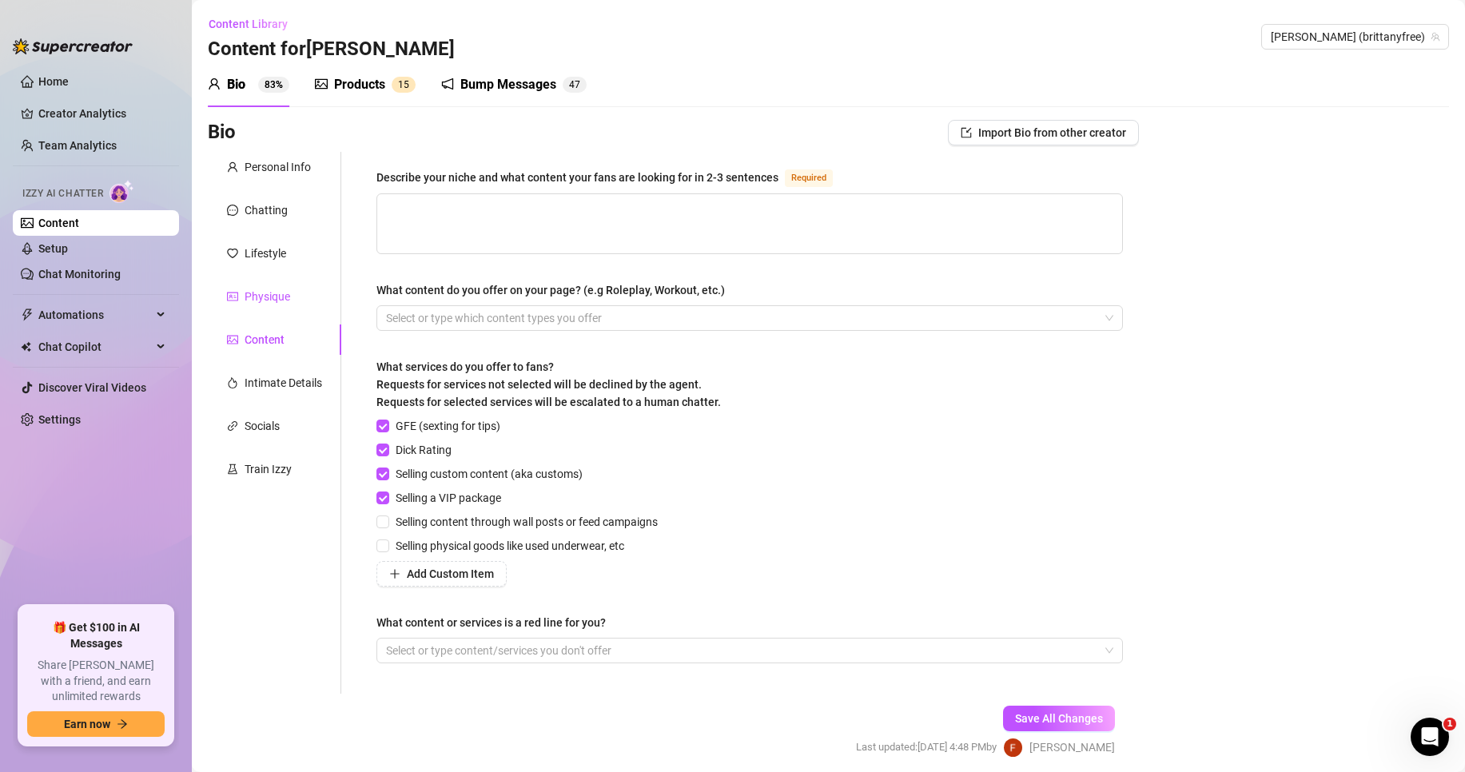
click at [272, 293] on div "Physique" at bounding box center [268, 297] width 46 height 18
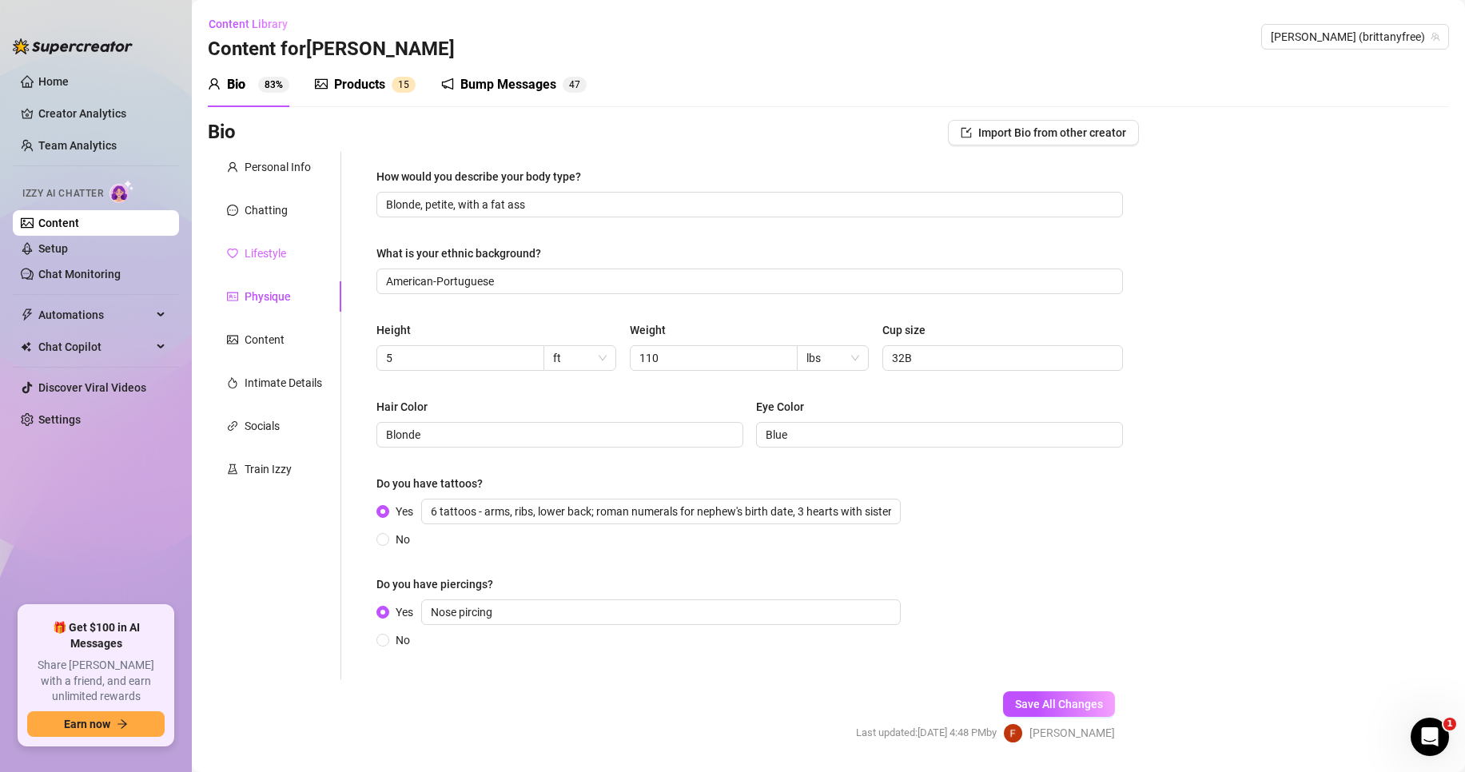
click at [265, 265] on div "Lifestyle" at bounding box center [274, 253] width 133 height 30
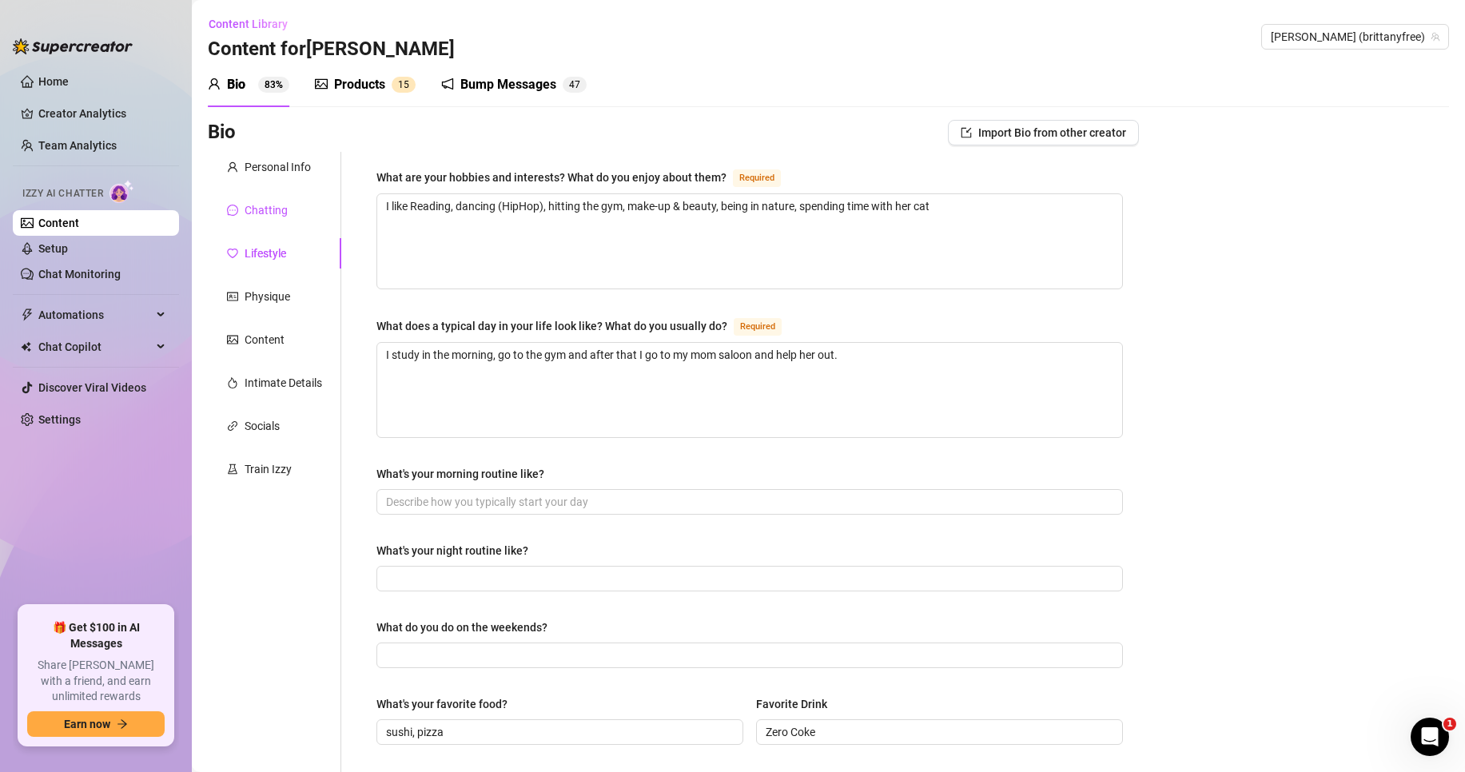
click at [281, 217] on div "Chatting" at bounding box center [266, 210] width 43 height 18
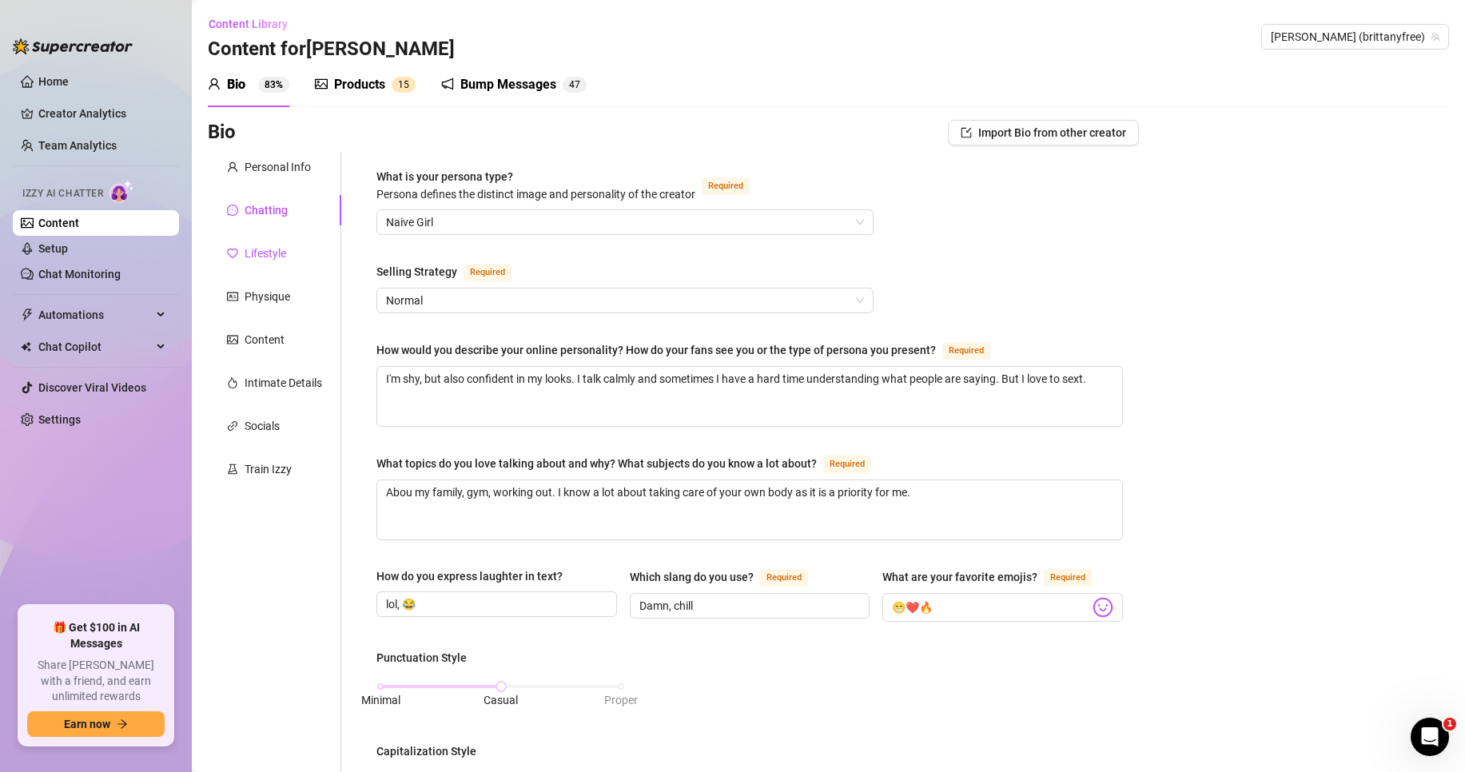
click at [244, 252] on div "Lifestyle" at bounding box center [256, 254] width 59 height 18
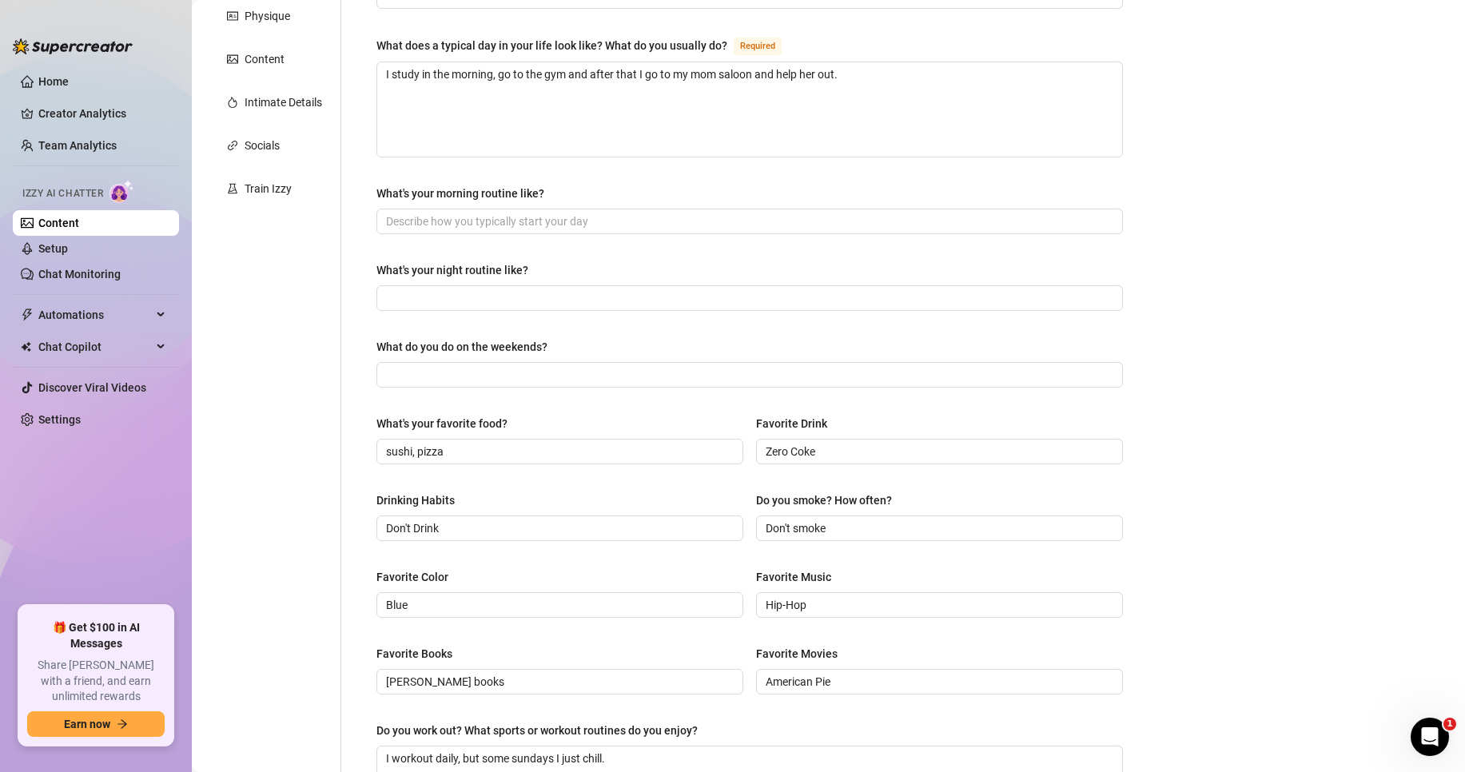
scroll to position [276, 0]
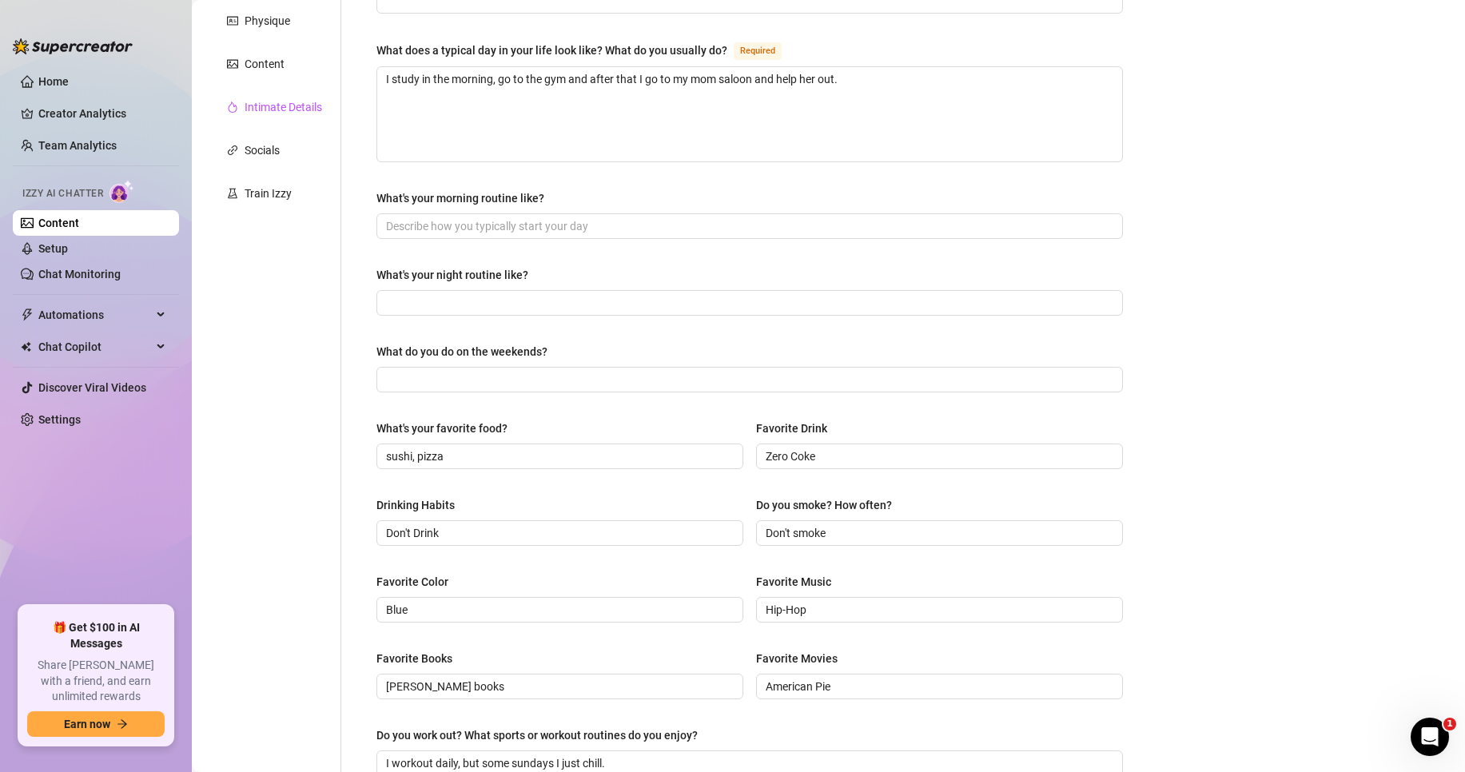
click at [276, 103] on div "Intimate Details" at bounding box center [284, 107] width 78 height 18
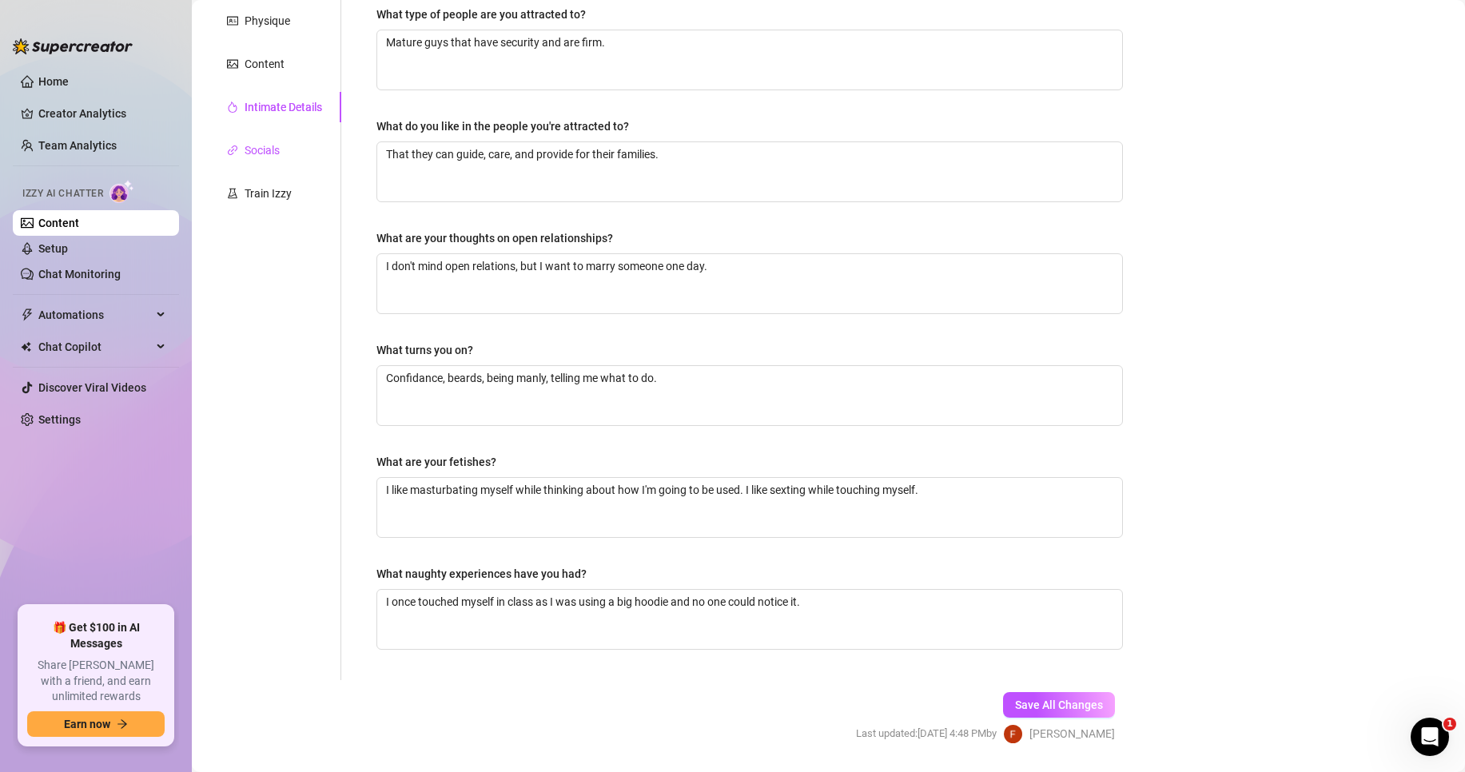
click at [266, 144] on div "Socials" at bounding box center [262, 150] width 35 height 18
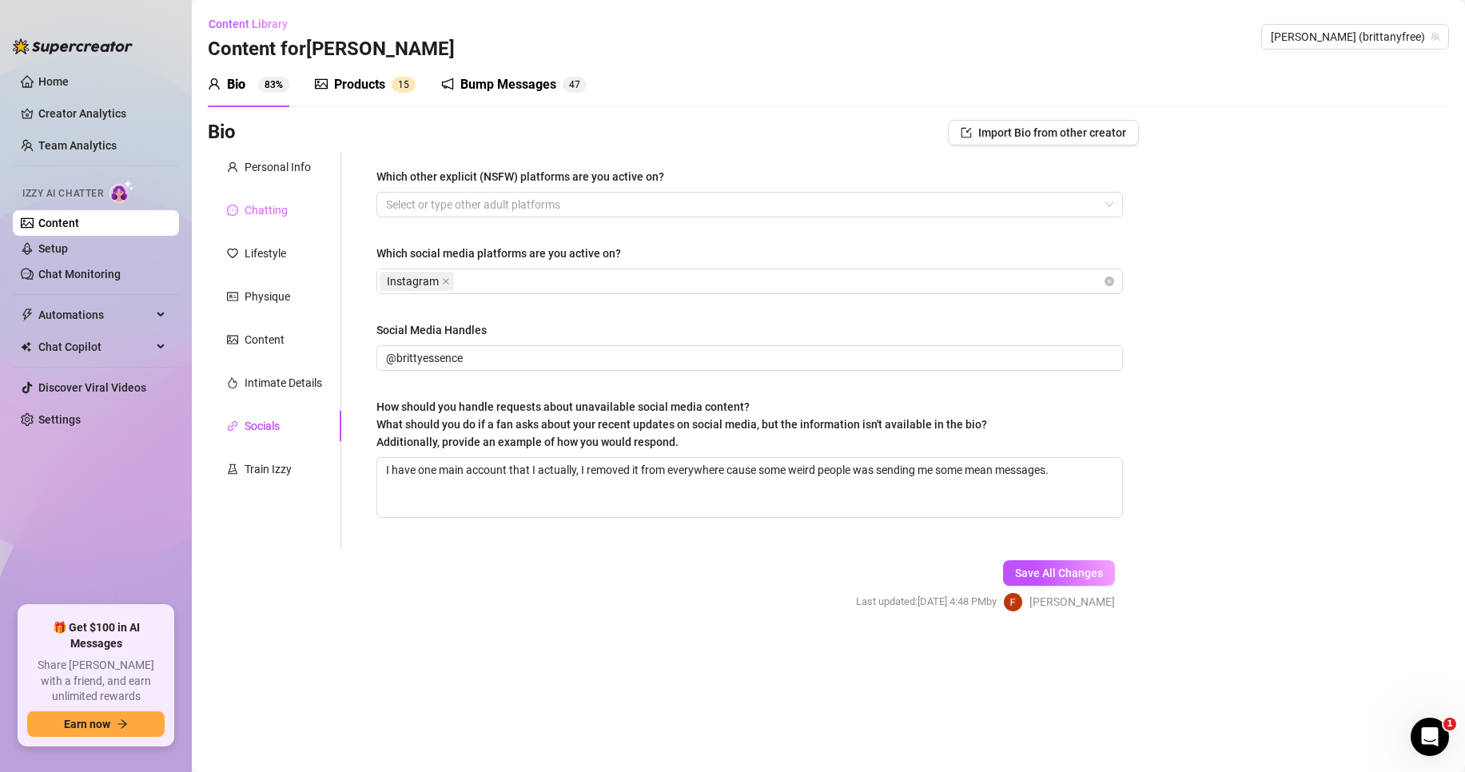
scroll to position [0, 0]
click at [46, 268] on link "Chat Monitoring" at bounding box center [79, 274] width 82 height 13
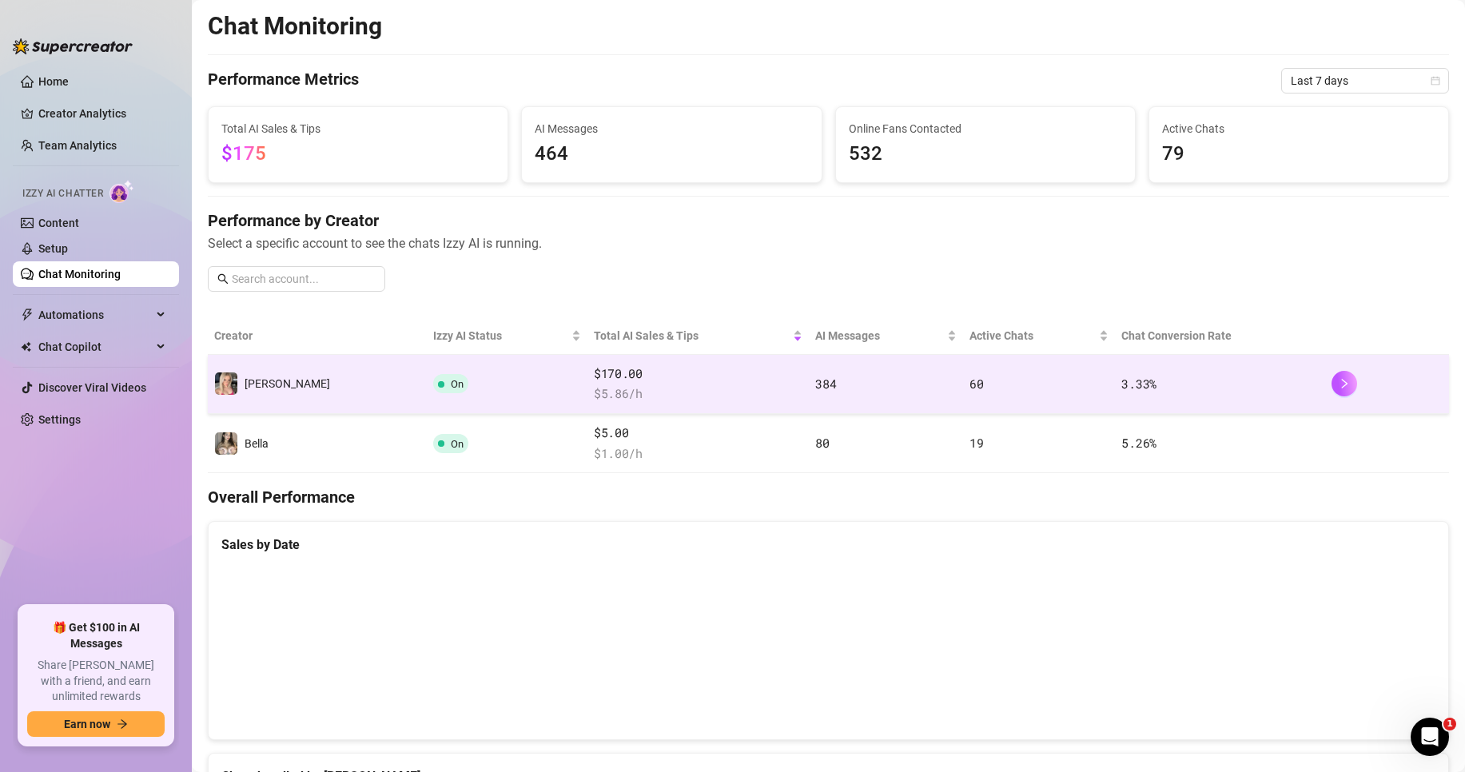
drag, startPoint x: 509, startPoint y: 375, endPoint x: 651, endPoint y: 386, distance: 142.7
click at [635, 386] on span "$ 5.86 /h" at bounding box center [698, 393] width 209 height 19
click at [1344, 381] on div at bounding box center [1387, 384] width 111 height 26
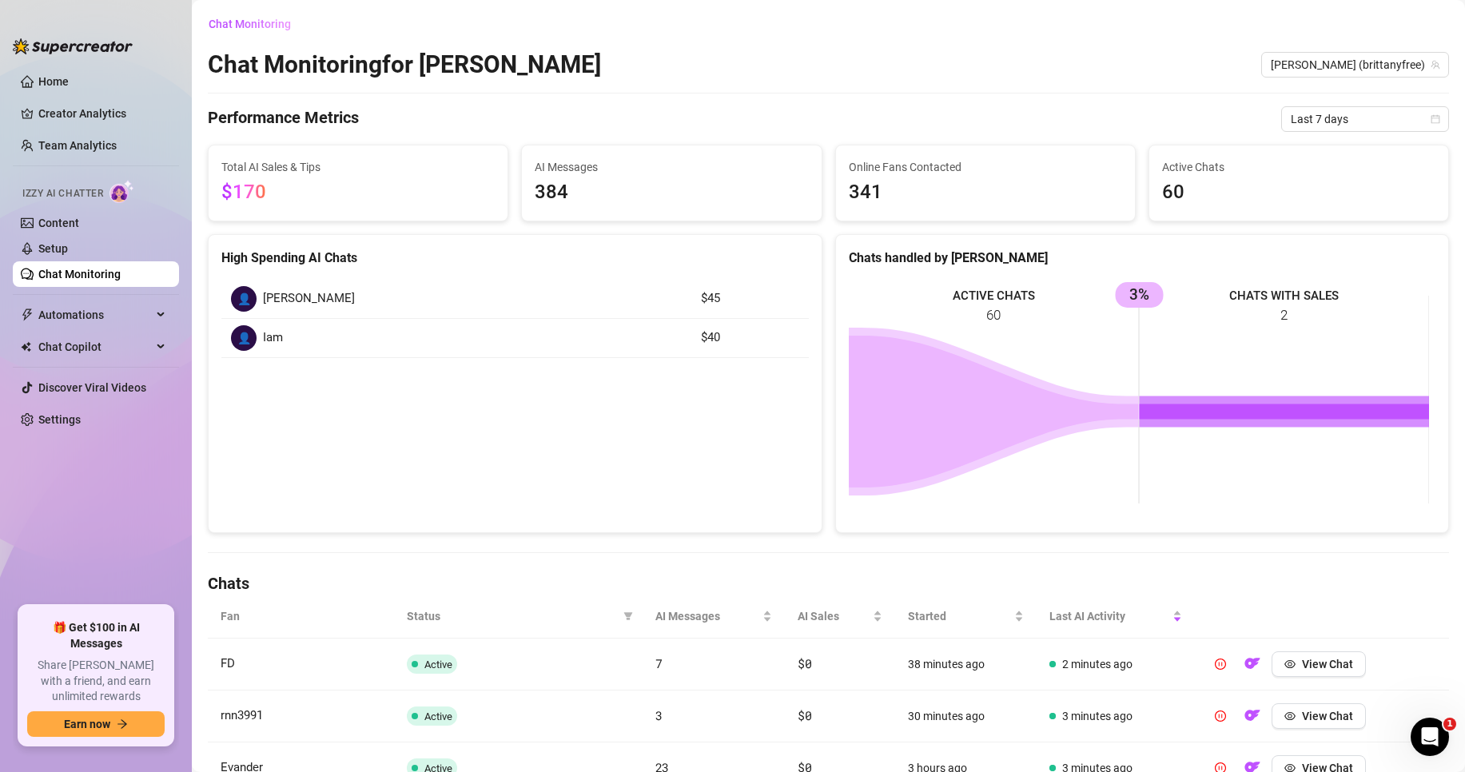
click at [347, 348] on div "👤 Iam" at bounding box center [456, 338] width 451 height 26
click at [245, 291] on div "👤" at bounding box center [244, 299] width 26 height 26
click at [247, 325] on div "👤" at bounding box center [244, 338] width 26 height 26
click at [1307, 127] on span "Last 7 days" at bounding box center [1365, 119] width 149 height 24
click at [1308, 119] on span "Last 7 days" at bounding box center [1365, 119] width 149 height 24
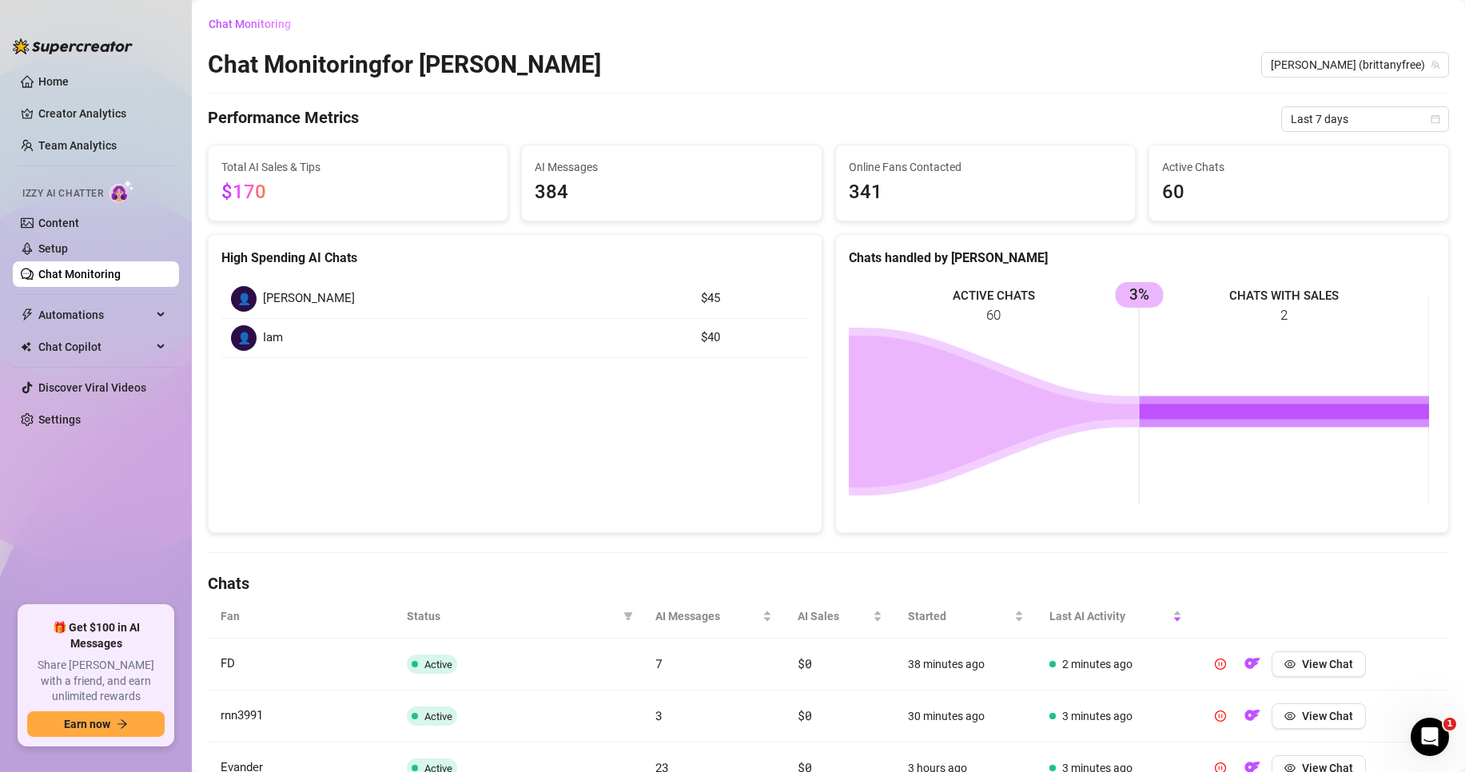
click at [1111, 132] on div "Chat Monitoring Chat Monitoring for [PERSON_NAME] [PERSON_NAME] (brittanyfree) …" at bounding box center [828, 610] width 1241 height 1198
click at [888, 128] on div "Performance Metrics Last 7 days" at bounding box center [828, 119] width 1241 height 26
click at [254, 29] on span "Chat Monitoring" at bounding box center [250, 24] width 82 height 13
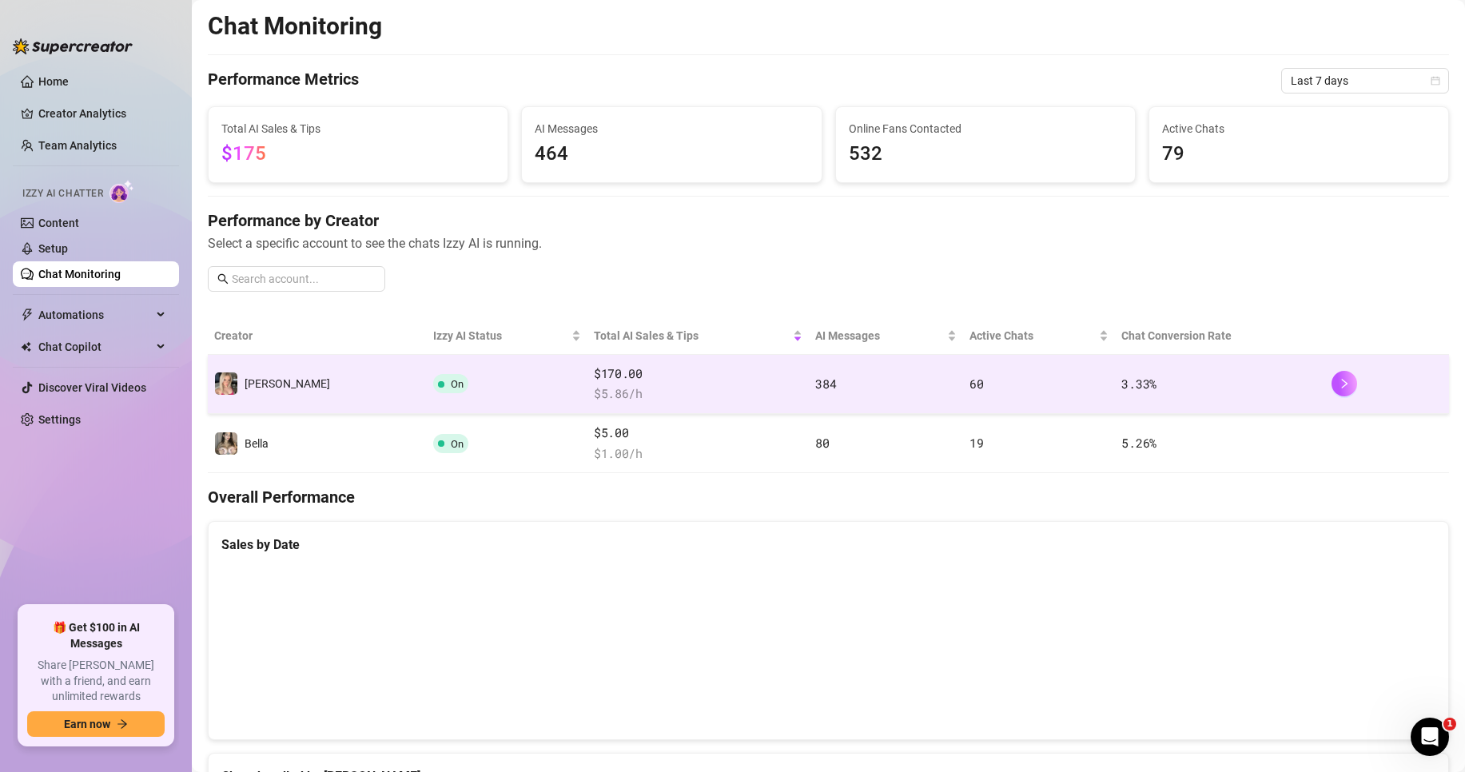
click at [433, 376] on span "On" at bounding box center [450, 383] width 35 height 19
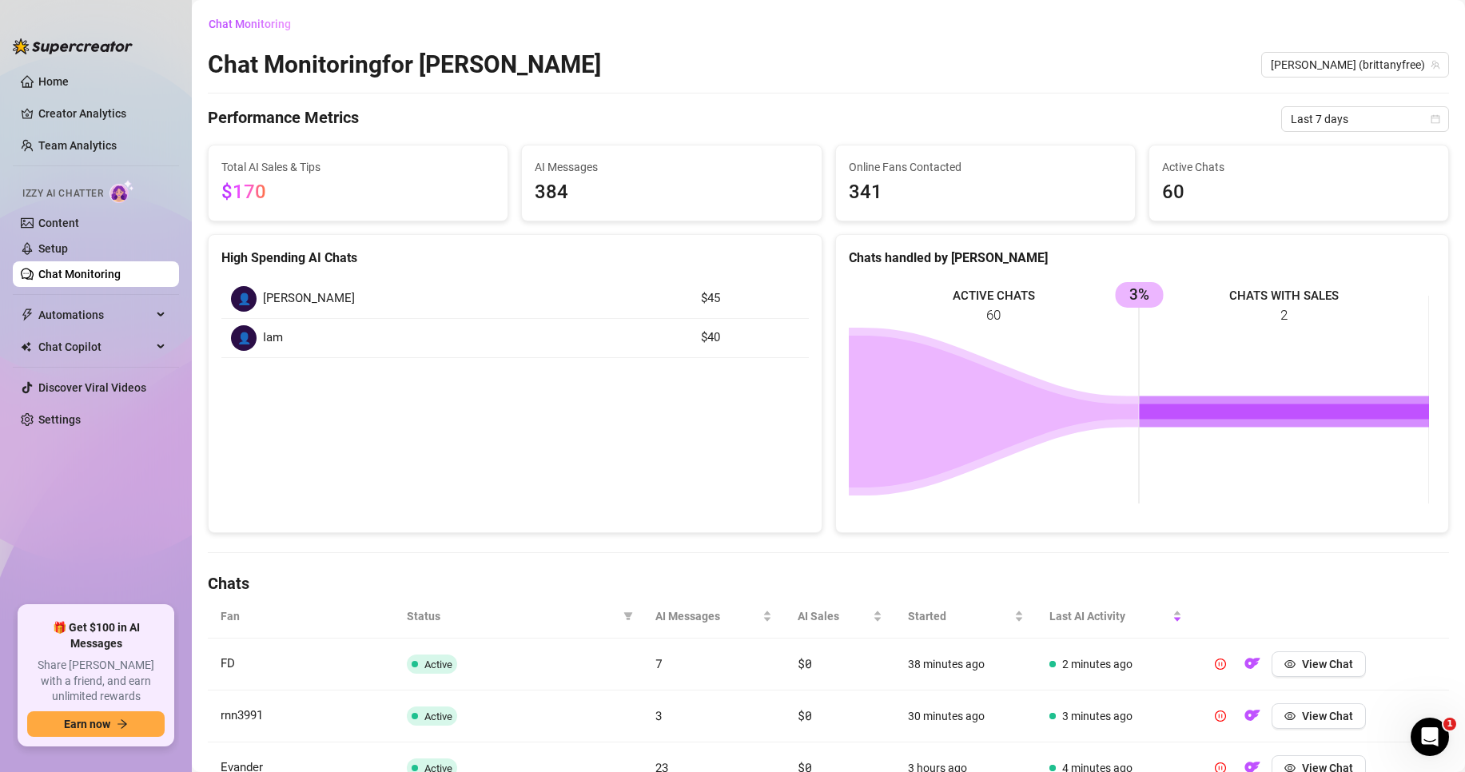
click at [84, 268] on link "Chat Monitoring" at bounding box center [79, 274] width 82 height 13
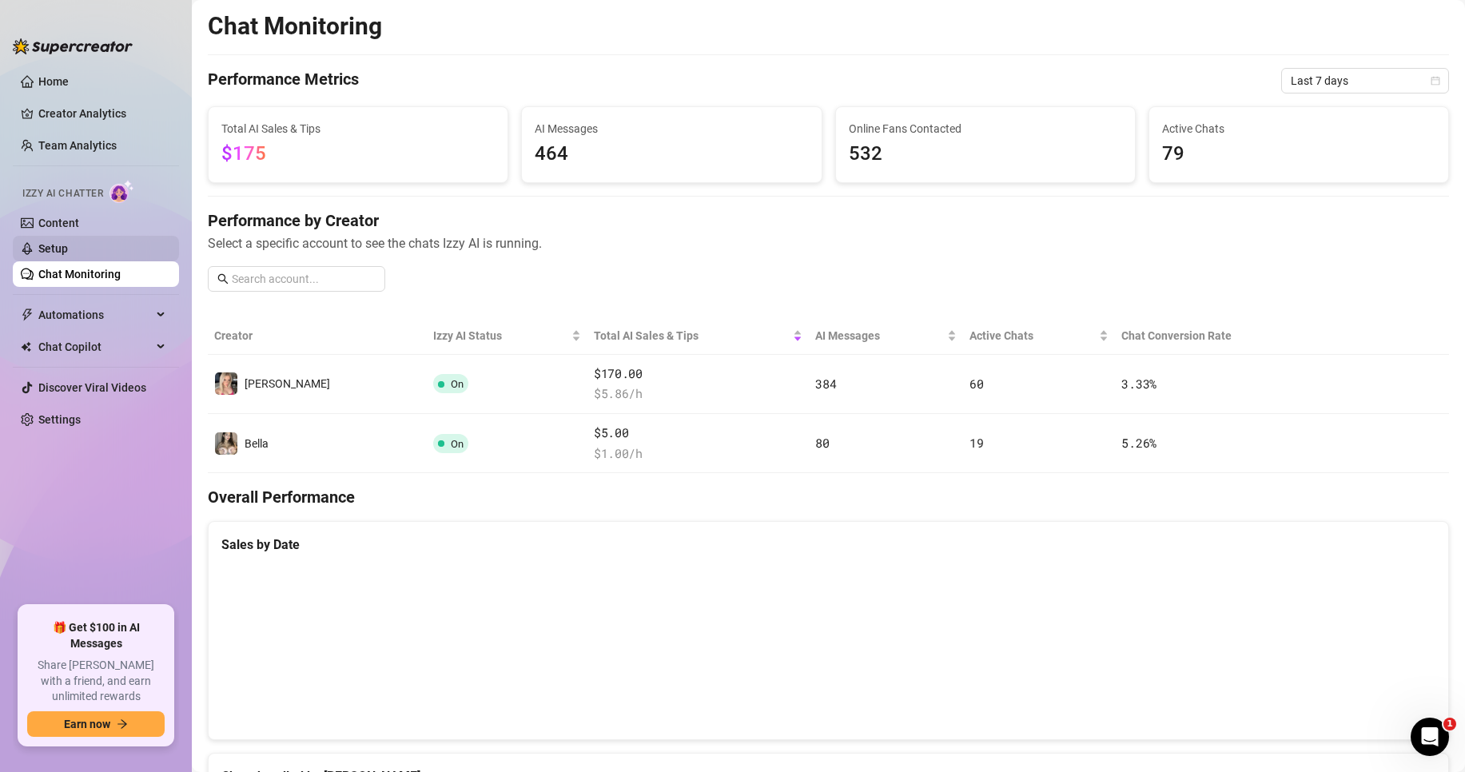
click at [62, 243] on link "Setup" at bounding box center [53, 248] width 30 height 13
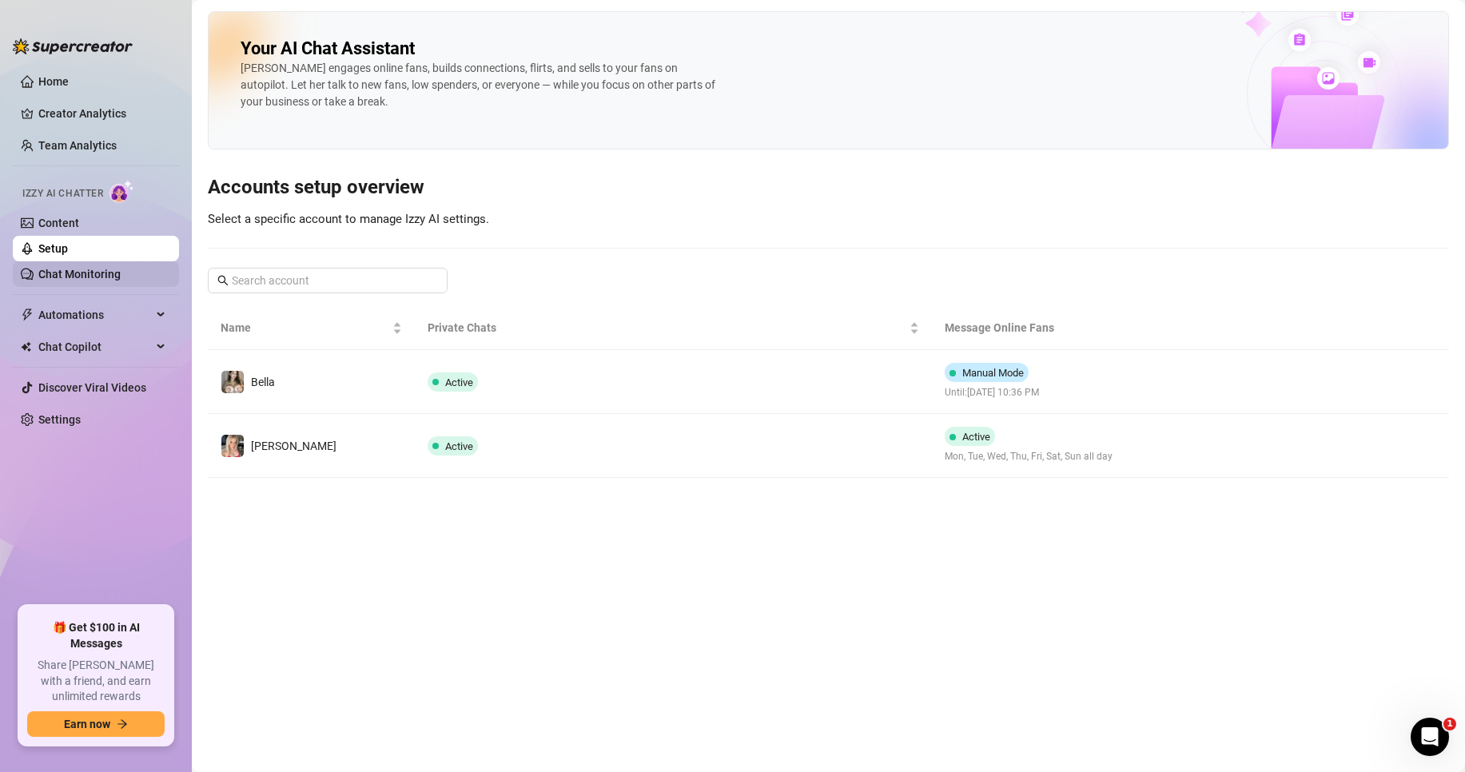
click at [71, 280] on link "Chat Monitoring" at bounding box center [79, 274] width 82 height 13
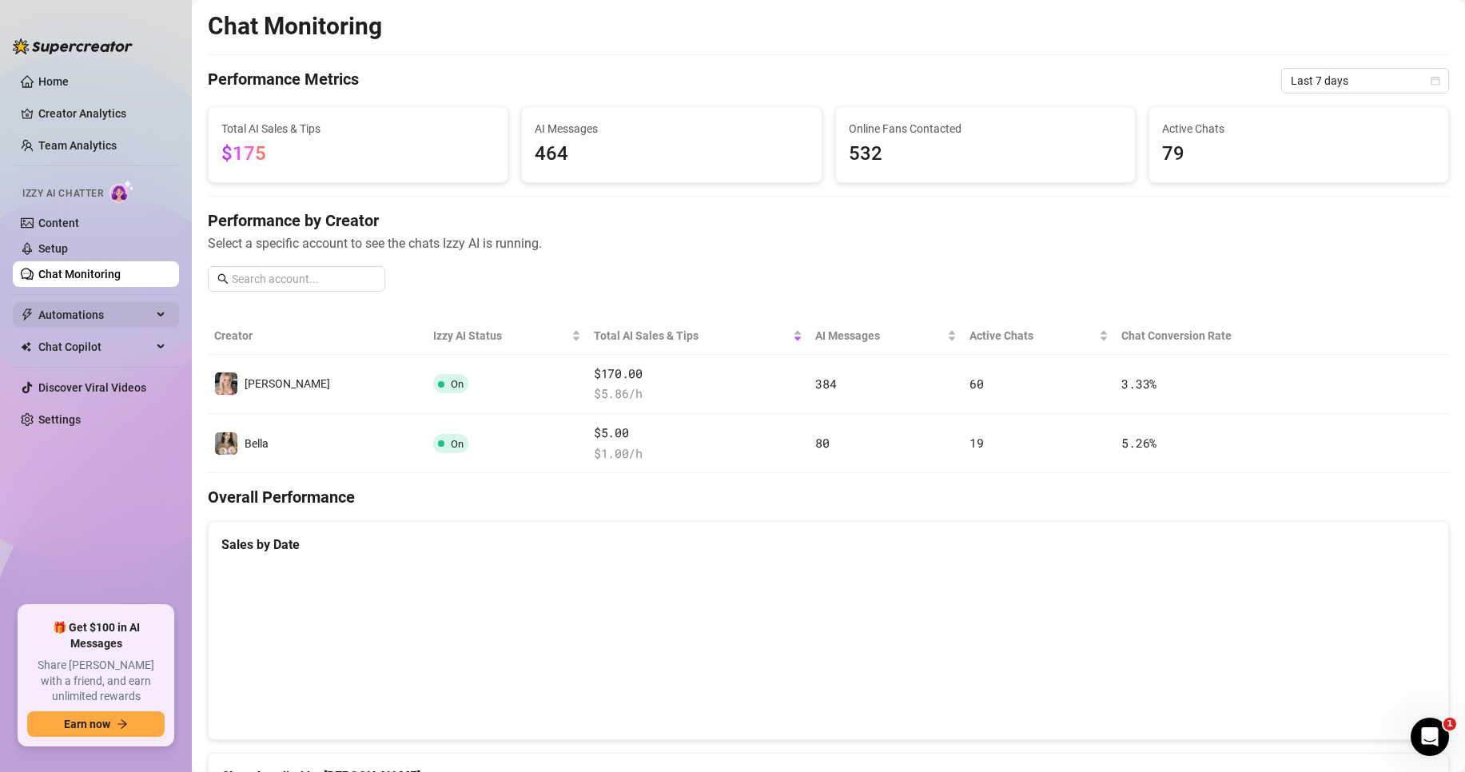
click at [87, 307] on span "Automations" at bounding box center [94, 315] width 113 height 26
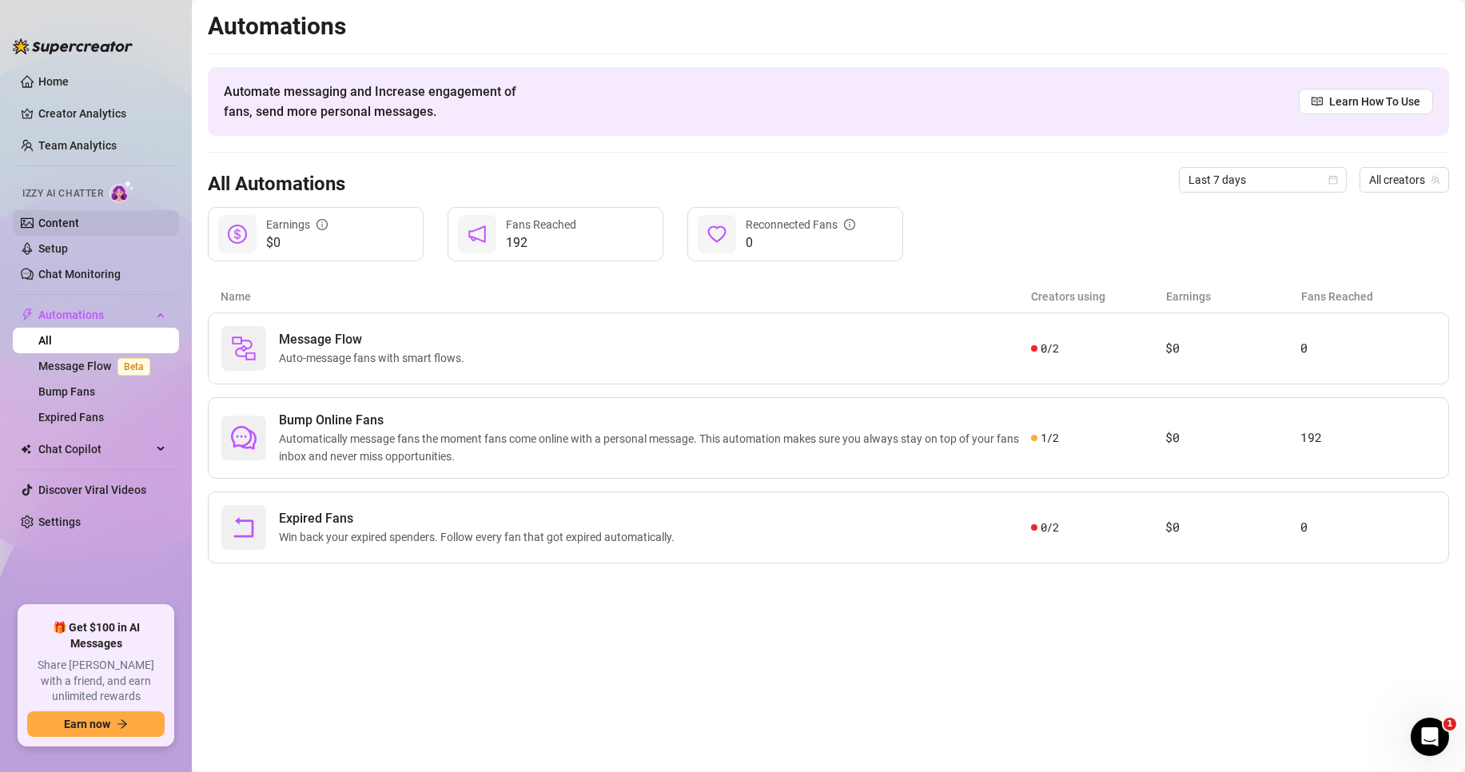
click at [70, 217] on link "Content" at bounding box center [58, 223] width 41 height 13
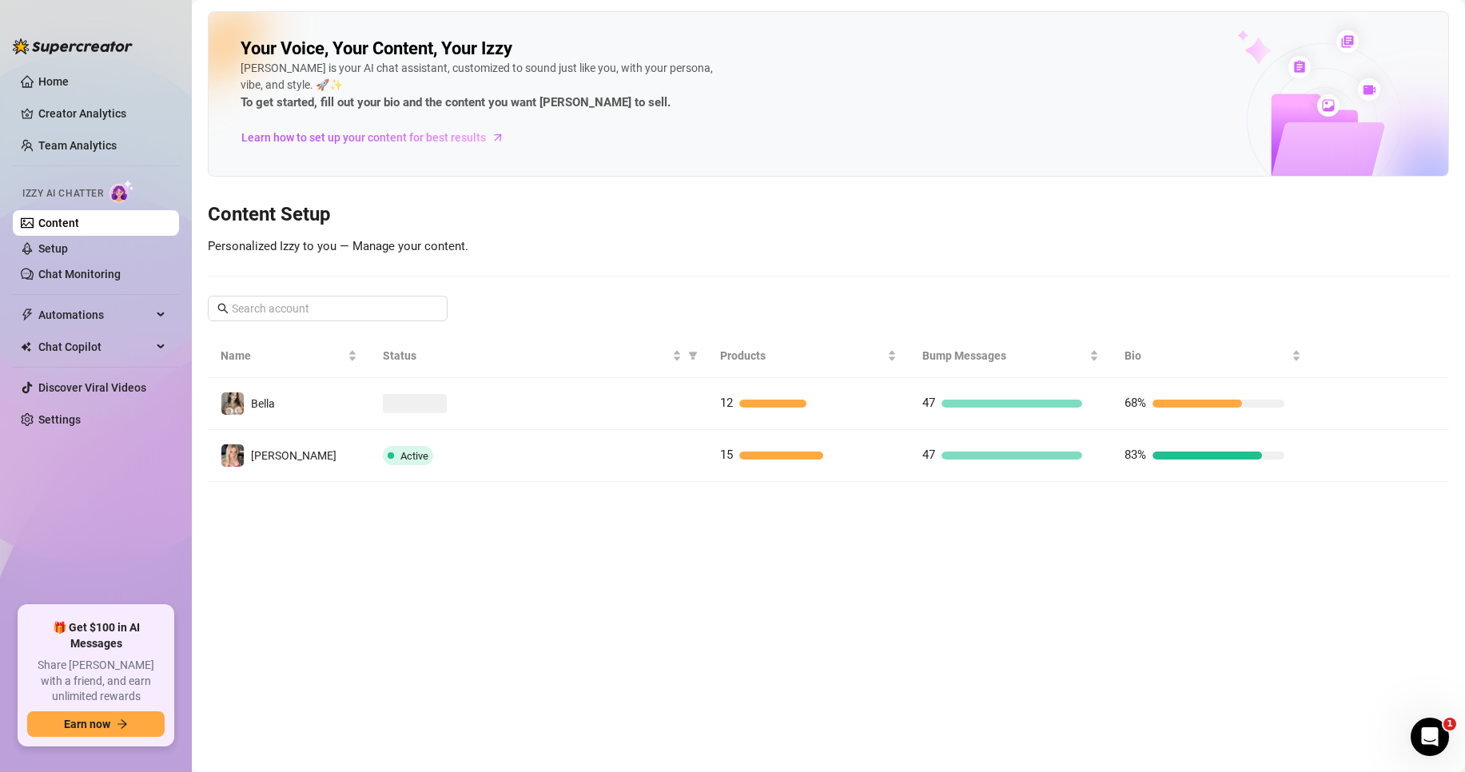
click at [85, 234] on ul "Content Setup Chat Monitoring" at bounding box center [96, 248] width 166 height 77
click at [91, 95] on ul "Home Creator Analytics Team Analytics Izzy AI Chatter Content Setup Chat Monito…" at bounding box center [96, 330] width 166 height 537
click at [86, 109] on link "Creator Analytics" at bounding box center [102, 114] width 128 height 26
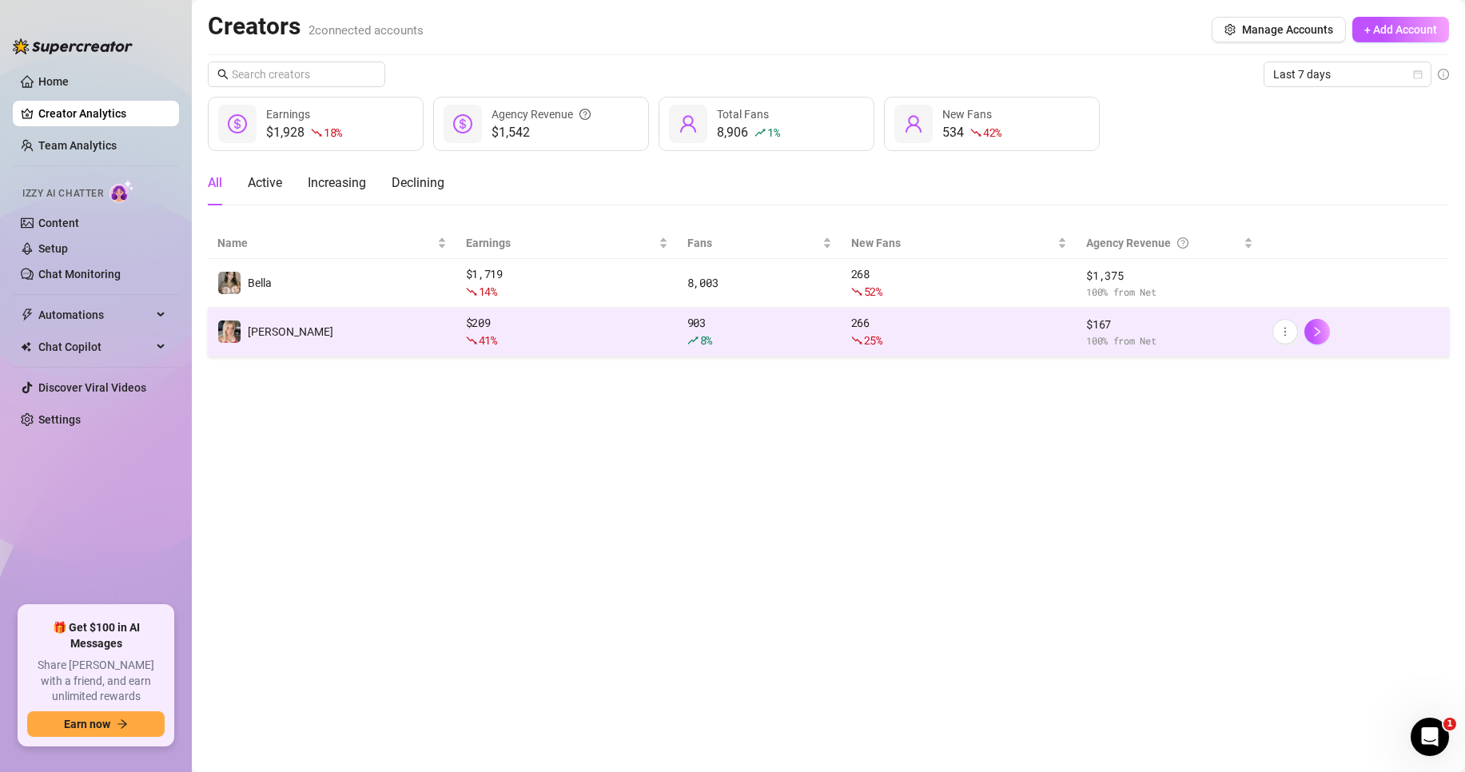
click at [335, 322] on td "[PERSON_NAME]" at bounding box center [332, 332] width 249 height 49
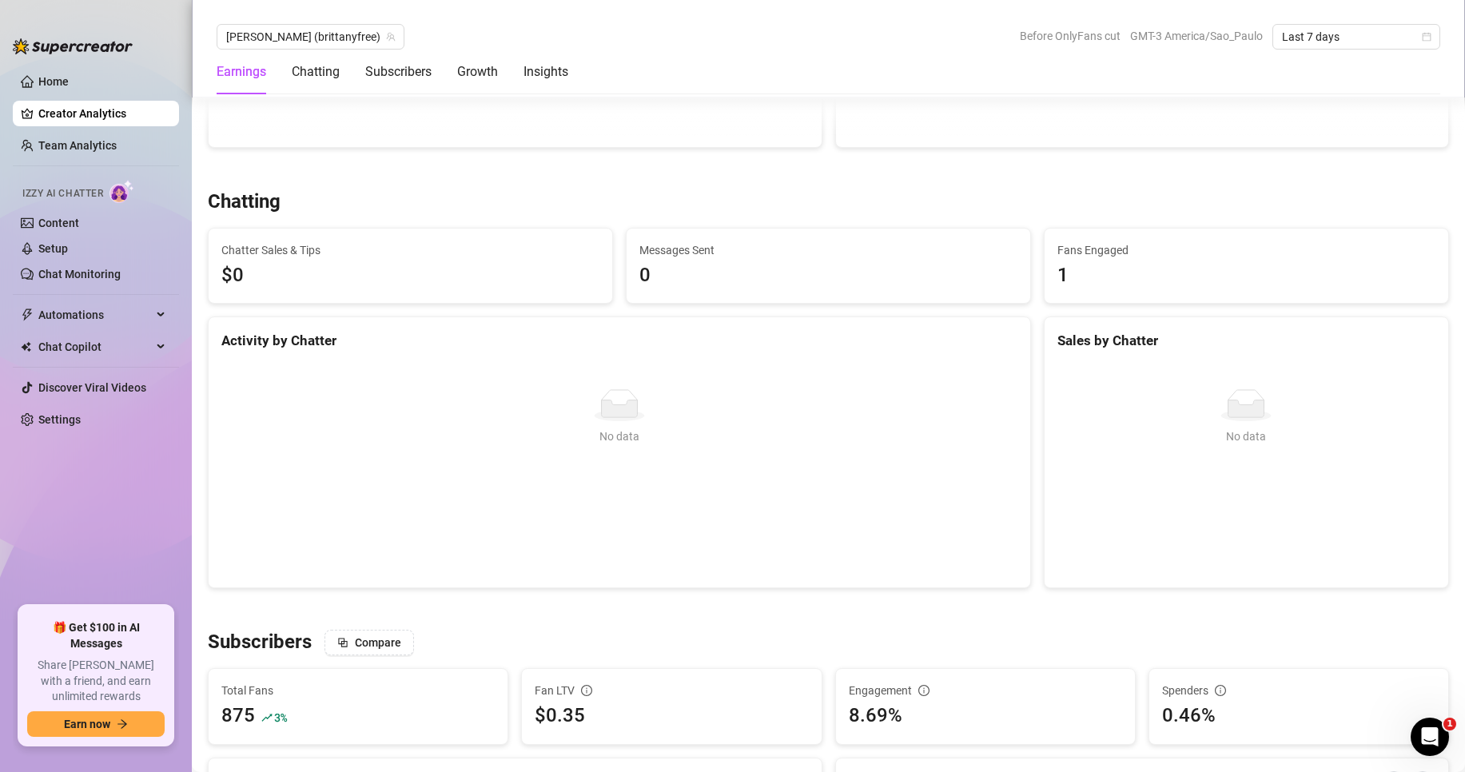
scroll to position [959, 0]
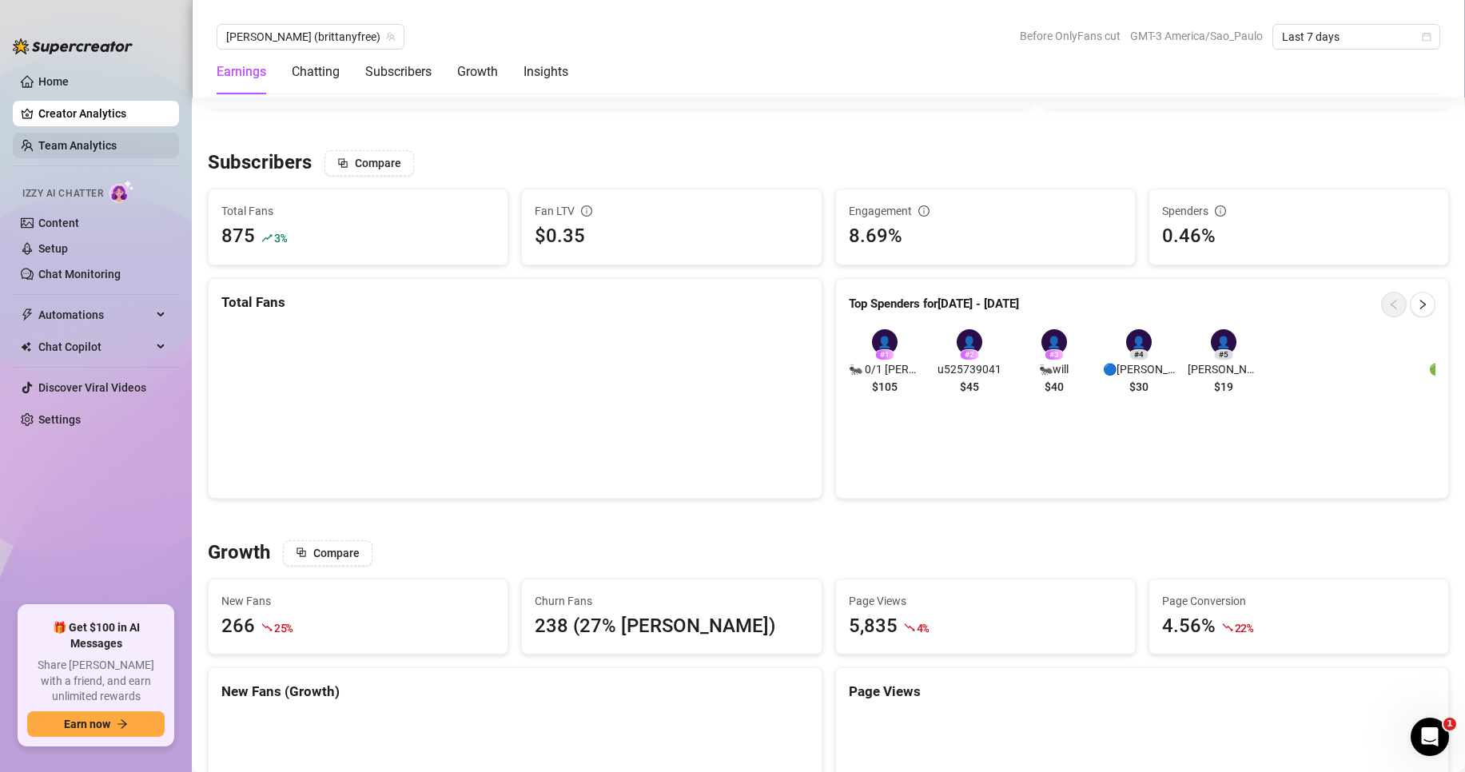
click at [80, 147] on link "Team Analytics" at bounding box center [77, 145] width 78 height 13
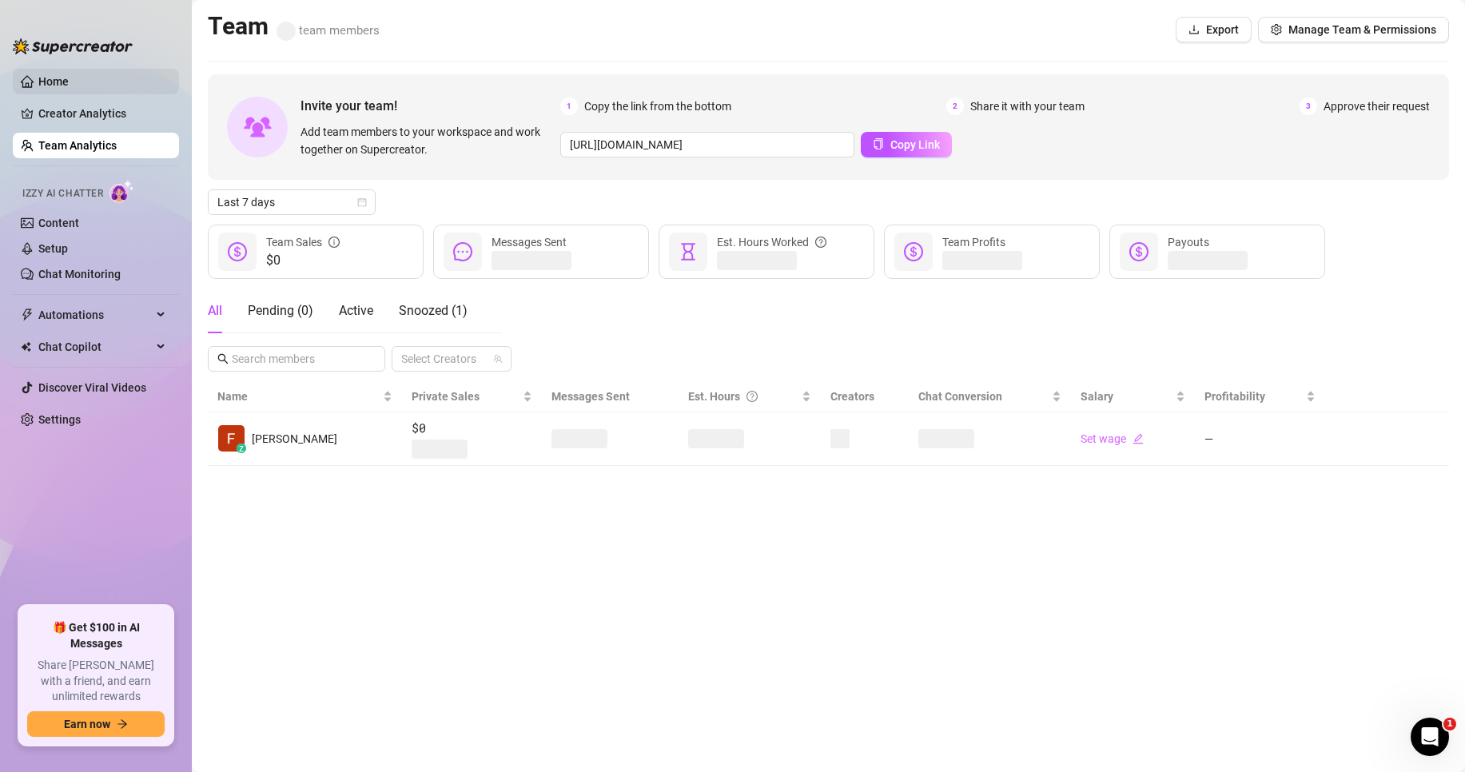
click at [62, 75] on link "Home" at bounding box center [53, 81] width 30 height 13
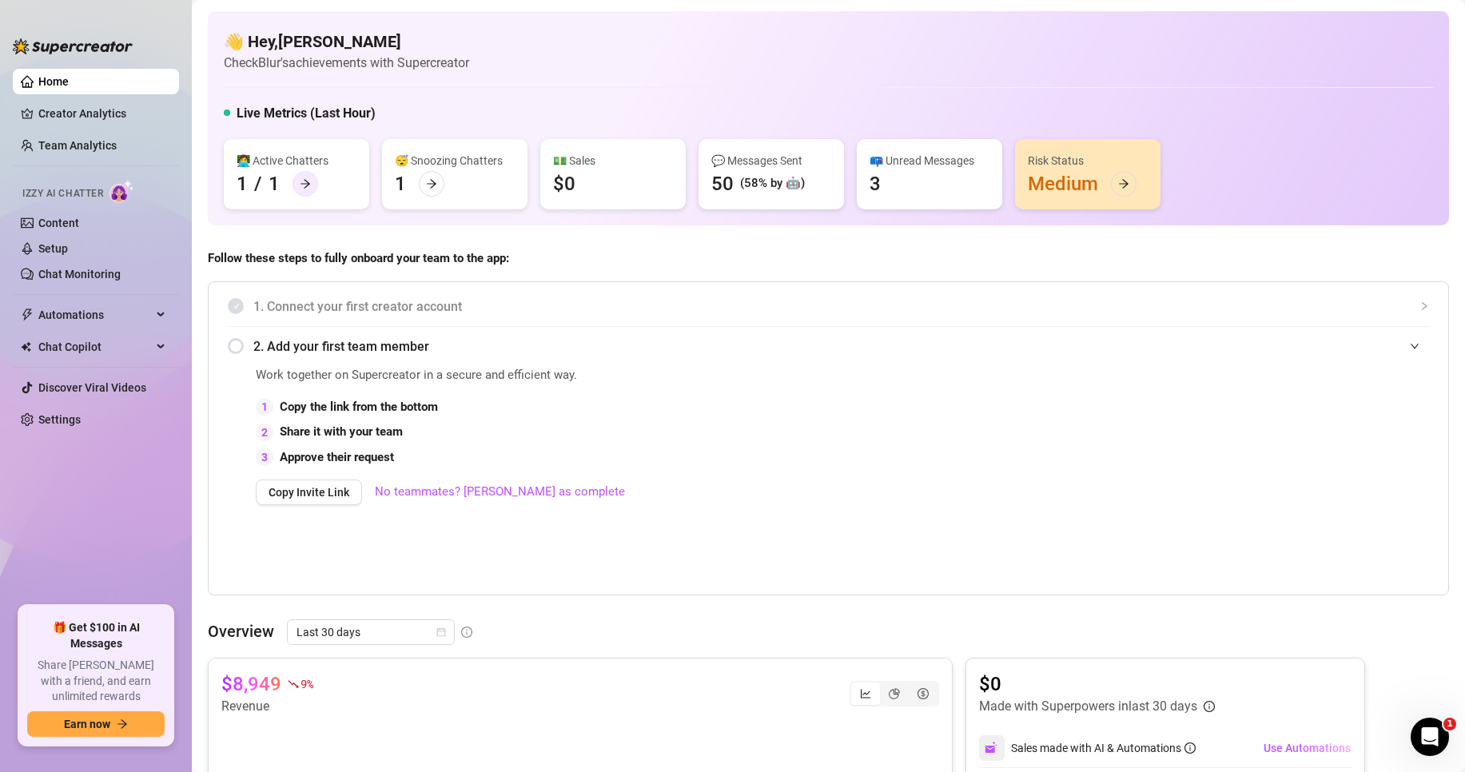
click at [315, 189] on div at bounding box center [306, 184] width 26 height 26
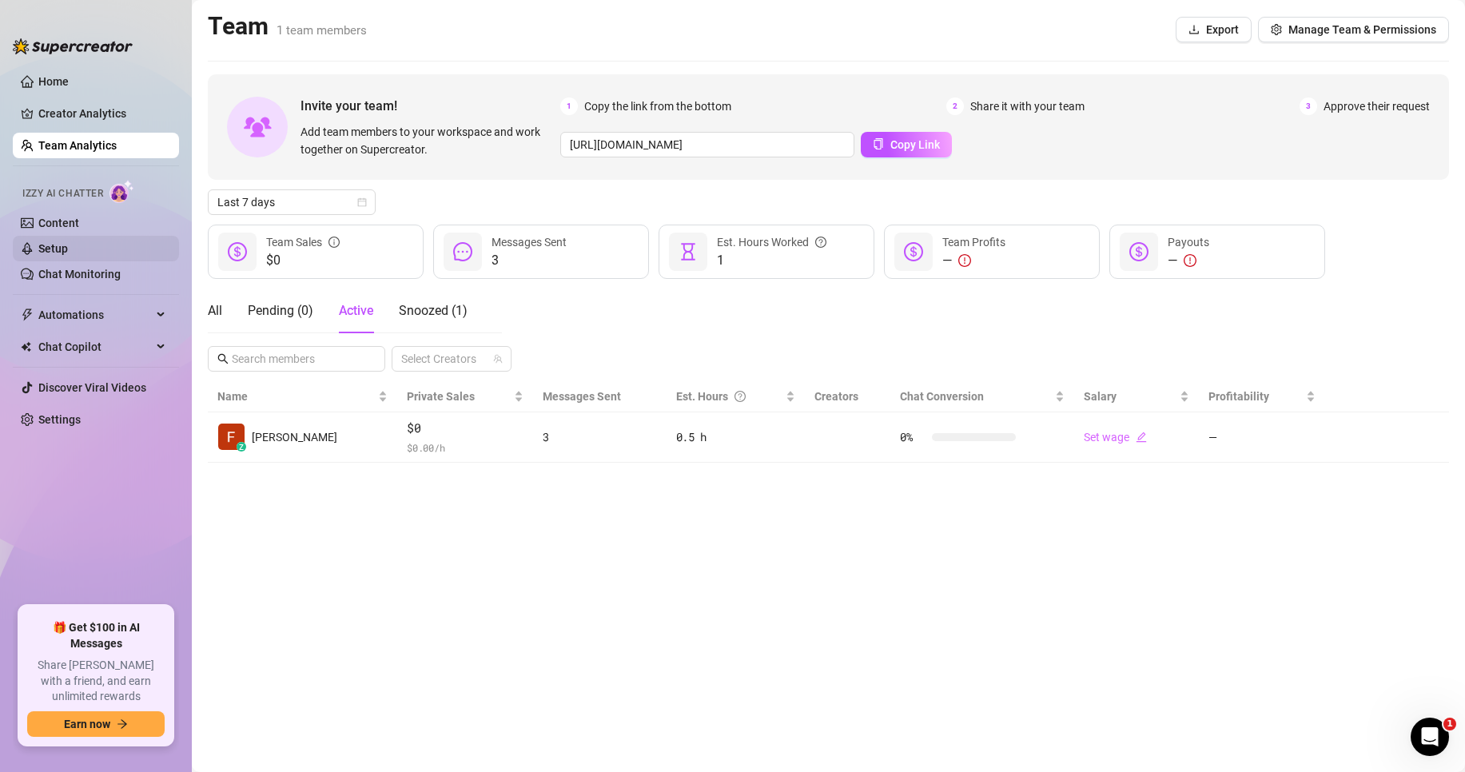
click at [54, 250] on link "Setup" at bounding box center [53, 248] width 30 height 13
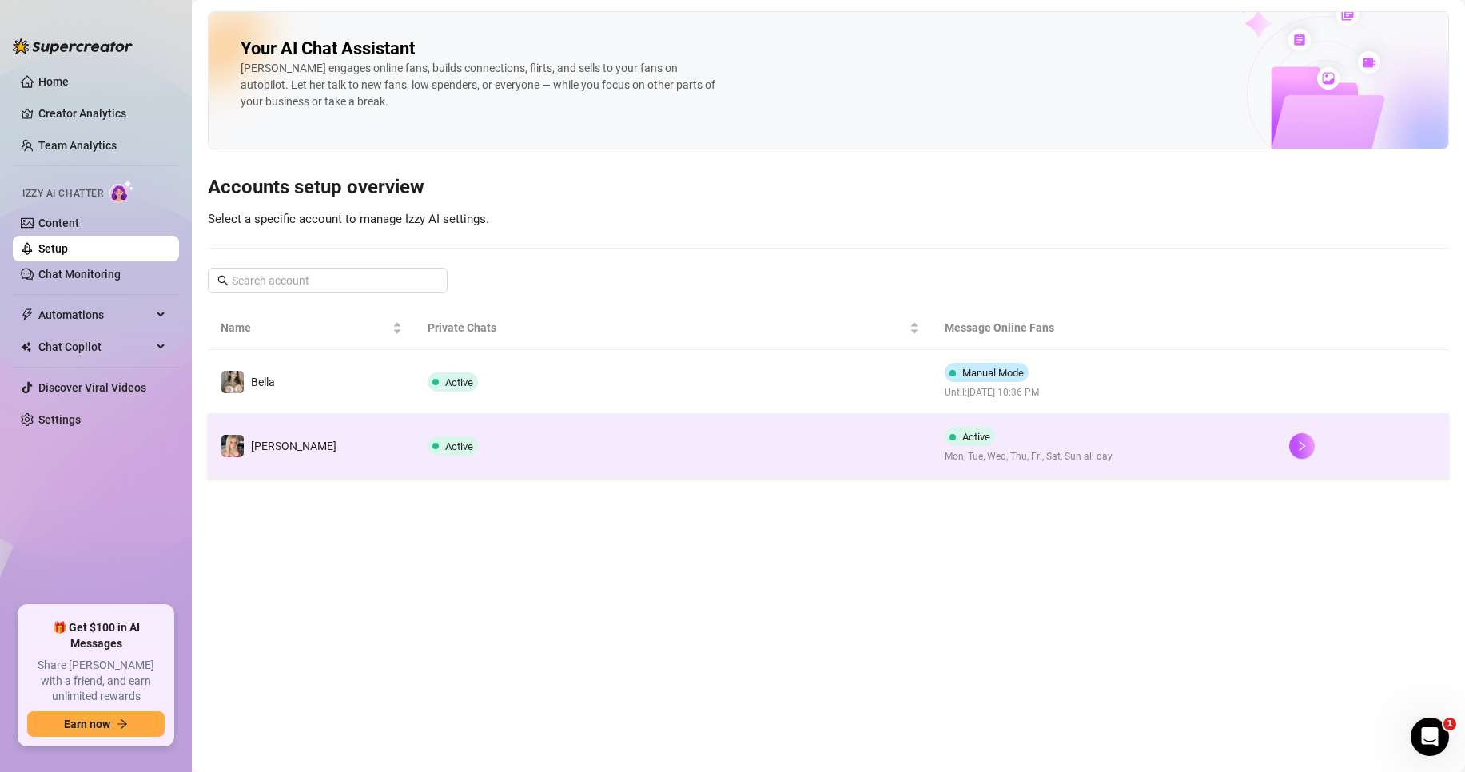
click at [332, 444] on td "[PERSON_NAME]" at bounding box center [311, 446] width 207 height 64
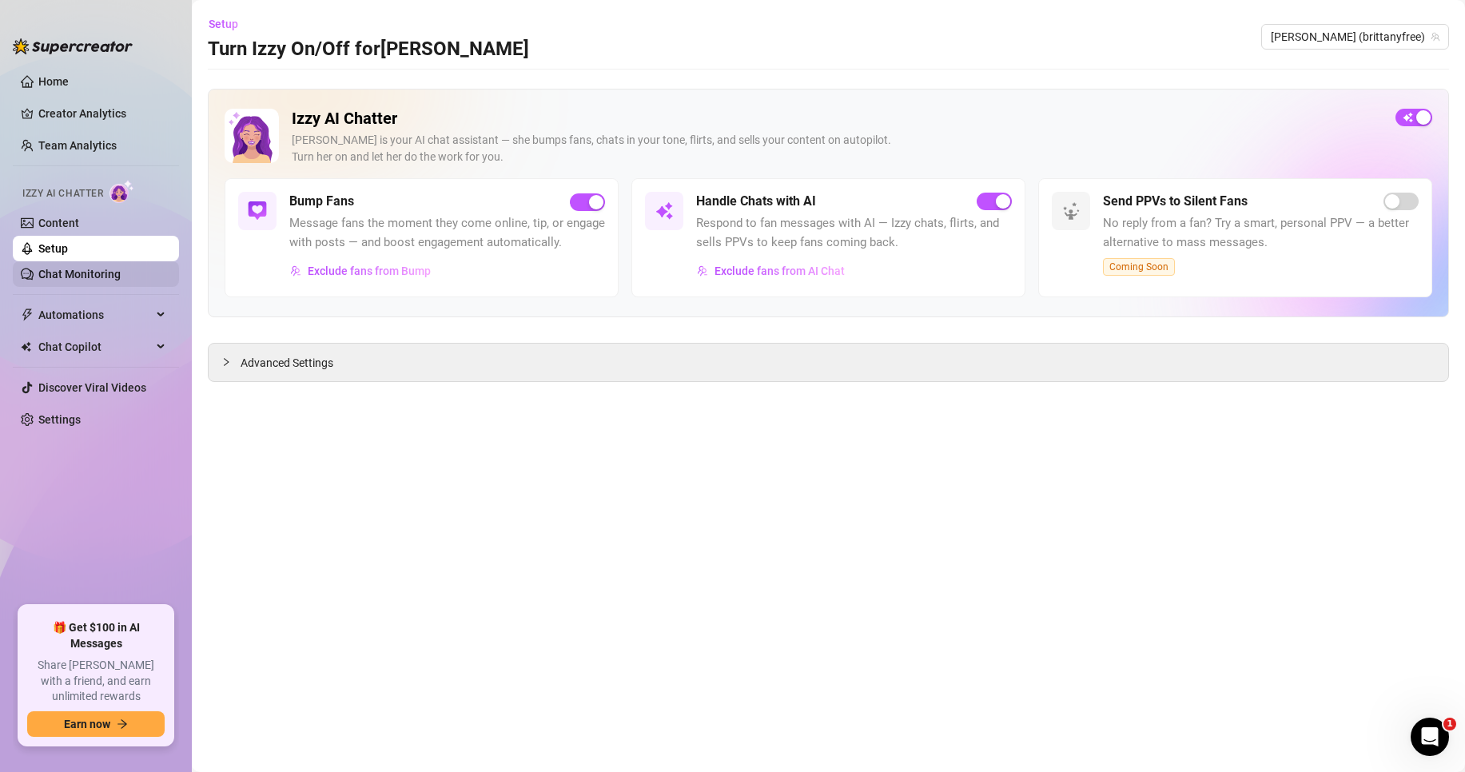
click at [97, 271] on link "Chat Monitoring" at bounding box center [79, 274] width 82 height 13
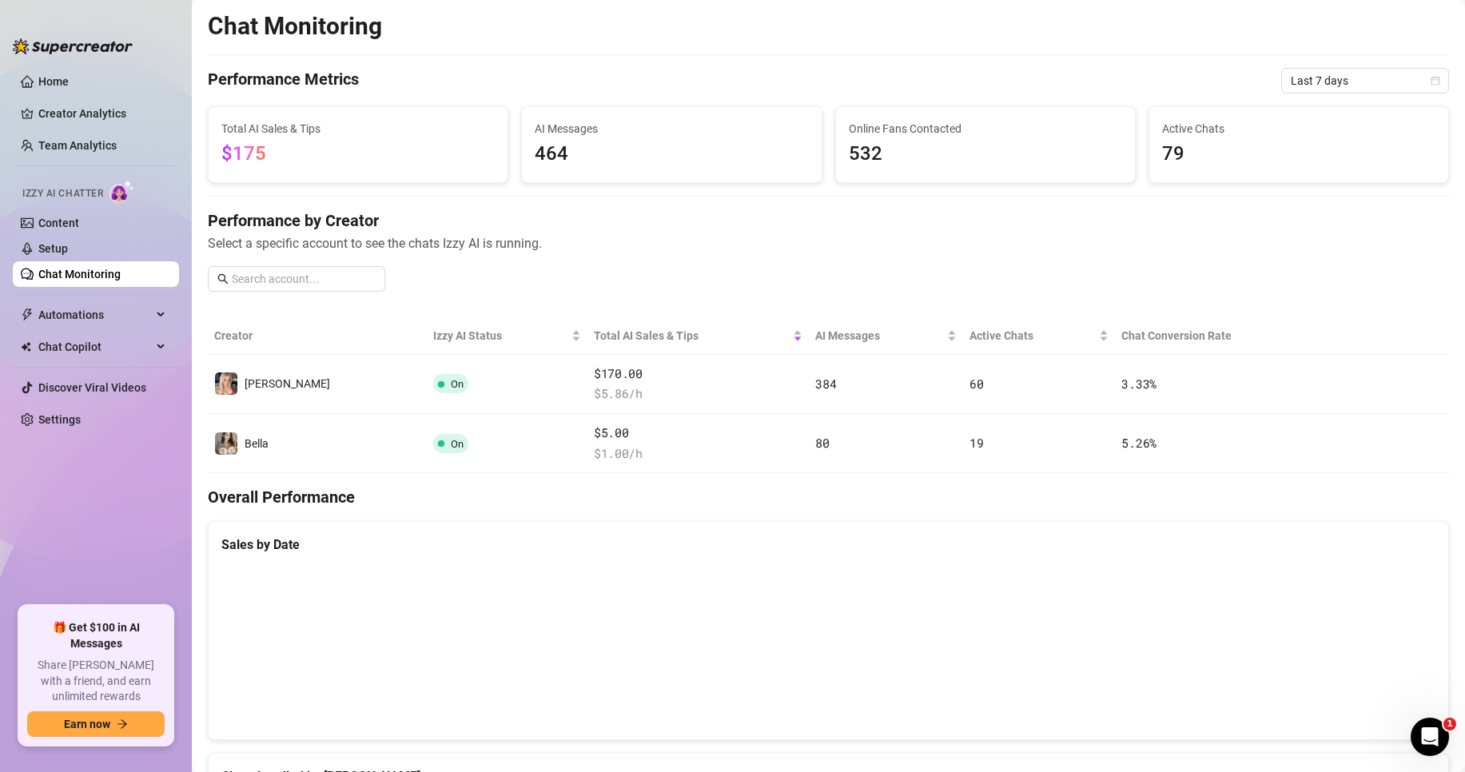
click at [79, 331] on ul "Home Creator Analytics Team Analytics Izzy AI Chatter Content Setup Chat Monito…" at bounding box center [96, 330] width 166 height 537
click at [83, 312] on span "Automations" at bounding box center [94, 315] width 113 height 26
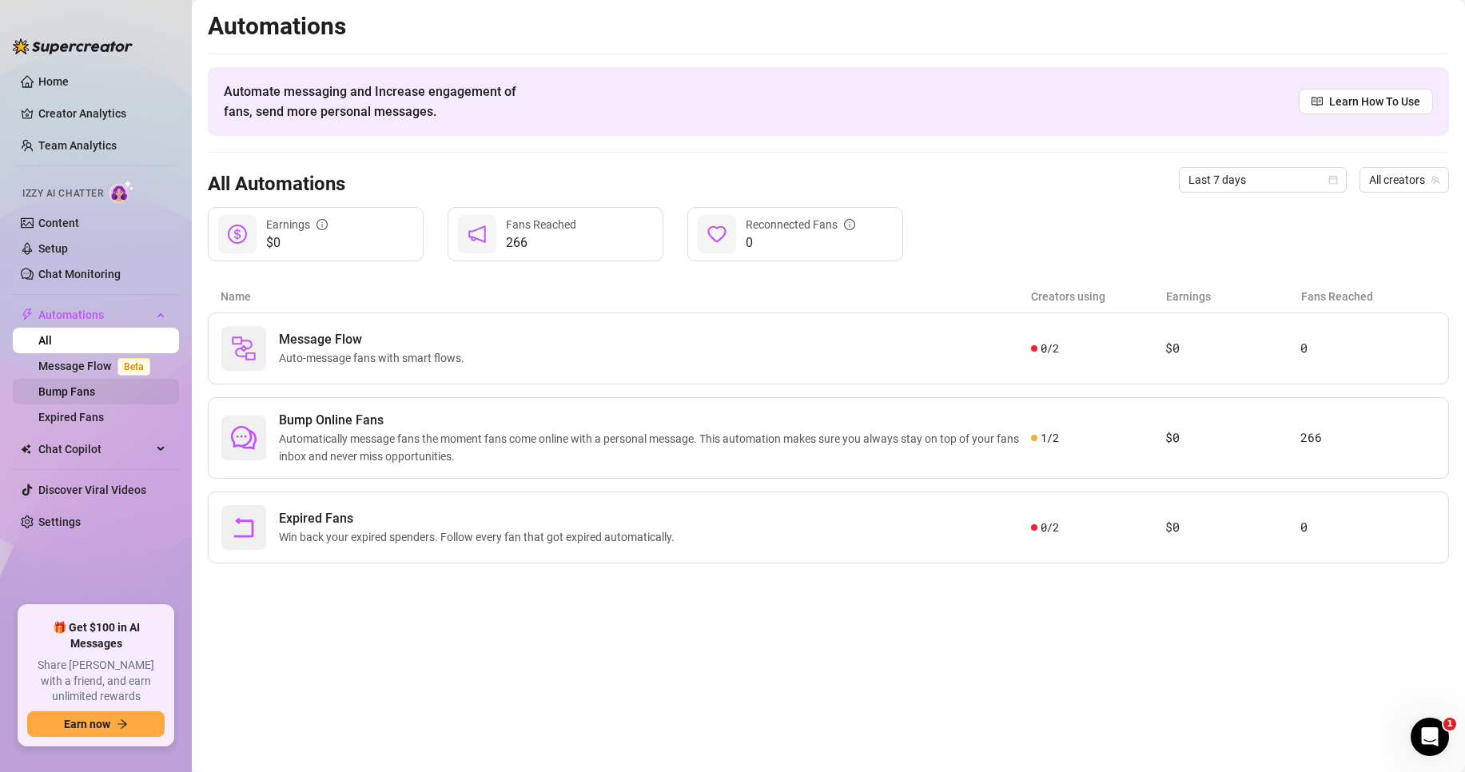
click at [69, 393] on link "Bump Fans" at bounding box center [66, 391] width 57 height 13
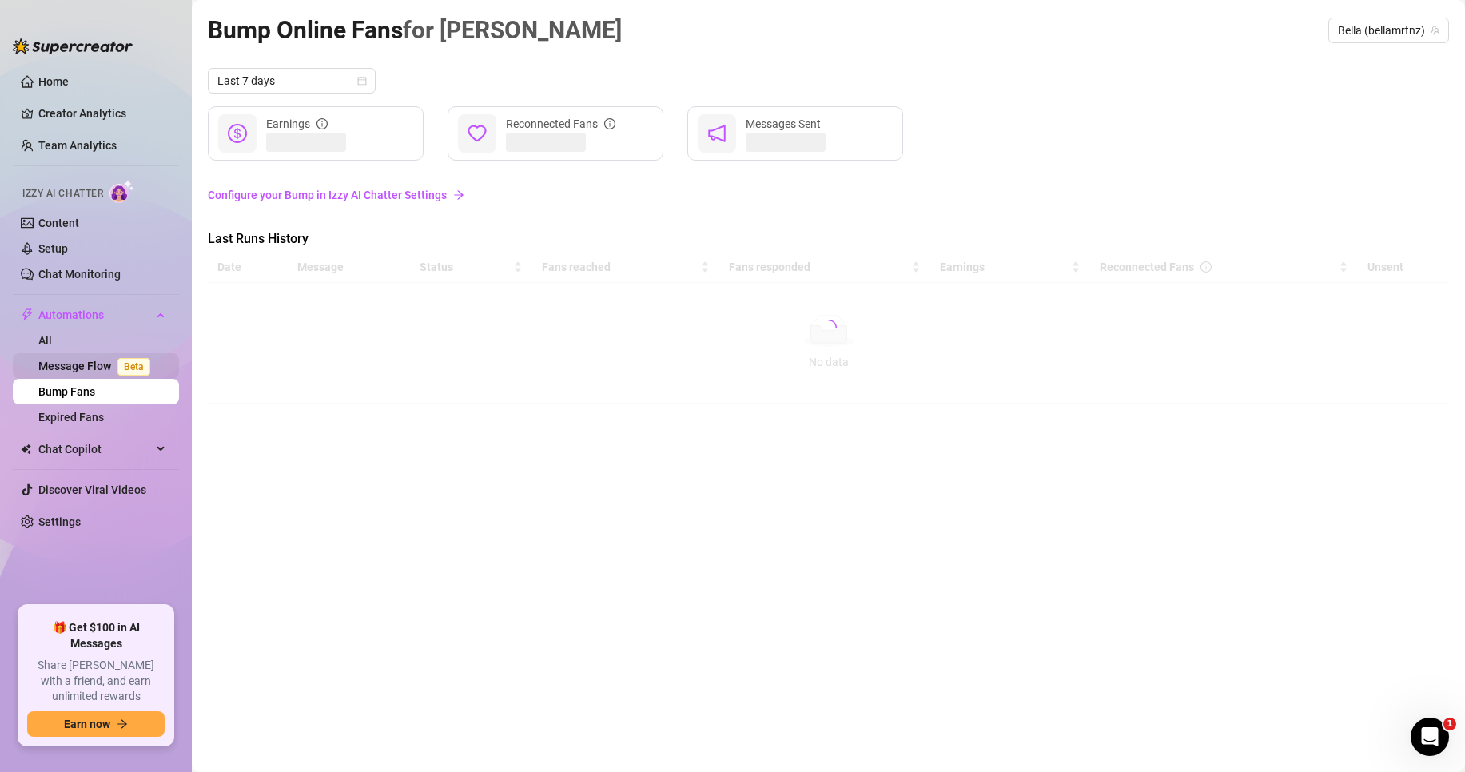
click at [94, 367] on link "Message Flow Beta" at bounding box center [97, 366] width 118 height 13
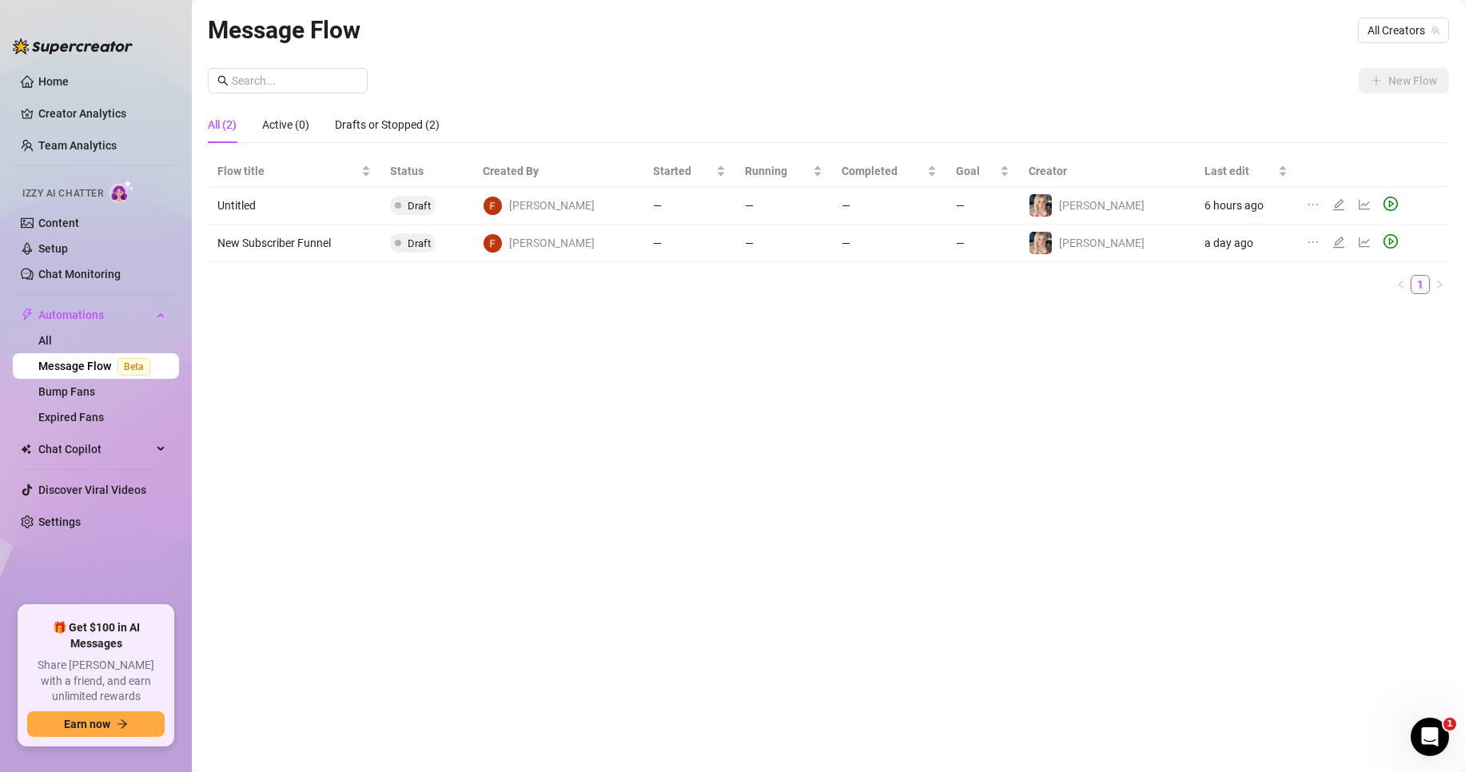
click at [1333, 209] on icon "edit" at bounding box center [1338, 204] width 11 height 11
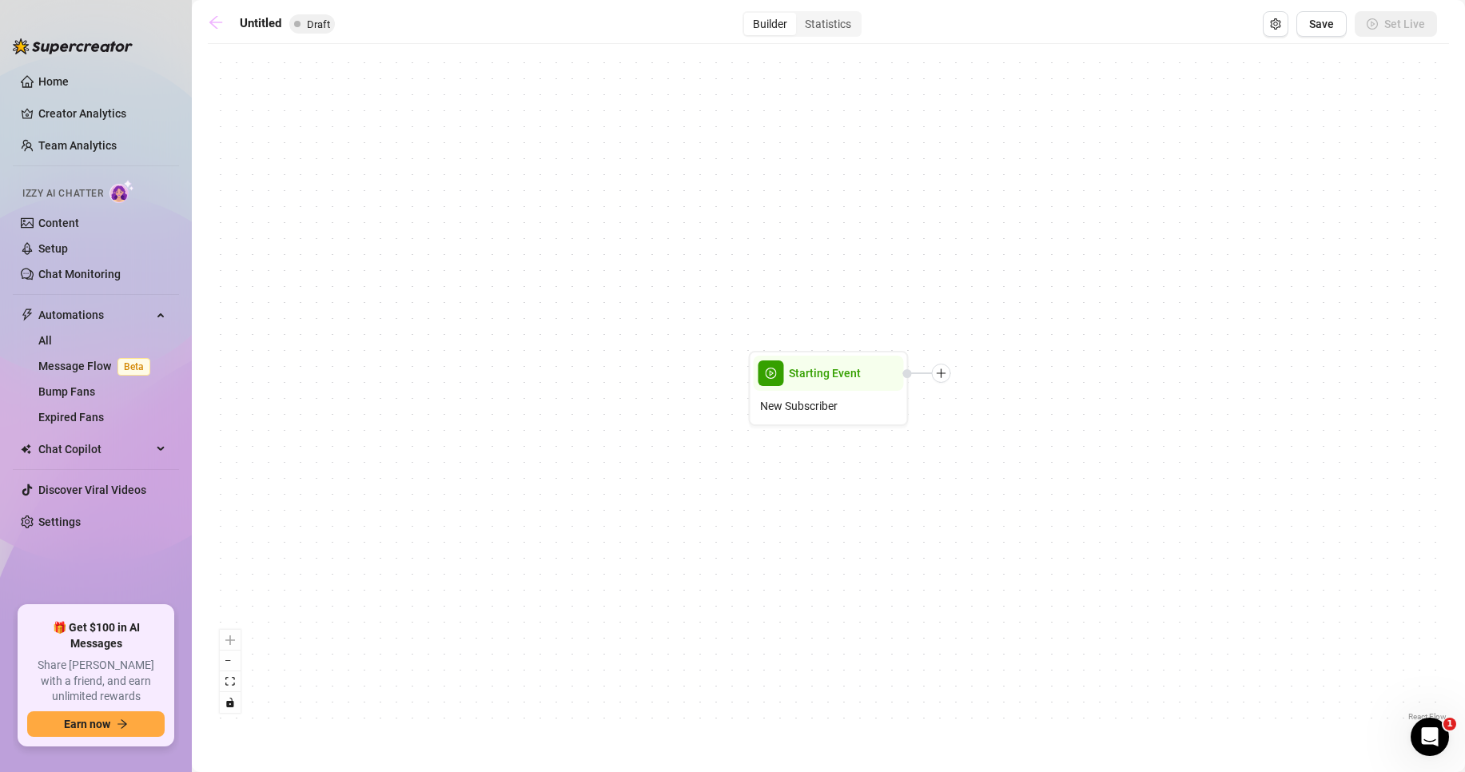
click at [211, 22] on icon "arrow-left" at bounding box center [215, 22] width 13 height 13
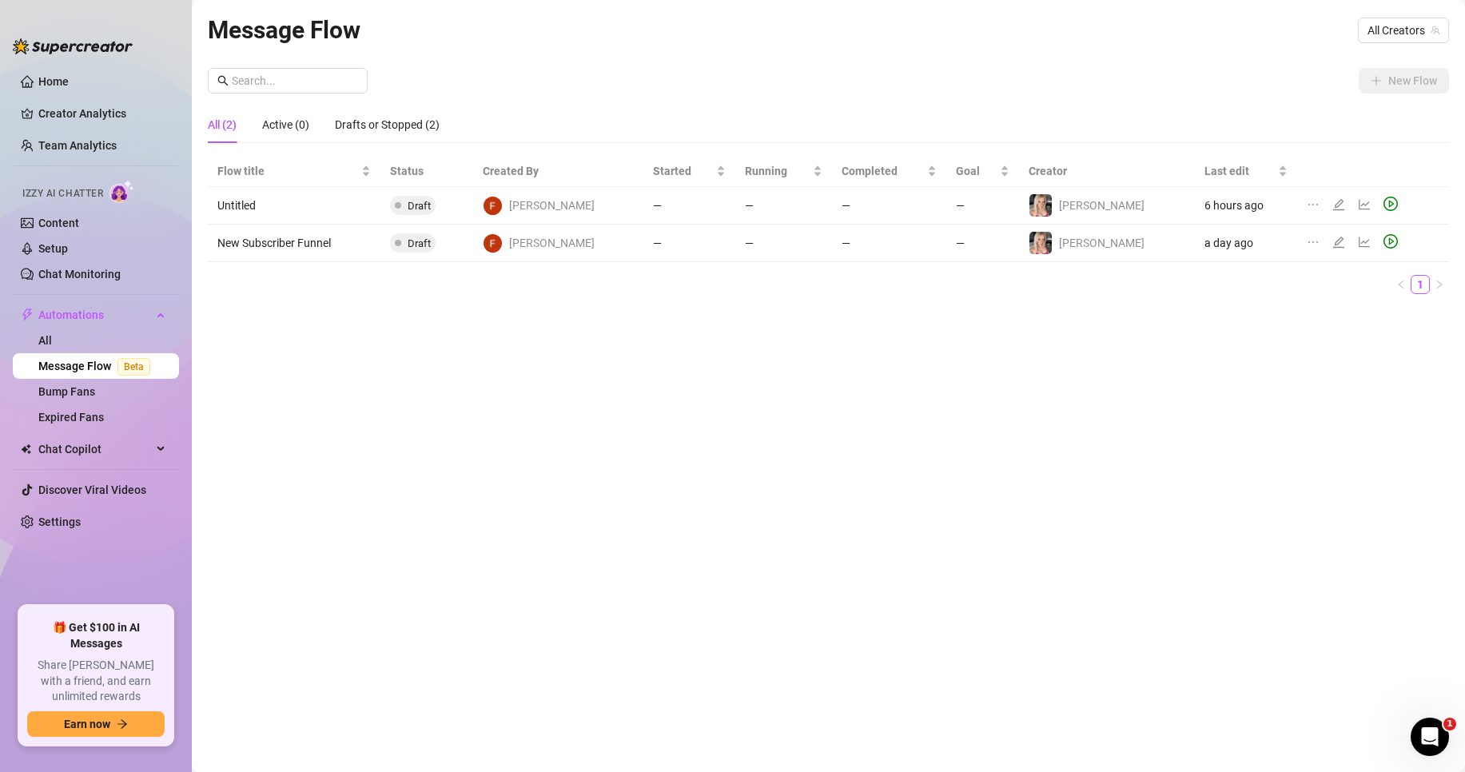
click at [1358, 239] on icon "line-chart" at bounding box center [1364, 242] width 13 height 13
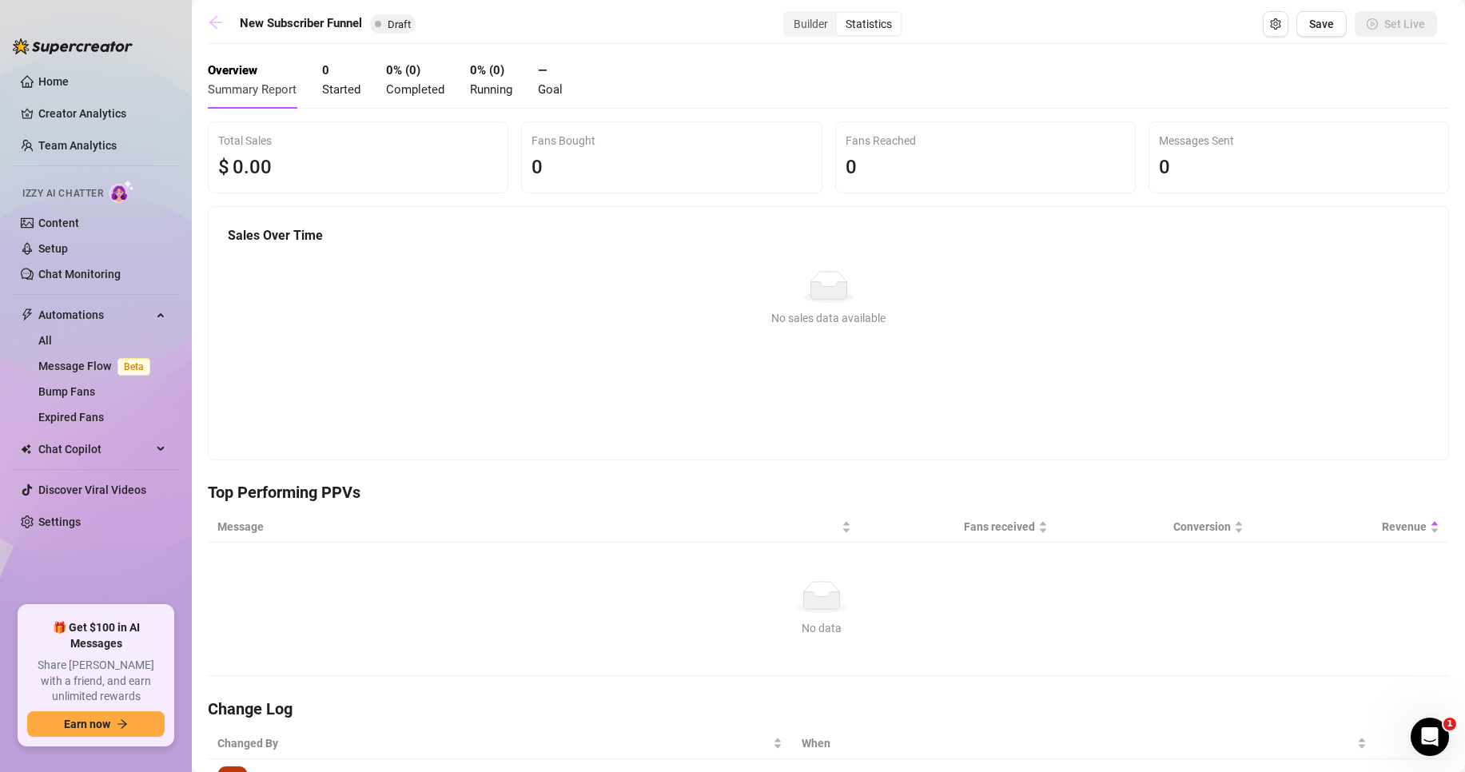
click at [227, 17] on link at bounding box center [220, 23] width 24 height 19
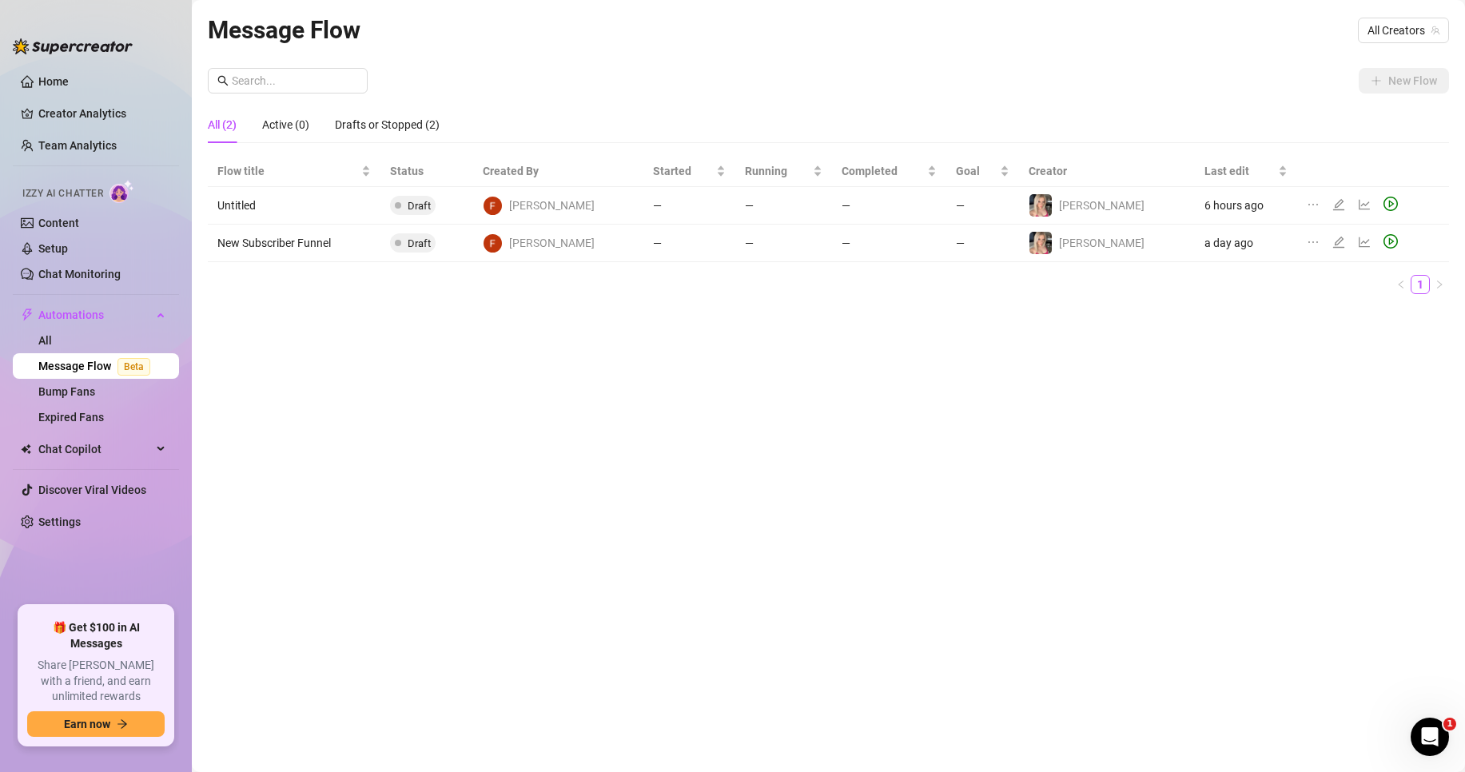
click at [1332, 241] on icon "edit" at bounding box center [1338, 242] width 13 height 13
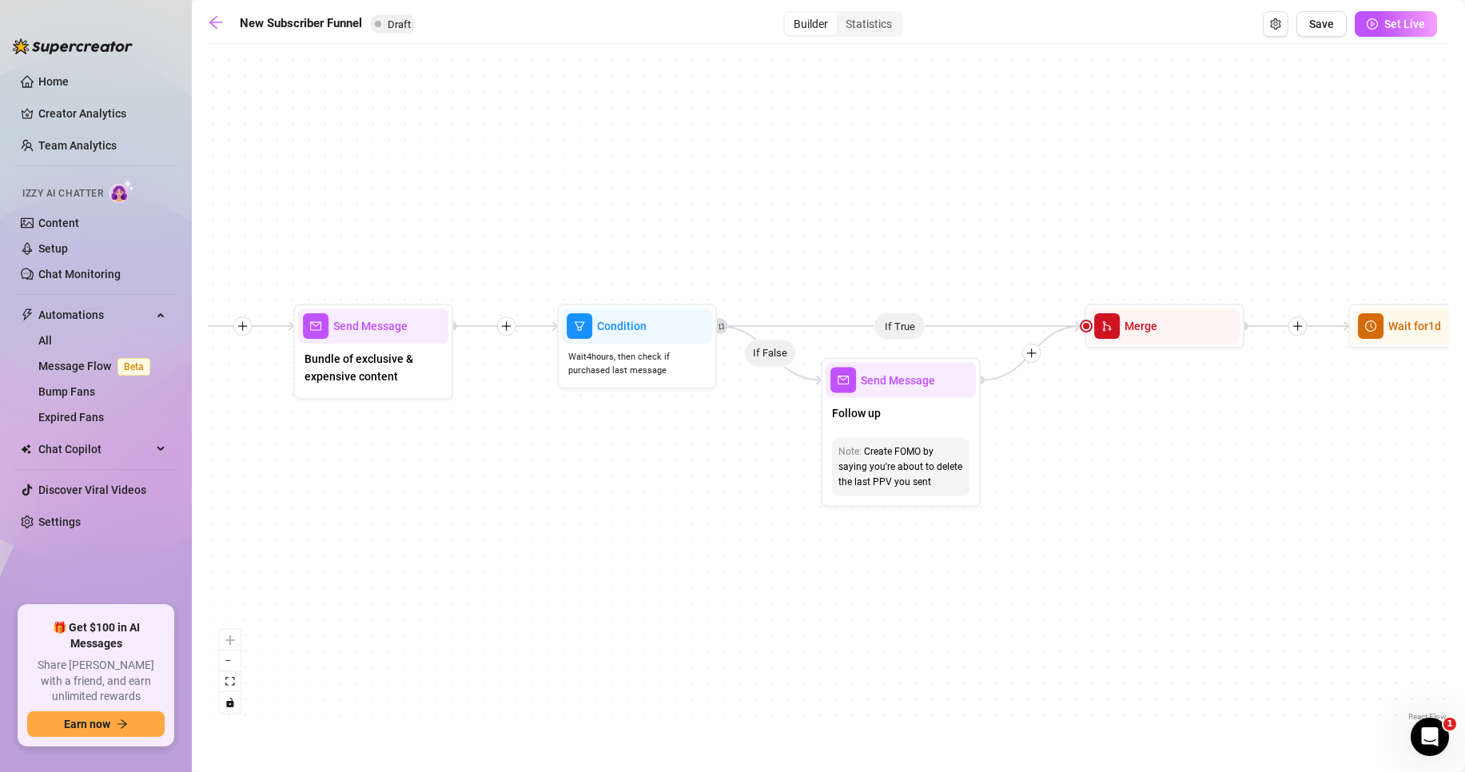
drag, startPoint x: 637, startPoint y: 482, endPoint x: 573, endPoint y: 496, distance: 65.5
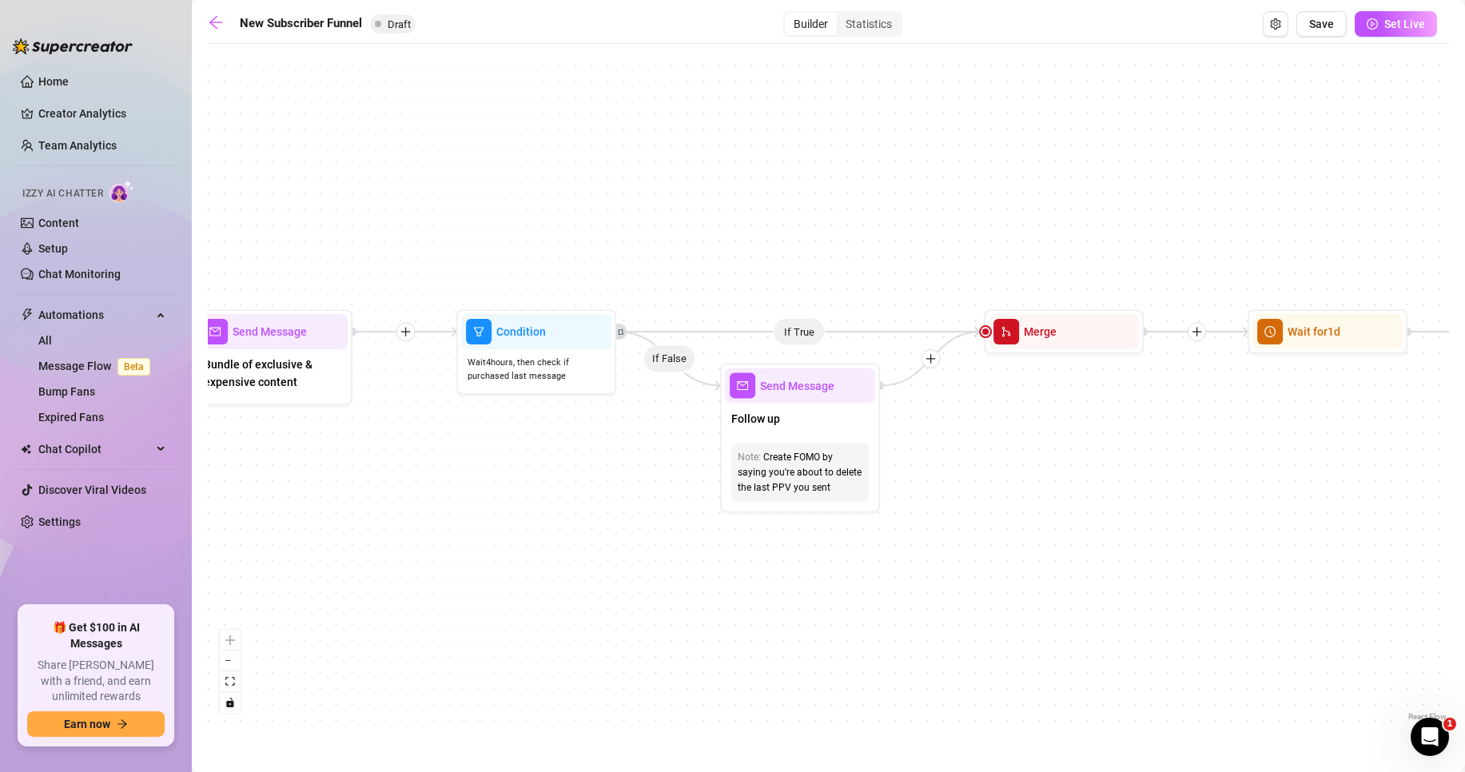
drag, startPoint x: 573, startPoint y: 496, endPoint x: 431, endPoint y: 474, distance: 144.0
click at [431, 475] on div "If True If True If True If False If False If False If True If False Merge Merge…" at bounding box center [828, 388] width 1241 height 673
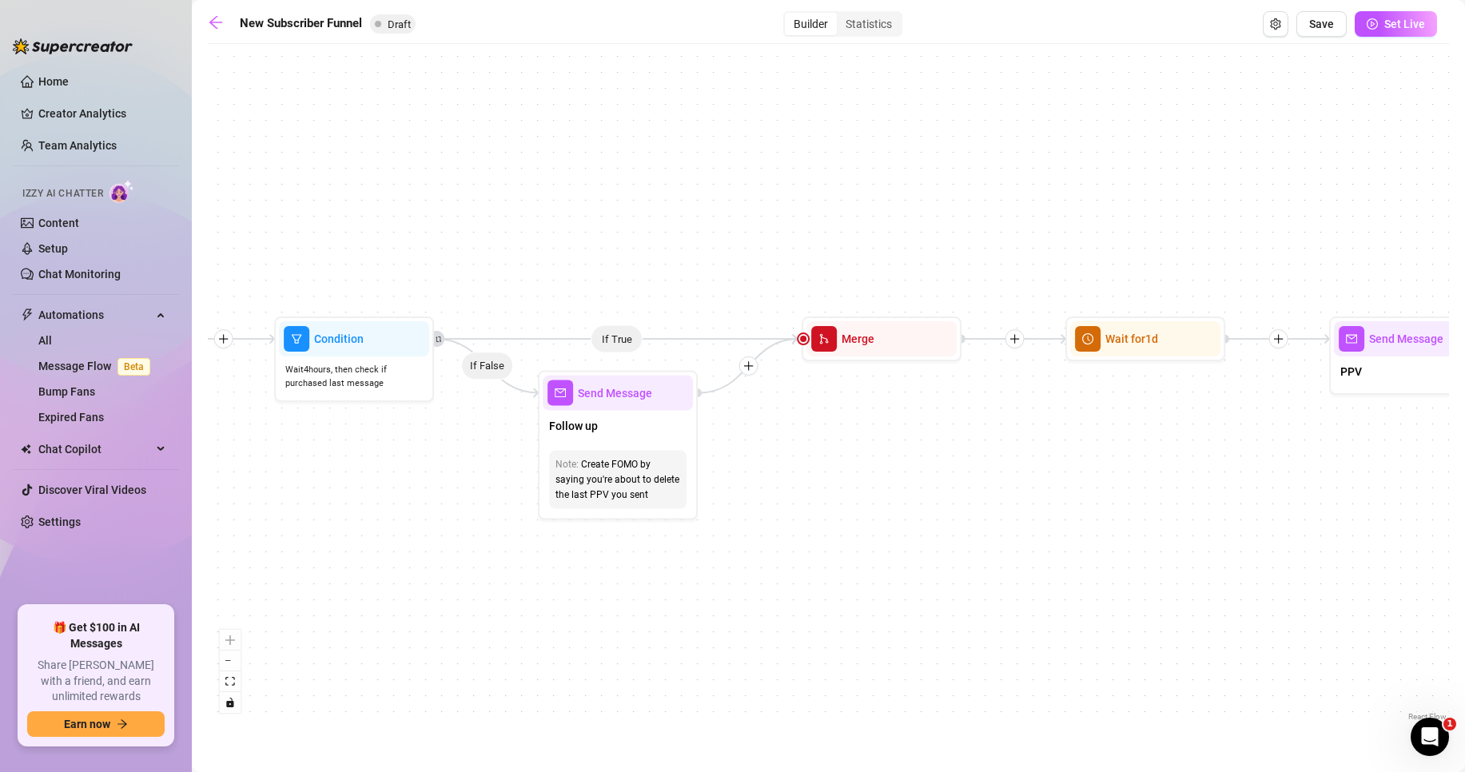
drag, startPoint x: 869, startPoint y: 502, endPoint x: 795, endPoint y: 508, distance: 73.7
click at [795, 508] on div "If True If True If True If False If False If False If True If False Merge Merge…" at bounding box center [828, 388] width 1241 height 673
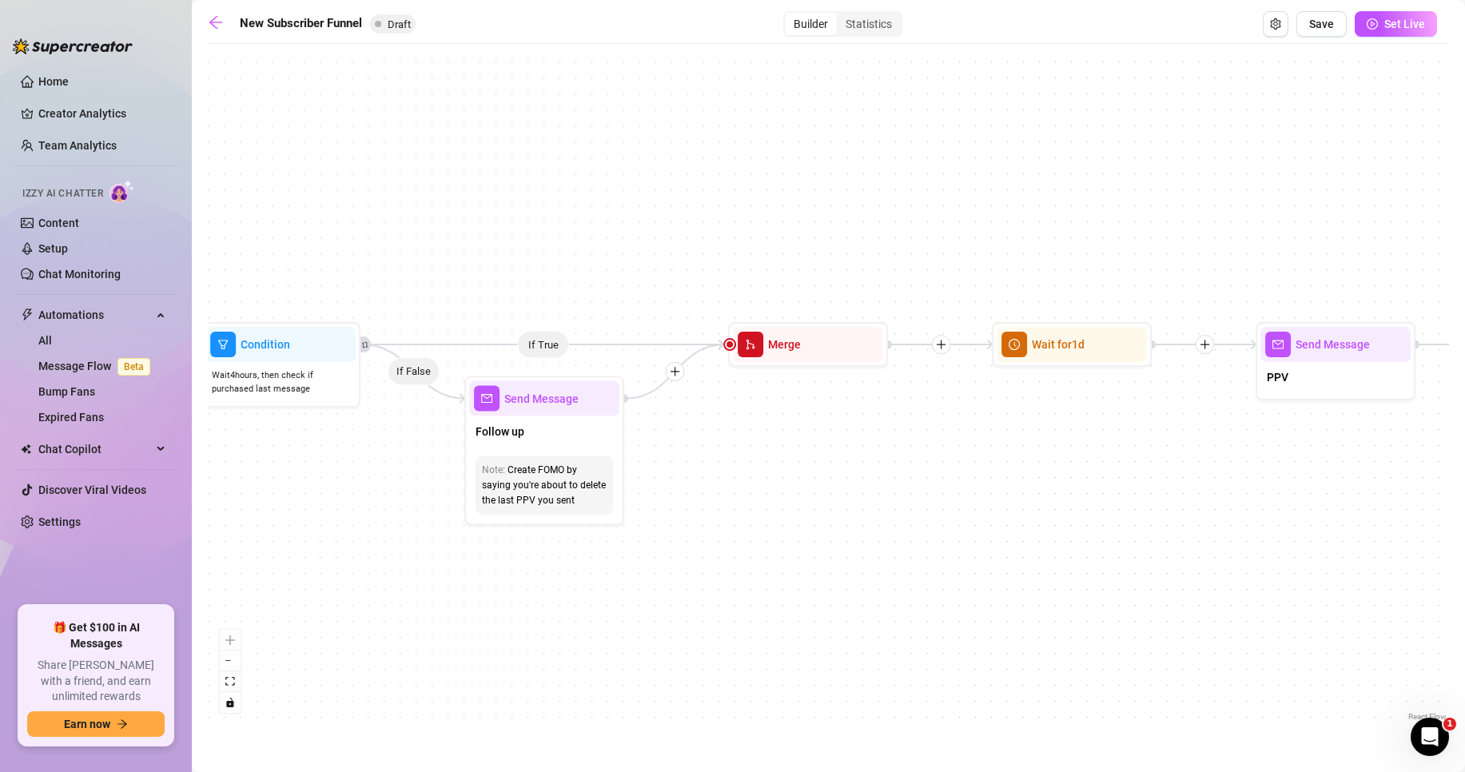
drag, startPoint x: 908, startPoint y: 488, endPoint x: 789, endPoint y: 500, distance: 119.7
click at [789, 500] on div "If True If True If True If False If False If False If True If False Merge Merge…" at bounding box center [828, 388] width 1241 height 673
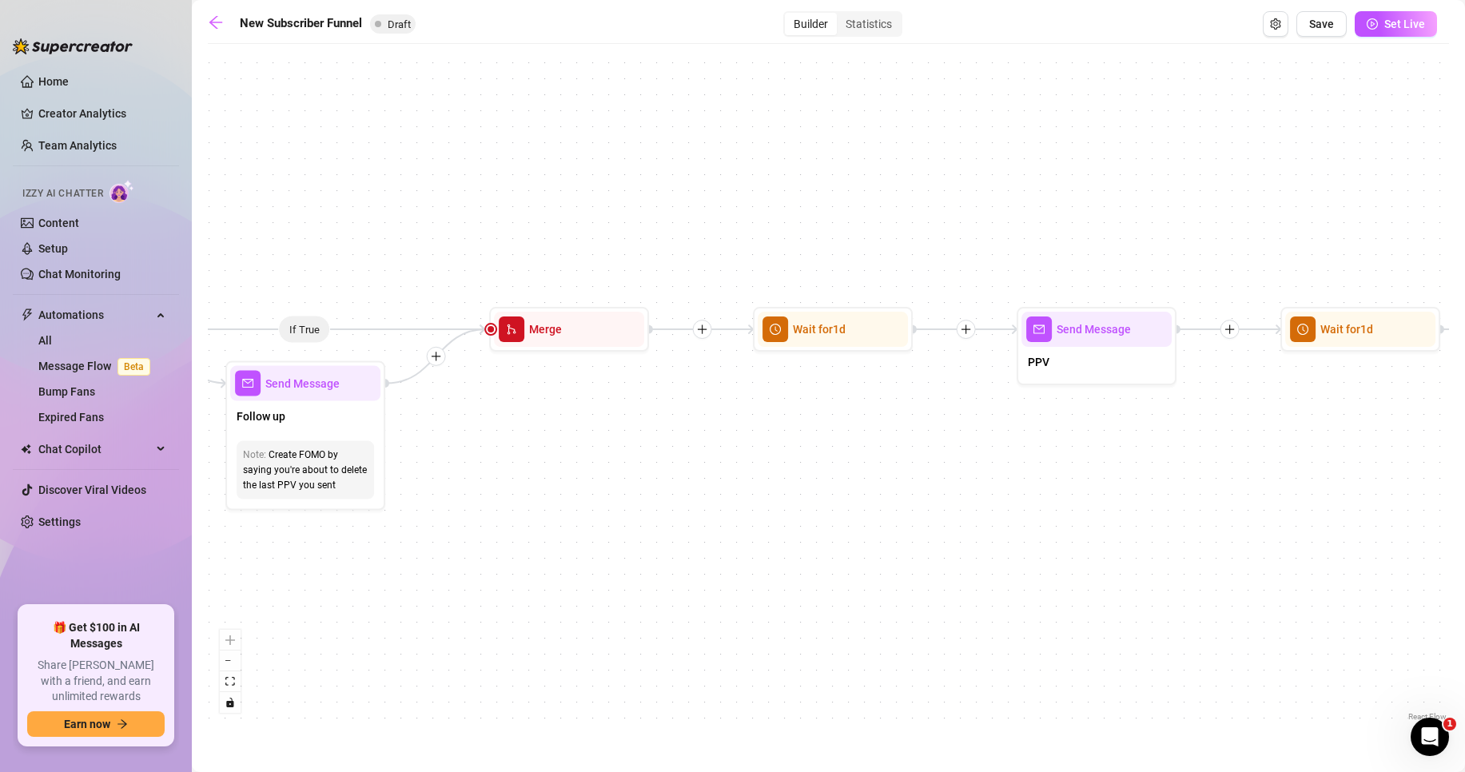
drag, startPoint x: 700, startPoint y: 466, endPoint x: 650, endPoint y: 424, distance: 65.8
click at [658, 439] on div "If True If True If True If False If False If False If True If False Merge Merge…" at bounding box center [828, 388] width 1241 height 673
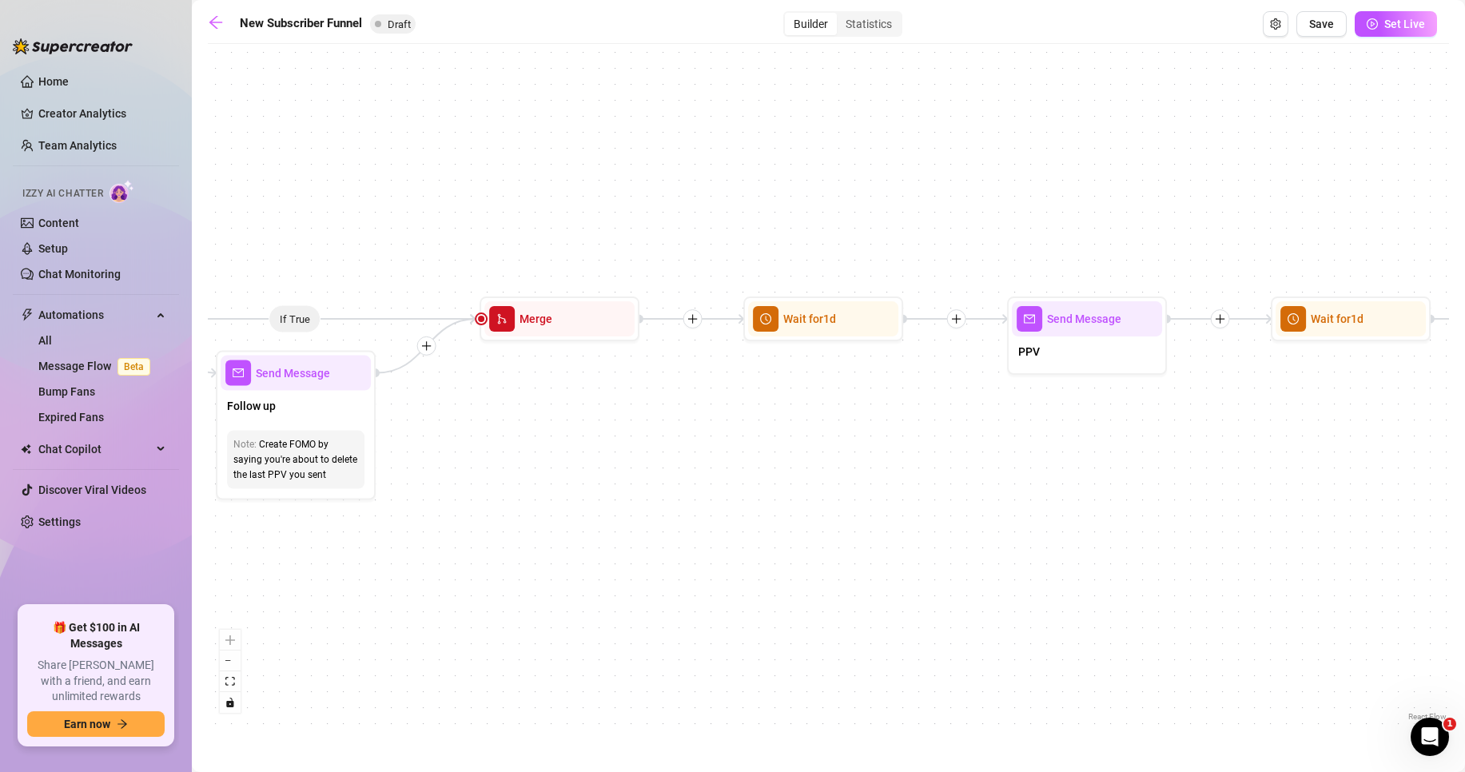
click at [878, 36] on div "Builder Statistics" at bounding box center [842, 24] width 119 height 26
click at [878, 31] on div "Statistics" at bounding box center [869, 24] width 64 height 22
click at [841, 15] on input "Statistics" at bounding box center [841, 15] width 0 height 0
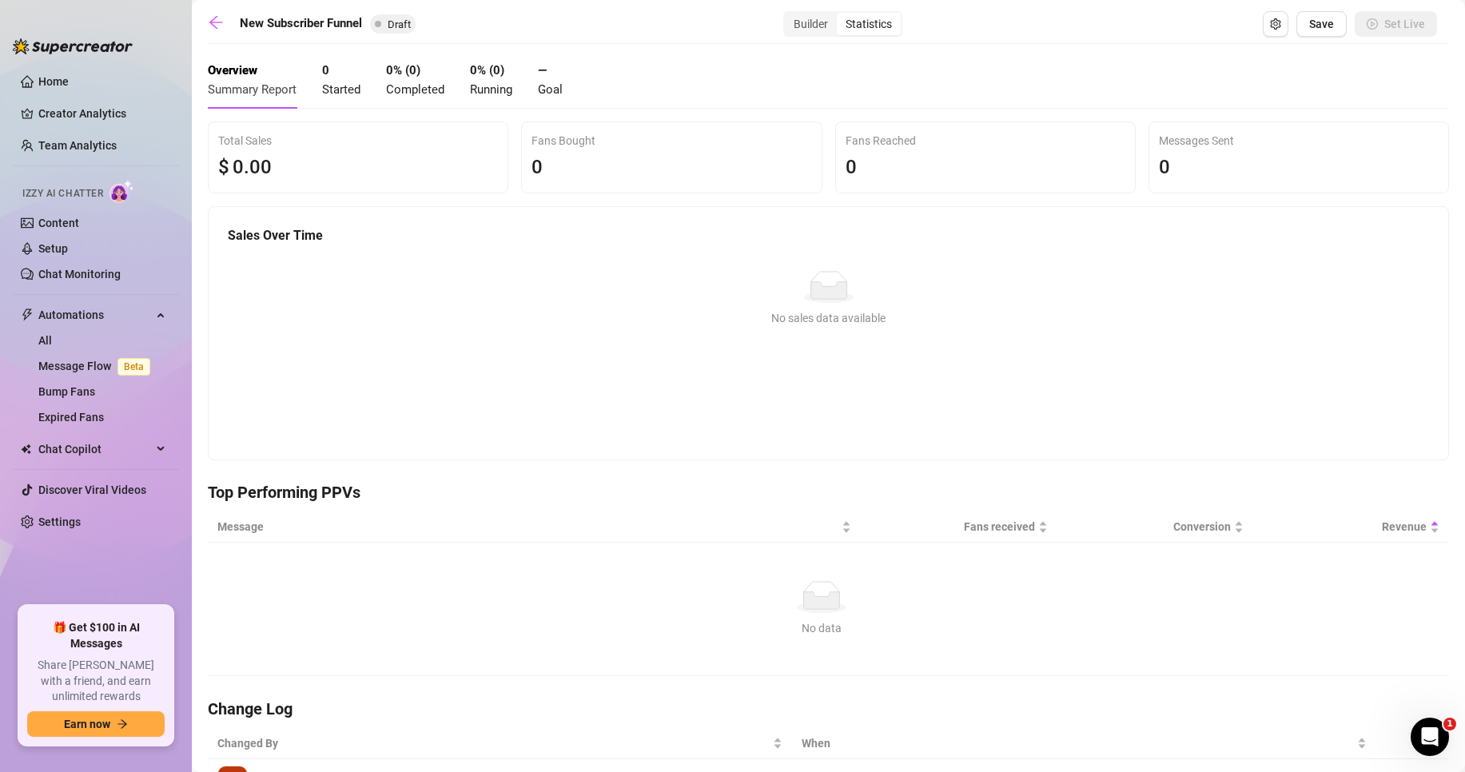
click at [528, 380] on div "Sales Over Time No data No sales data available" at bounding box center [829, 327] width 1240 height 240
click at [74, 115] on link "Creator Analytics" at bounding box center [102, 114] width 128 height 26
